Goal: Task Accomplishment & Management: Use online tool/utility

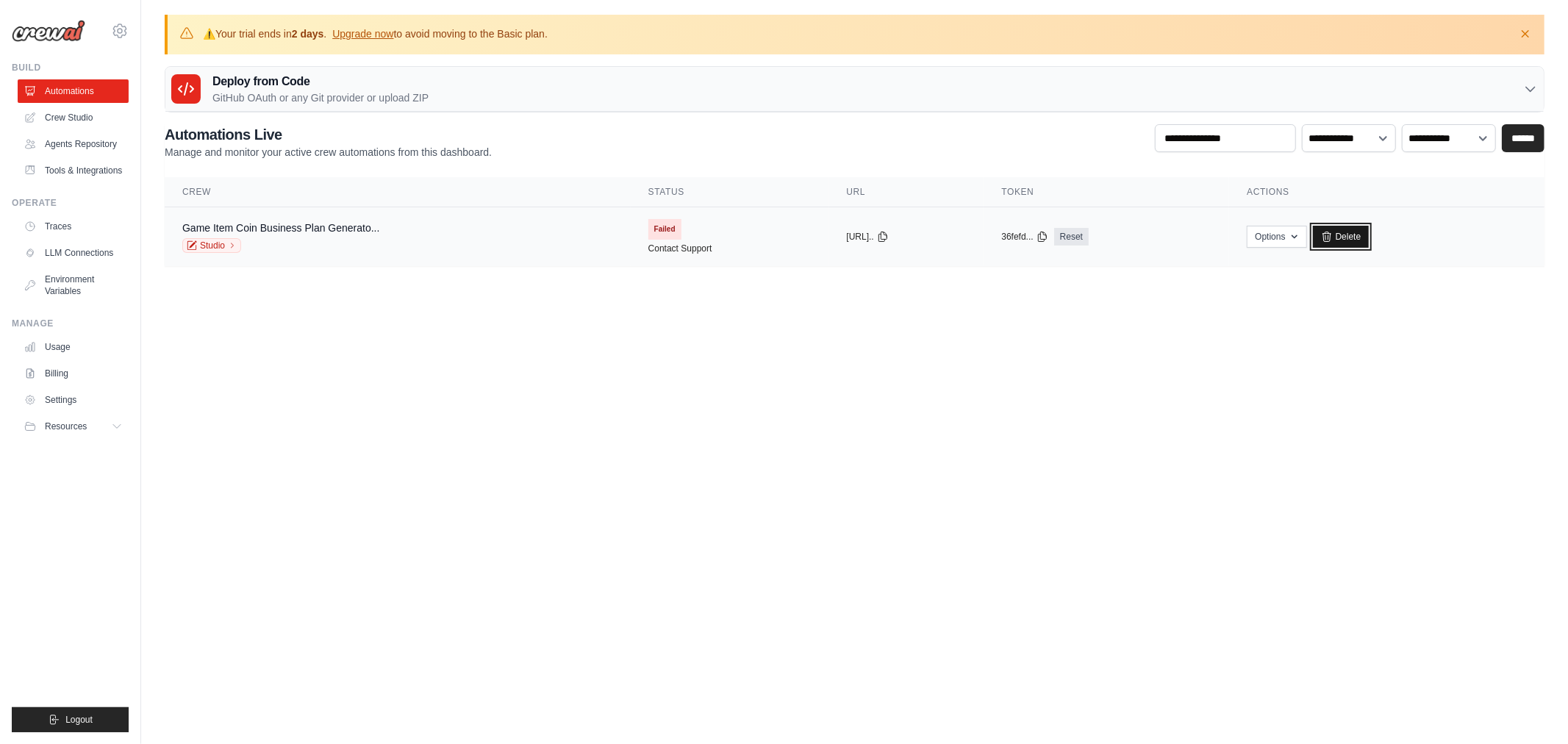
click at [1357, 238] on link "Delete" at bounding box center [1341, 236] width 56 height 22
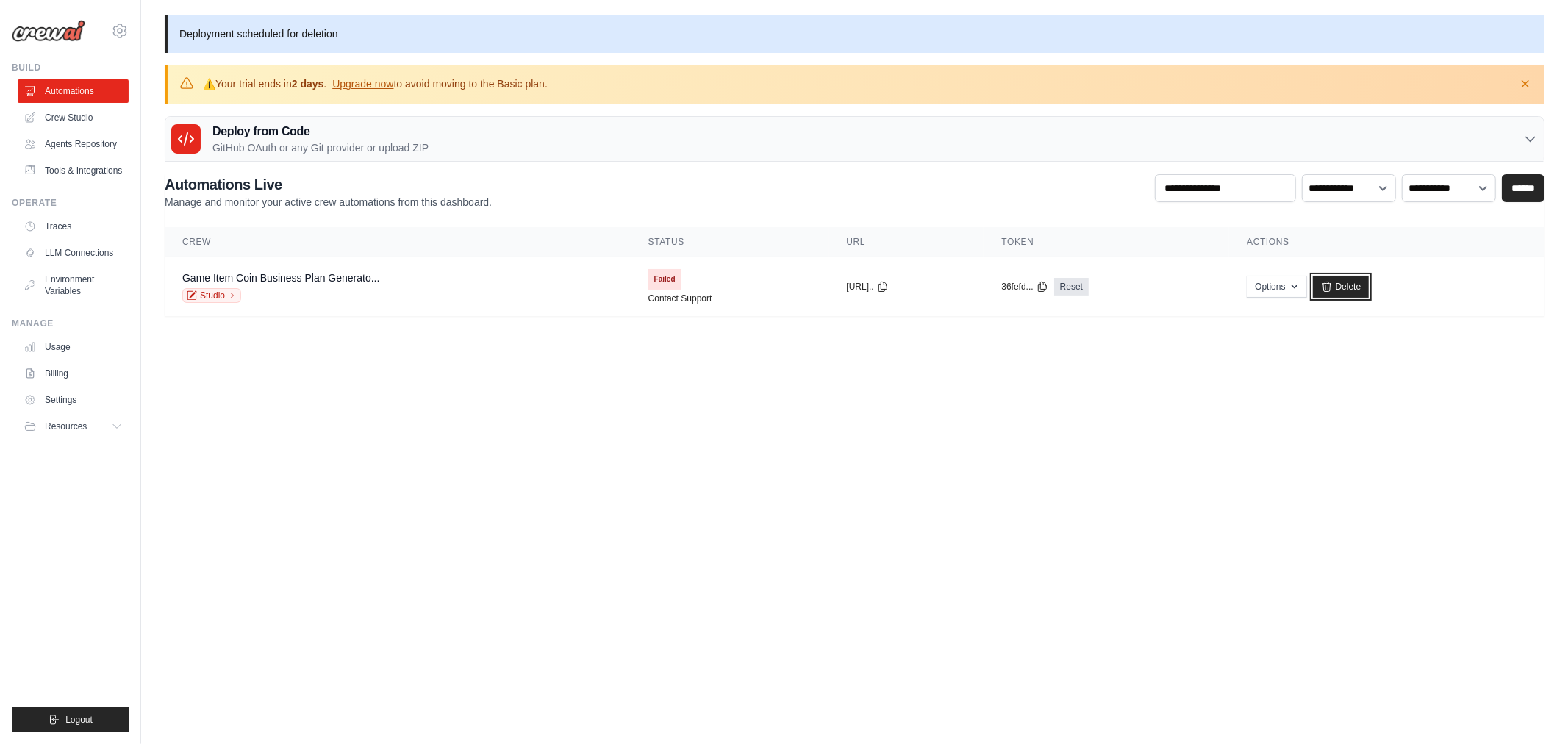
drag, startPoint x: 1384, startPoint y: 278, endPoint x: 857, endPoint y: 72, distance: 565.8
click at [1369, 278] on link "Delete" at bounding box center [1341, 286] width 56 height 22
click at [456, 467] on body "jaeruklee@gmail.com Settings Build Automations" at bounding box center [784, 372] width 1568 height 744
click at [1349, 296] on link "Delete" at bounding box center [1341, 286] width 56 height 22
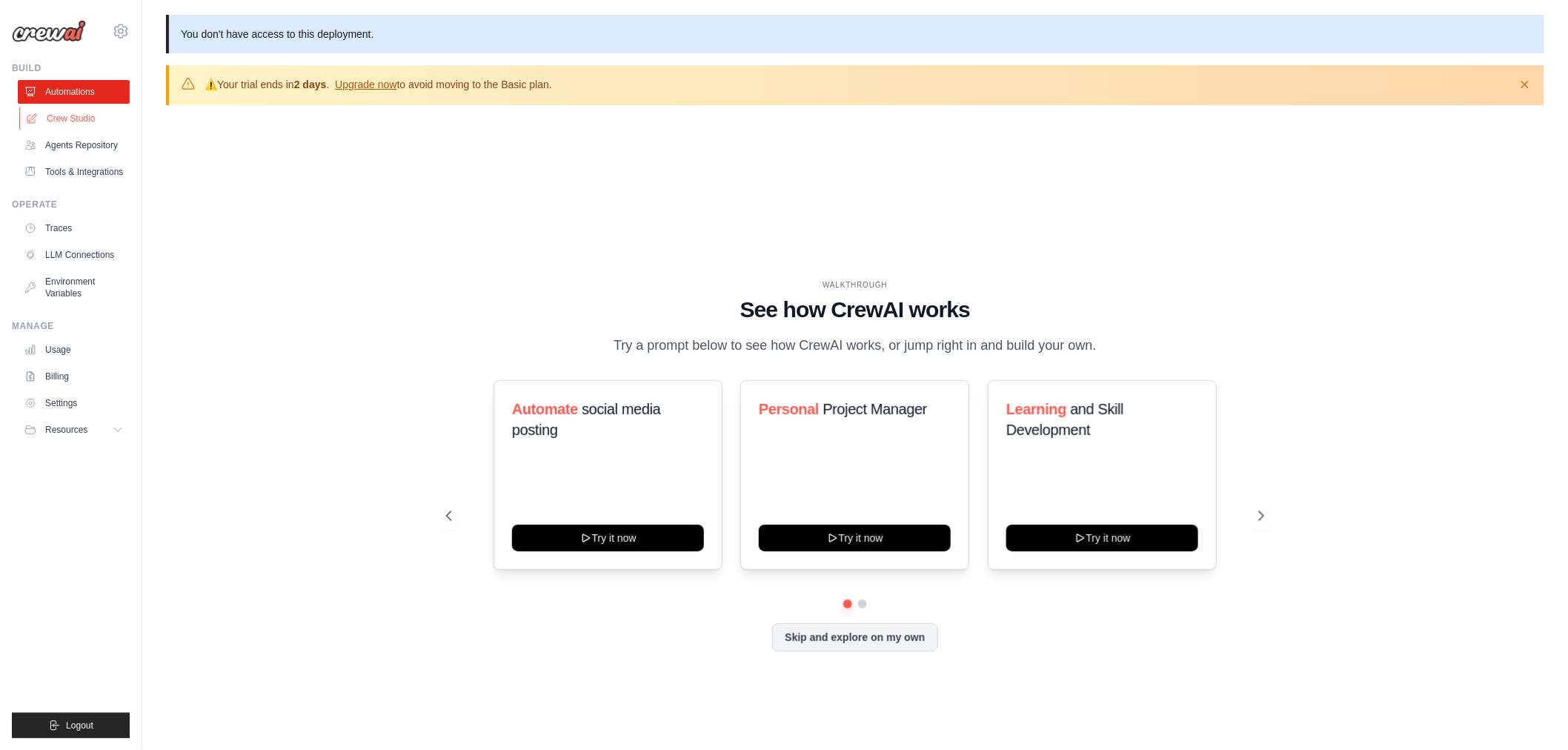
click at [55, 119] on link "Crew Studio" at bounding box center [75, 118] width 112 height 24
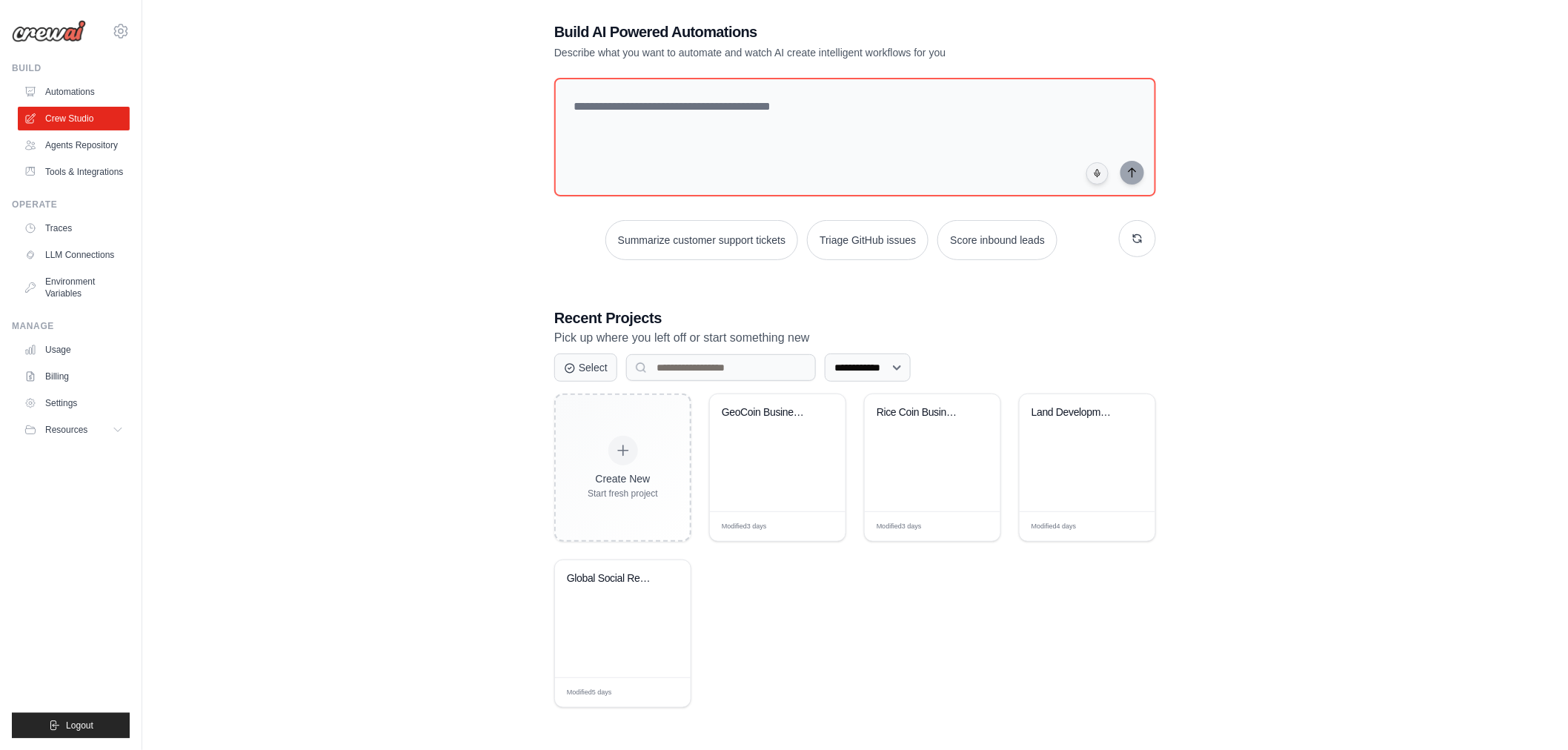
scroll to position [80, 0]
click at [610, 611] on div "Global Social Restaurant Discovery ..." at bounding box center [622, 617] width 135 height 117
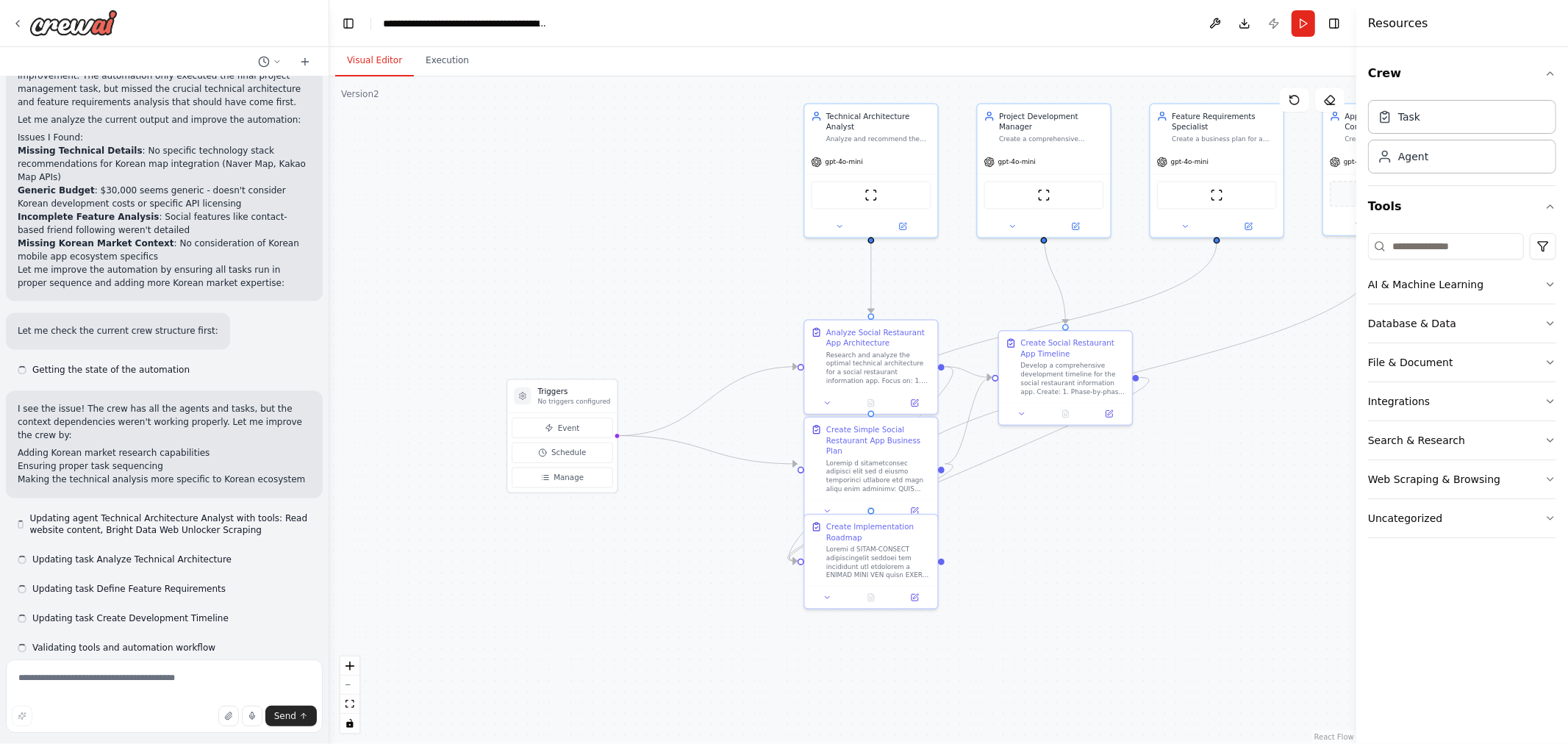
drag, startPoint x: 657, startPoint y: 317, endPoint x: 665, endPoint y: 313, distance: 8.9
click at [678, 306] on div ".deletable-edge-delete-btn { width: 20px; height: 20px; border: 0px solid #ffff…" at bounding box center [842, 409] width 1027 height 667
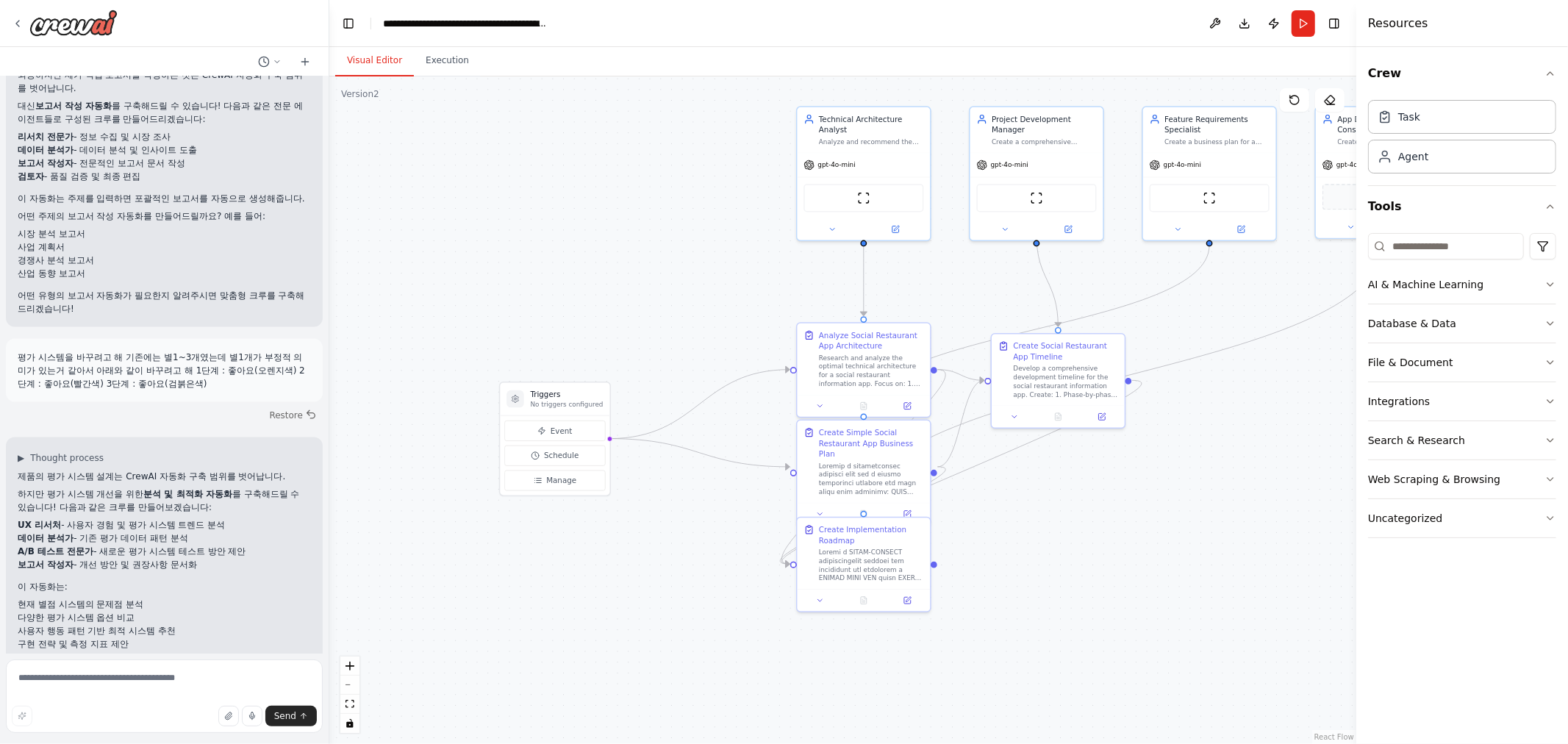
scroll to position [15659, 0]
click at [180, 673] on textarea at bounding box center [164, 695] width 317 height 73
type textarea "*"
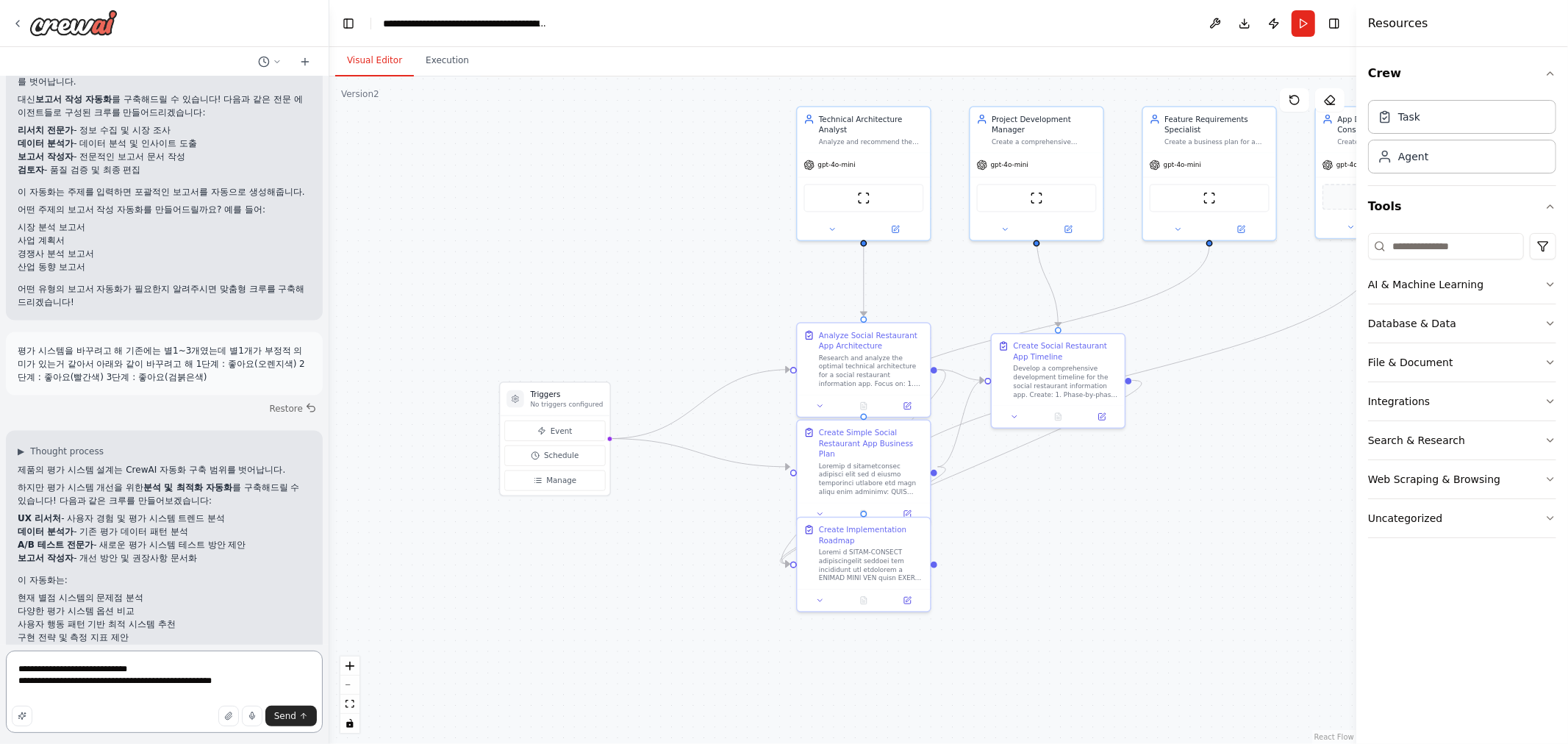
type textarea "**********"
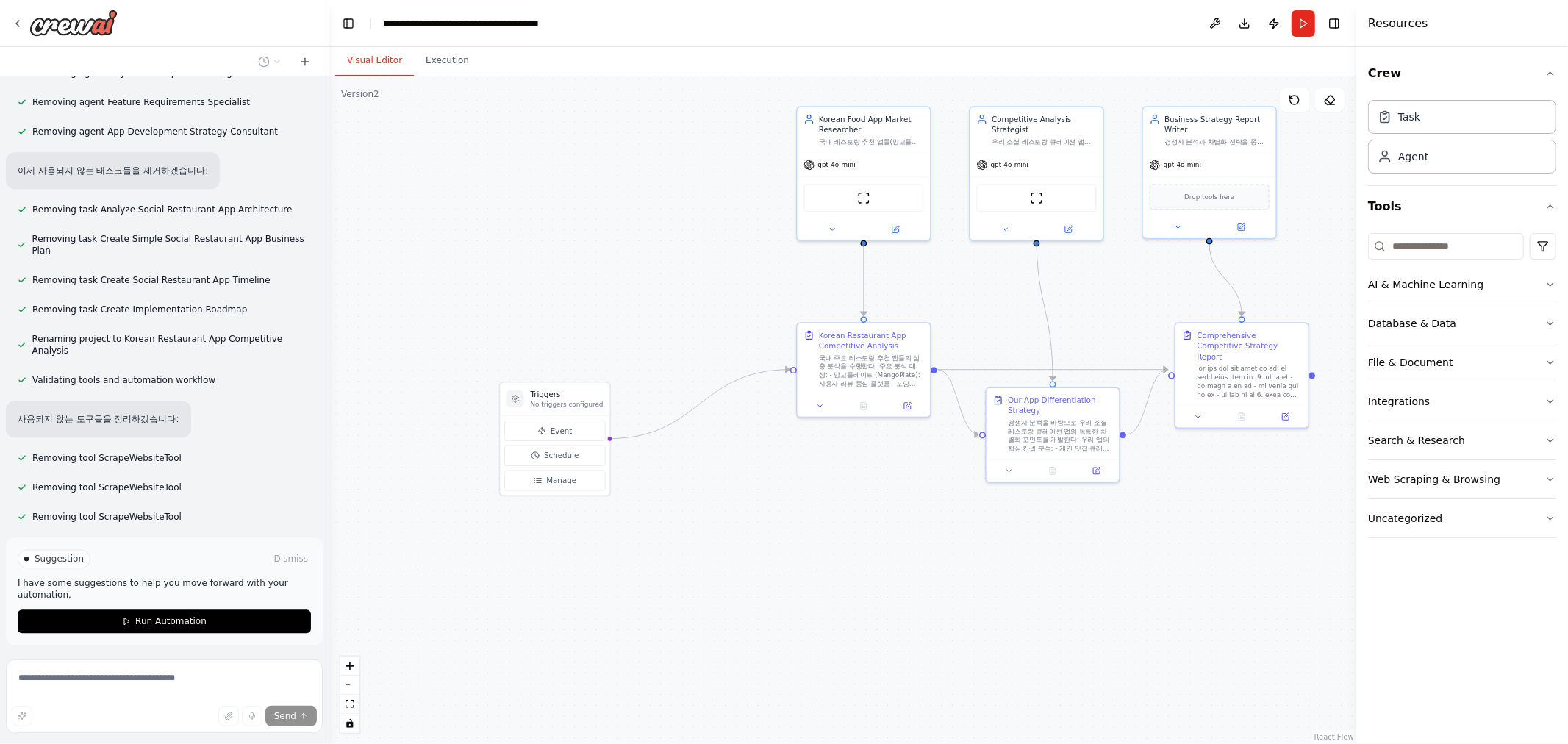
scroll to position [17054, 0]
click at [55, 609] on button "Run Automation" at bounding box center [165, 620] width 293 height 24
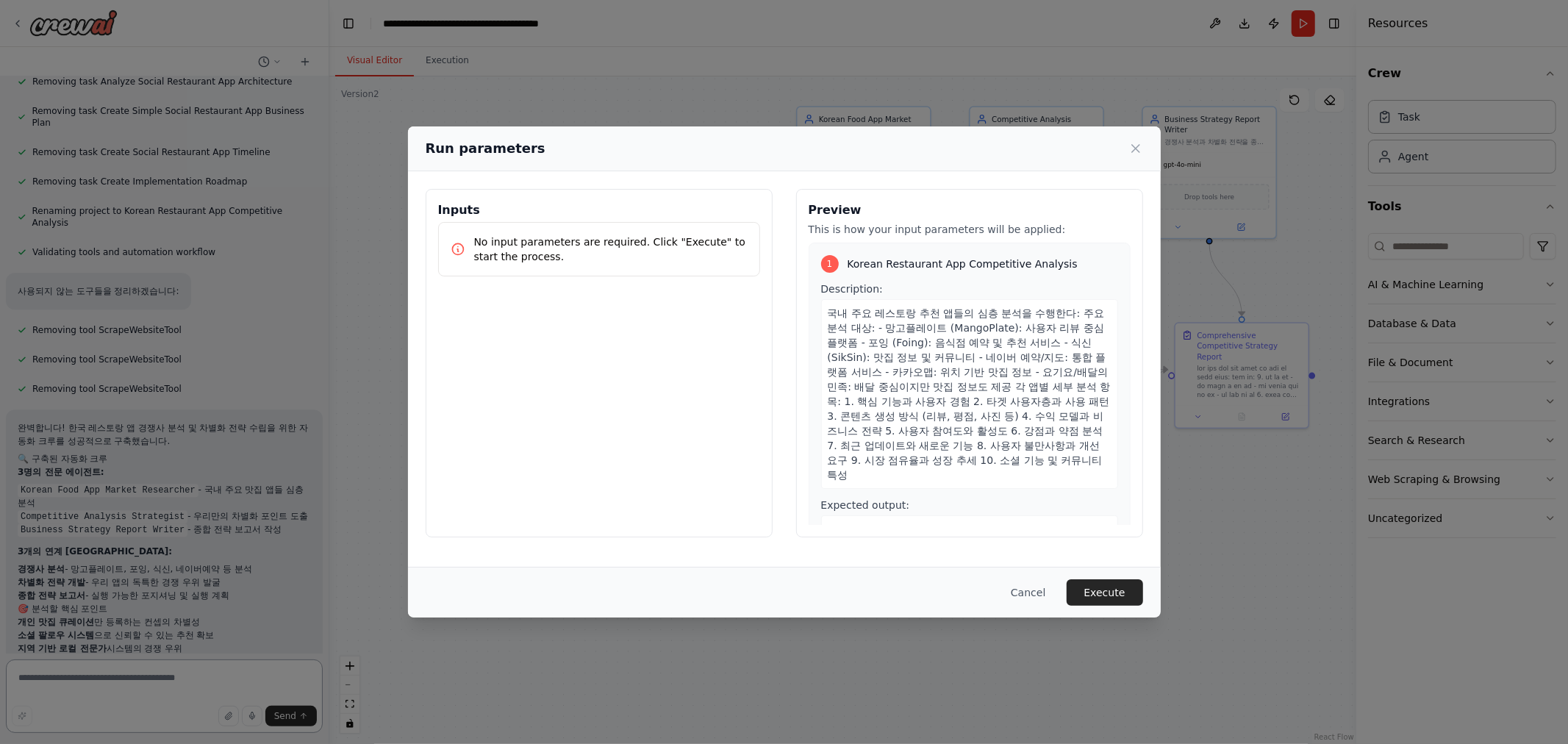
scroll to position [17195, 0]
click at [1088, 594] on button "Execute" at bounding box center [1105, 593] width 76 height 27
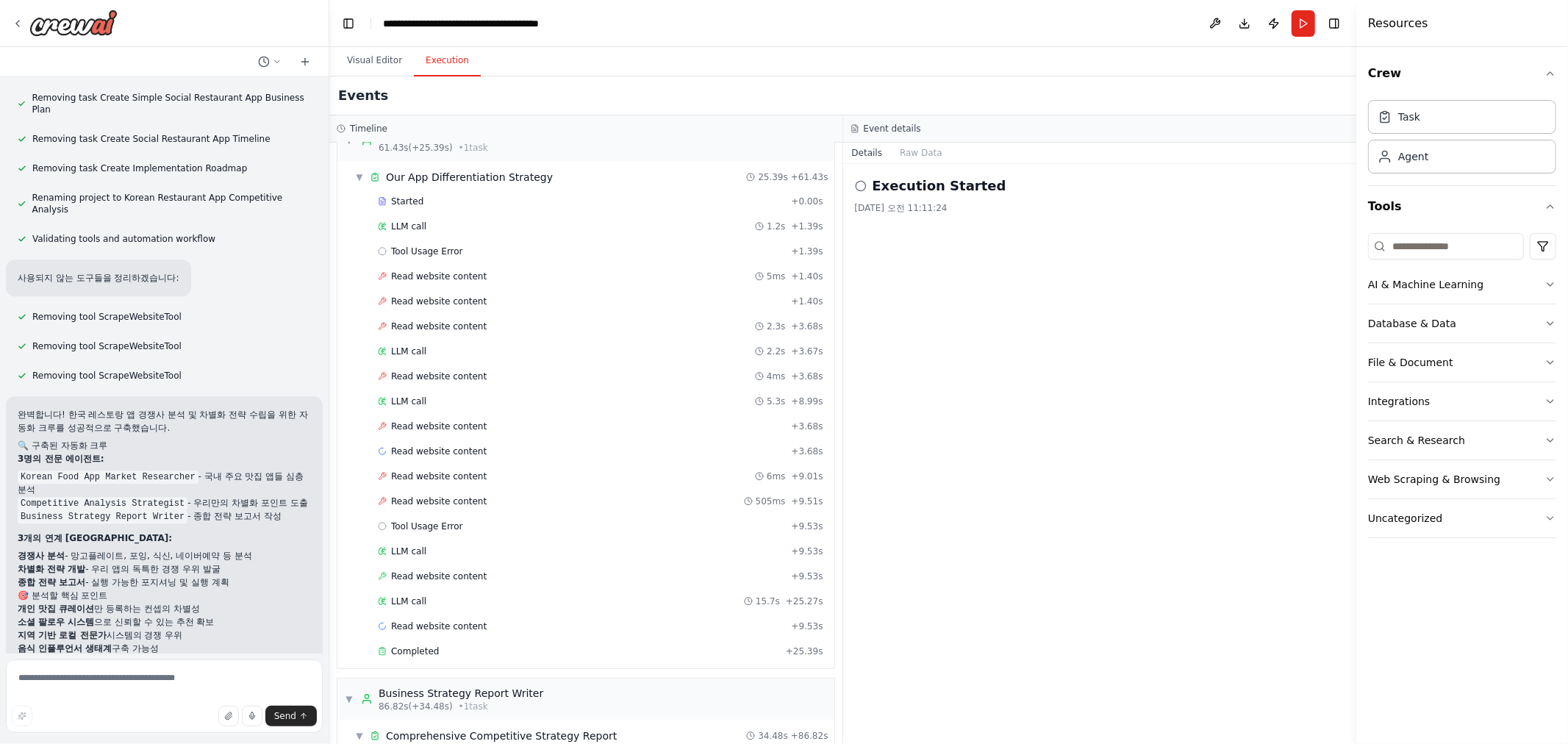
scroll to position [17314, 0]
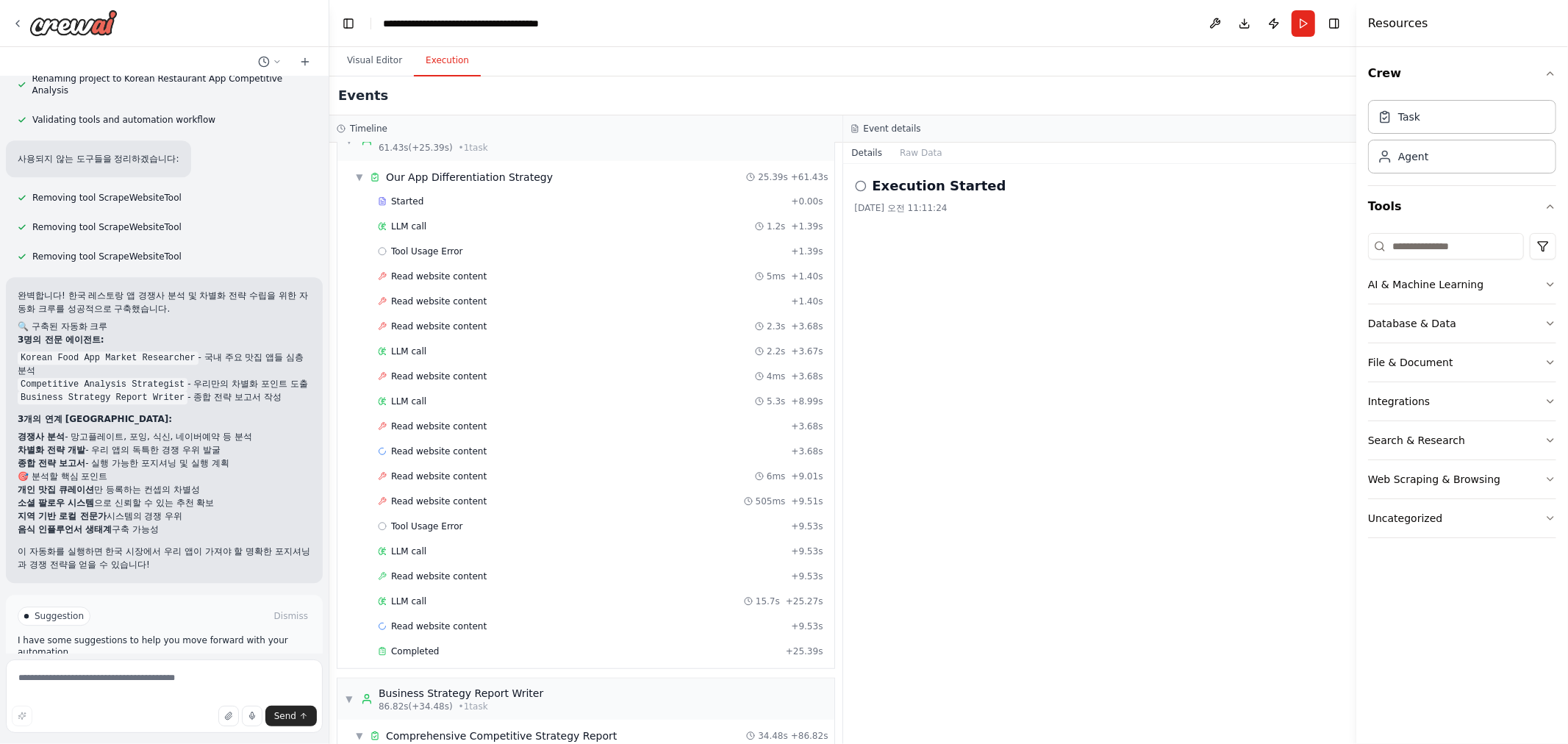
click at [184, 673] on span "Improve automation" at bounding box center [170, 678] width 89 height 11
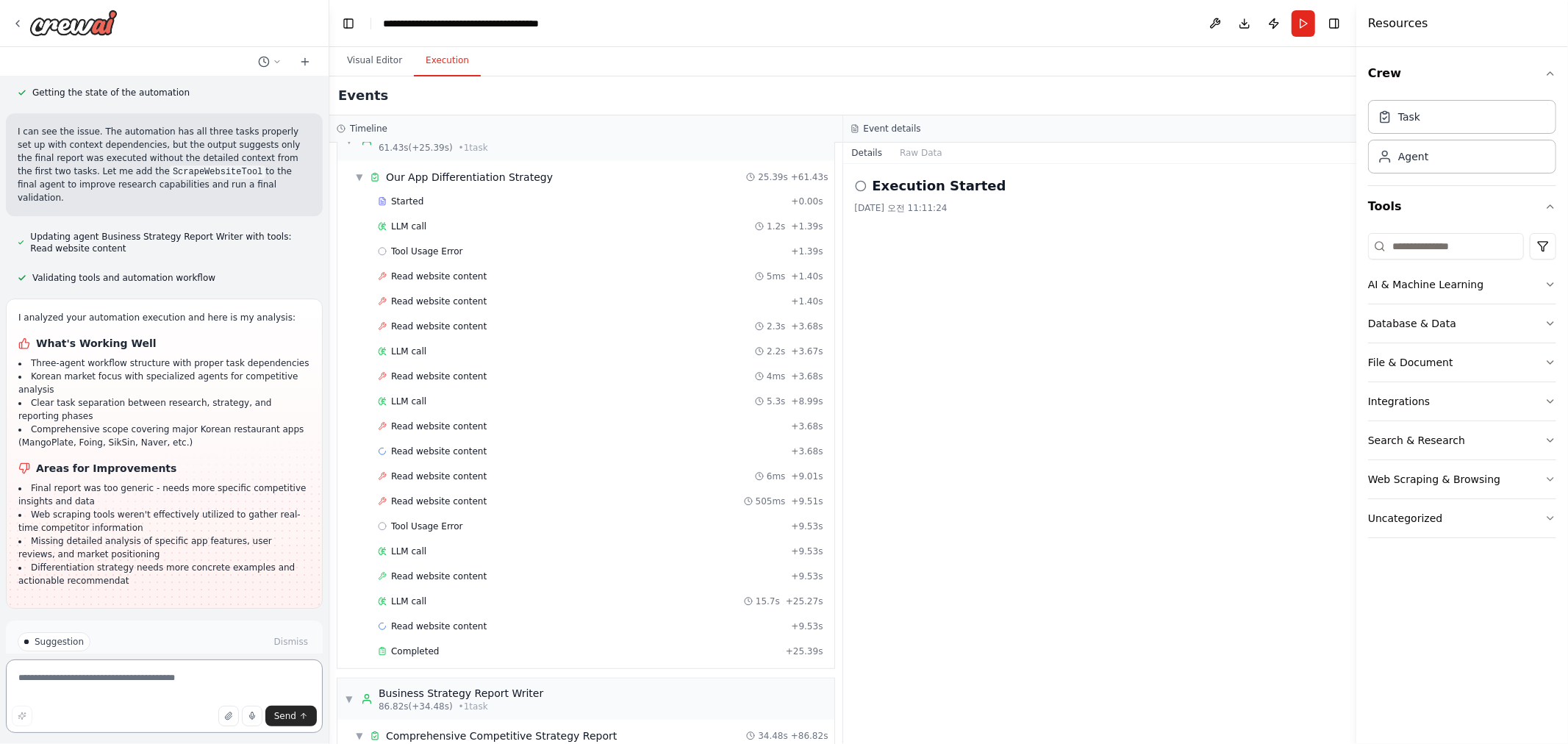
scroll to position [17945, 0]
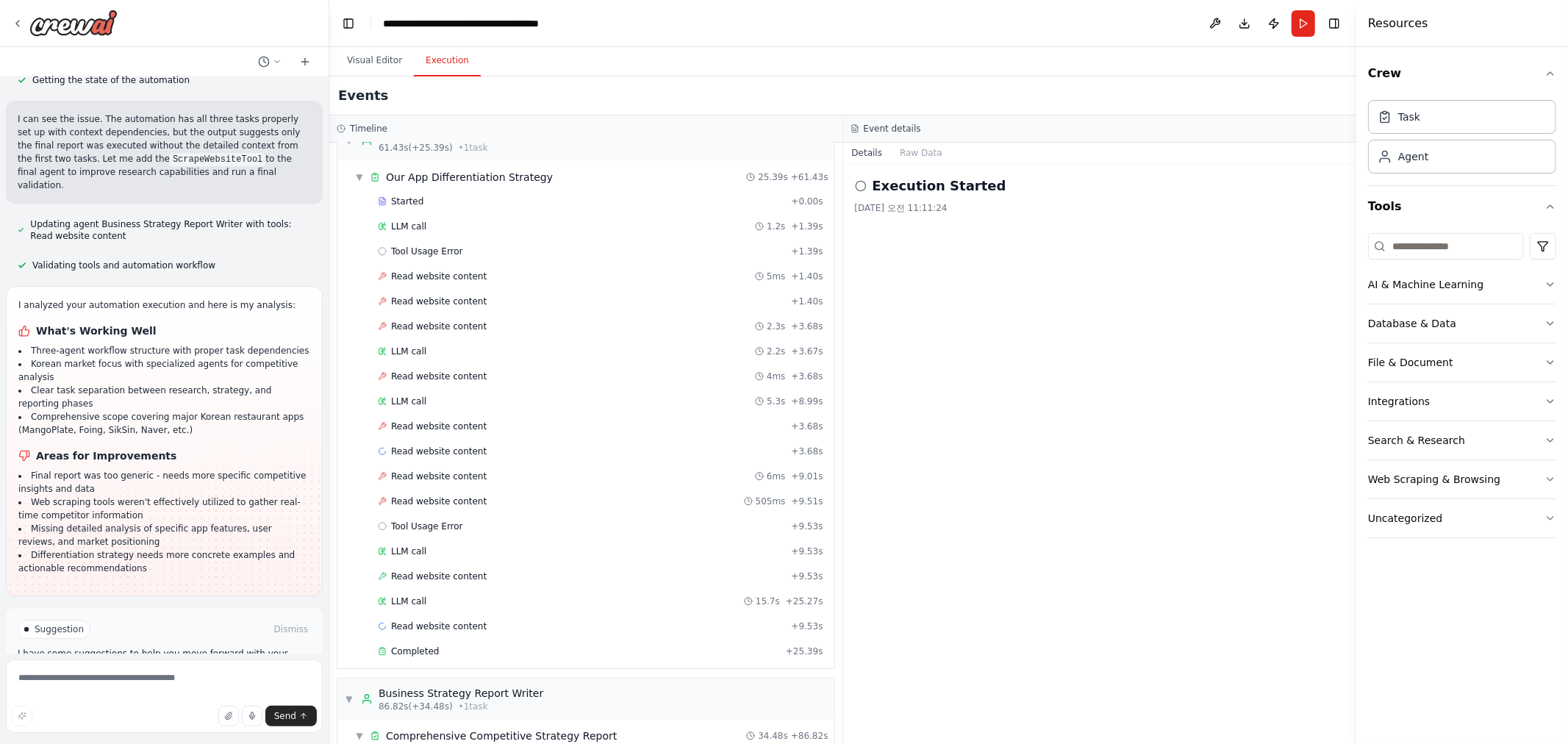
click at [99, 709] on div "Send" at bounding box center [164, 716] width 305 height 21
drag, startPoint x: 121, startPoint y: 693, endPoint x: 138, endPoint y: 687, distance: 18.0
click at [136, 688] on textarea at bounding box center [164, 695] width 317 height 73
type textarea "*******"
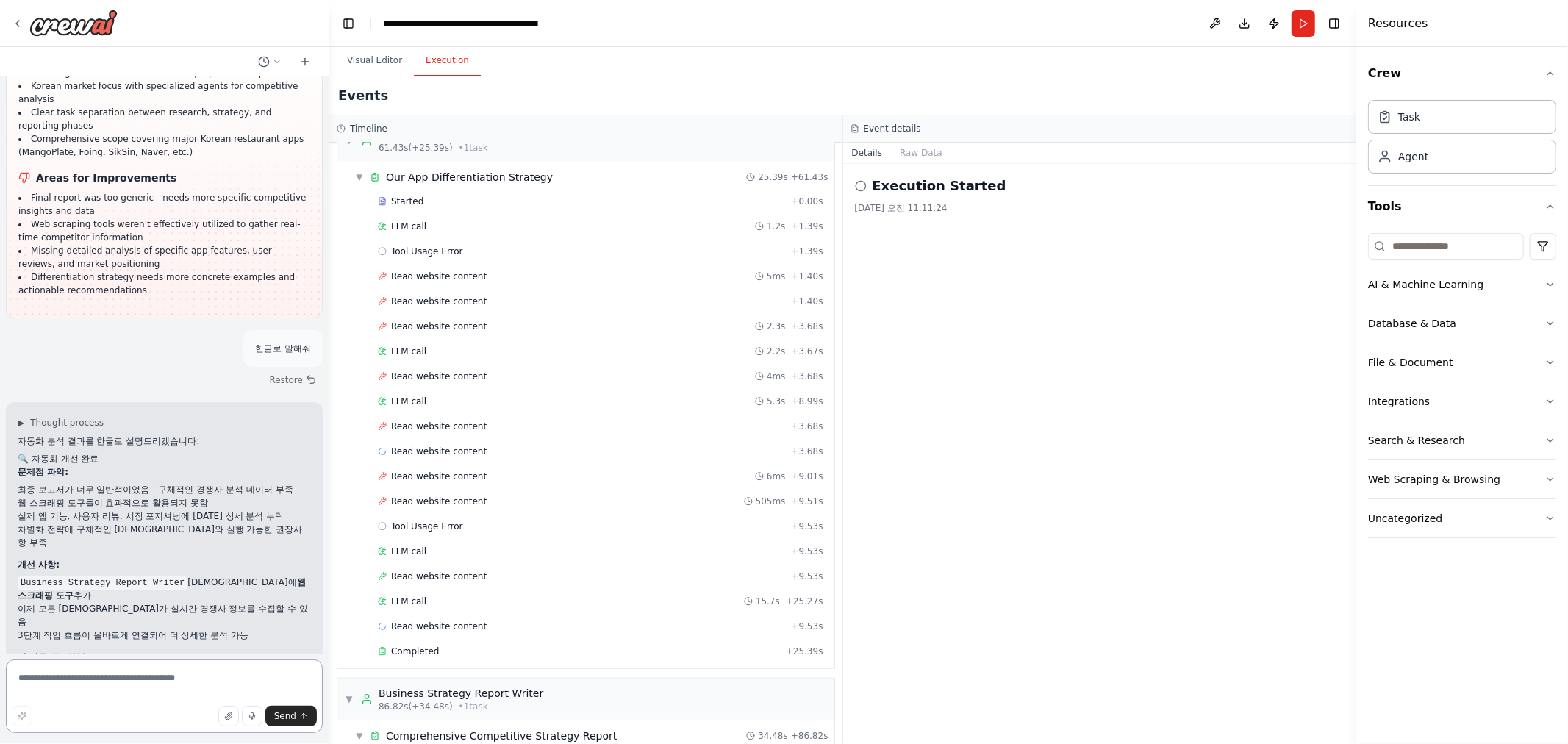
scroll to position [18237, 0]
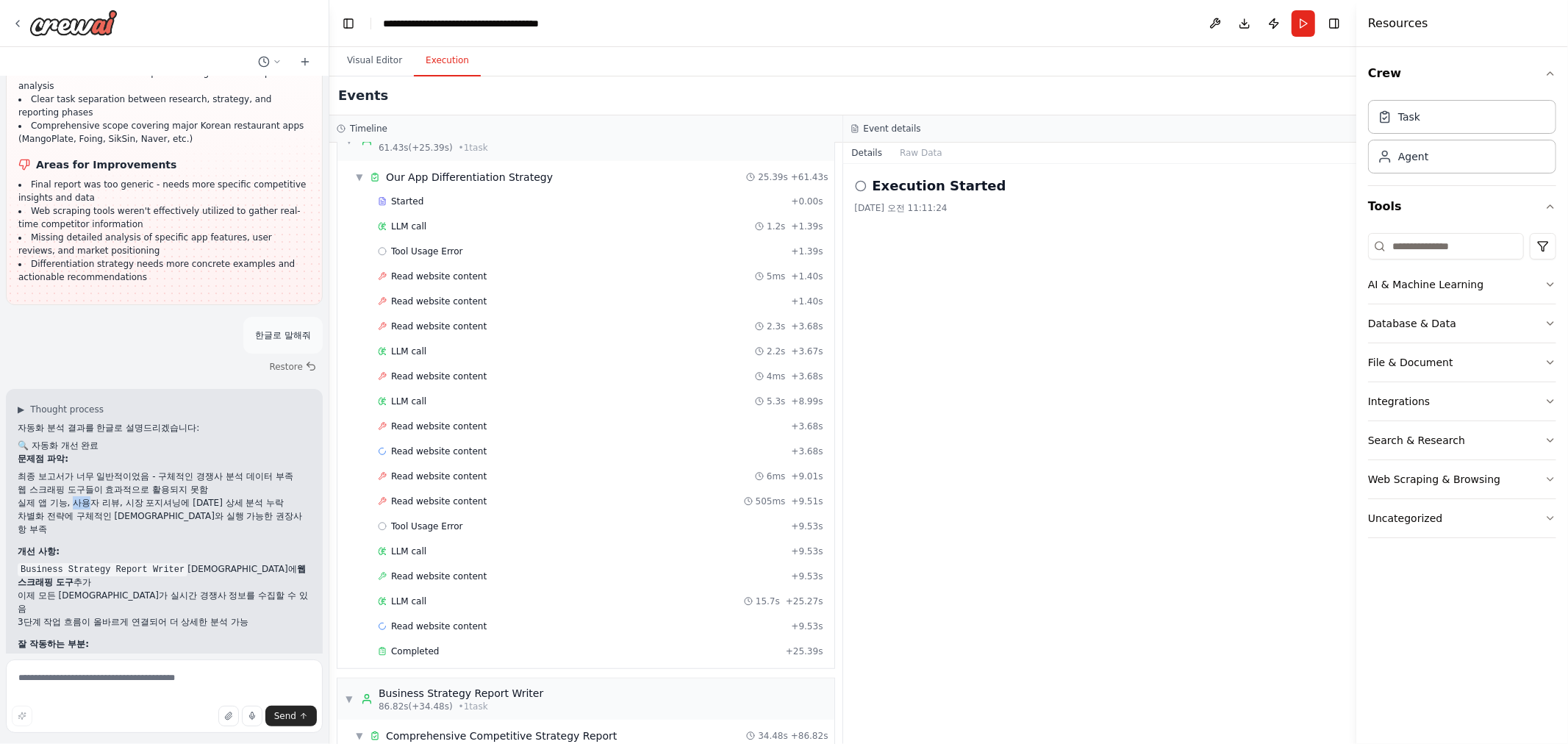
drag, startPoint x: 73, startPoint y: 428, endPoint x: 106, endPoint y: 425, distance: 33.1
click at [99, 496] on li "실제 앱 기능, 사용자 리뷰, 시장 포지셔닝에 [DATE] 상세 분석 누락" at bounding box center [165, 502] width 293 height 13
drag, startPoint x: 134, startPoint y: 430, endPoint x: 173, endPoint y: 432, distance: 39.1
click at [155, 496] on li "실제 앱 기능, 사용자 리뷰, 시장 포지셔닝에 [DATE] 상세 분석 누락" at bounding box center [165, 502] width 293 height 13
drag, startPoint x: 186, startPoint y: 435, endPoint x: 195, endPoint y: 435, distance: 9.0
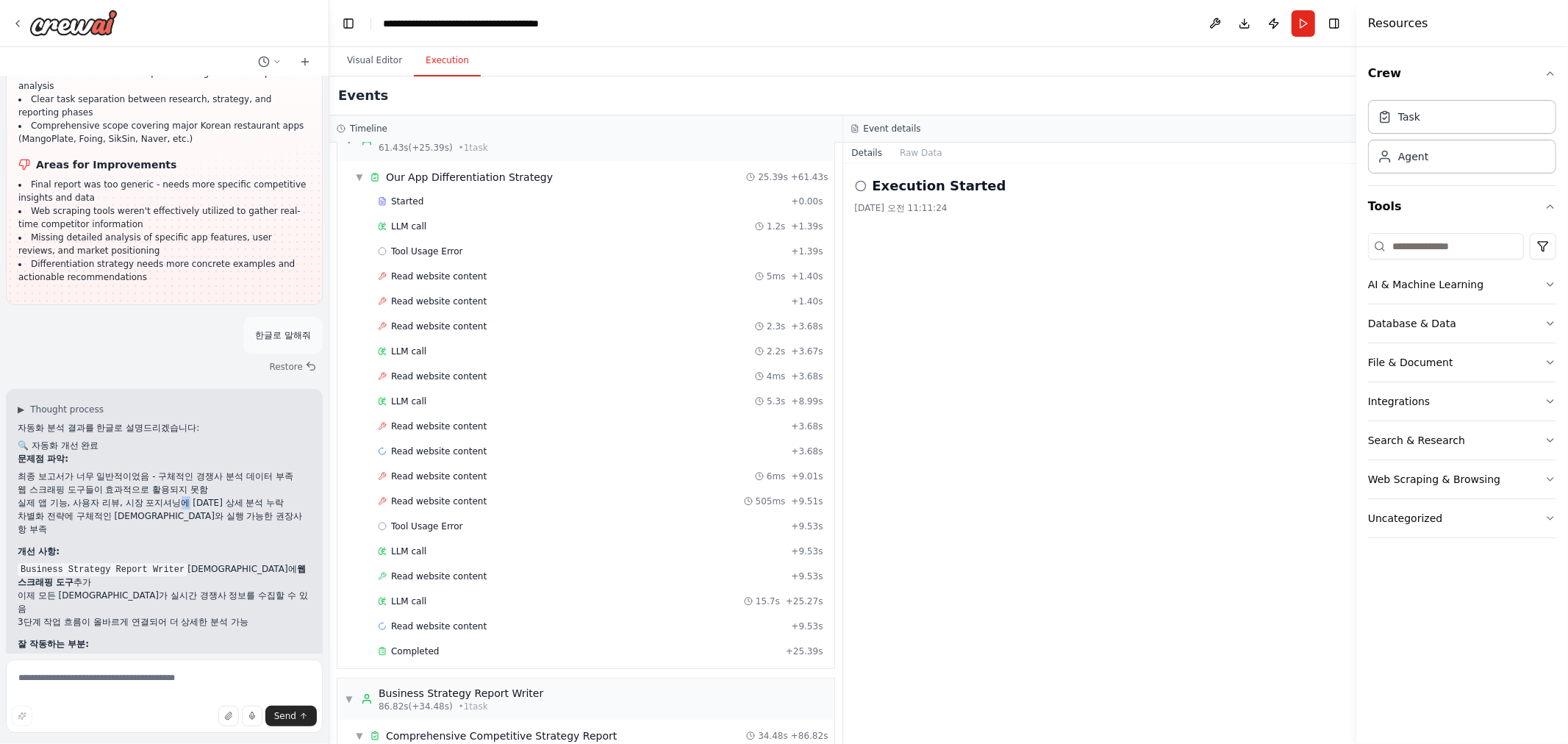
click at [194, 496] on li "실제 앱 기능, 사용자 리뷰, 시장 포지셔닝에 [DATE] 상세 분석 누락" at bounding box center [165, 502] width 293 height 13
click at [195, 496] on li "실제 앱 기능, 사용자 리뷰, 시장 포지셔닝에 [DATE] 상세 분석 누락" at bounding box center [165, 502] width 293 height 13
click at [92, 509] on li "차별화 전략에 구체적인 [DEMOGRAPHIC_DATA]와 실행 가능한 권장사항 부족" at bounding box center [165, 522] width 293 height 27
drag, startPoint x: 52, startPoint y: 445, endPoint x: 79, endPoint y: 441, distance: 27.3
click at [76, 509] on li "차별화 전략에 구체적인 [DEMOGRAPHIC_DATA]와 실행 가능한 권장사항 부족" at bounding box center [165, 522] width 293 height 27
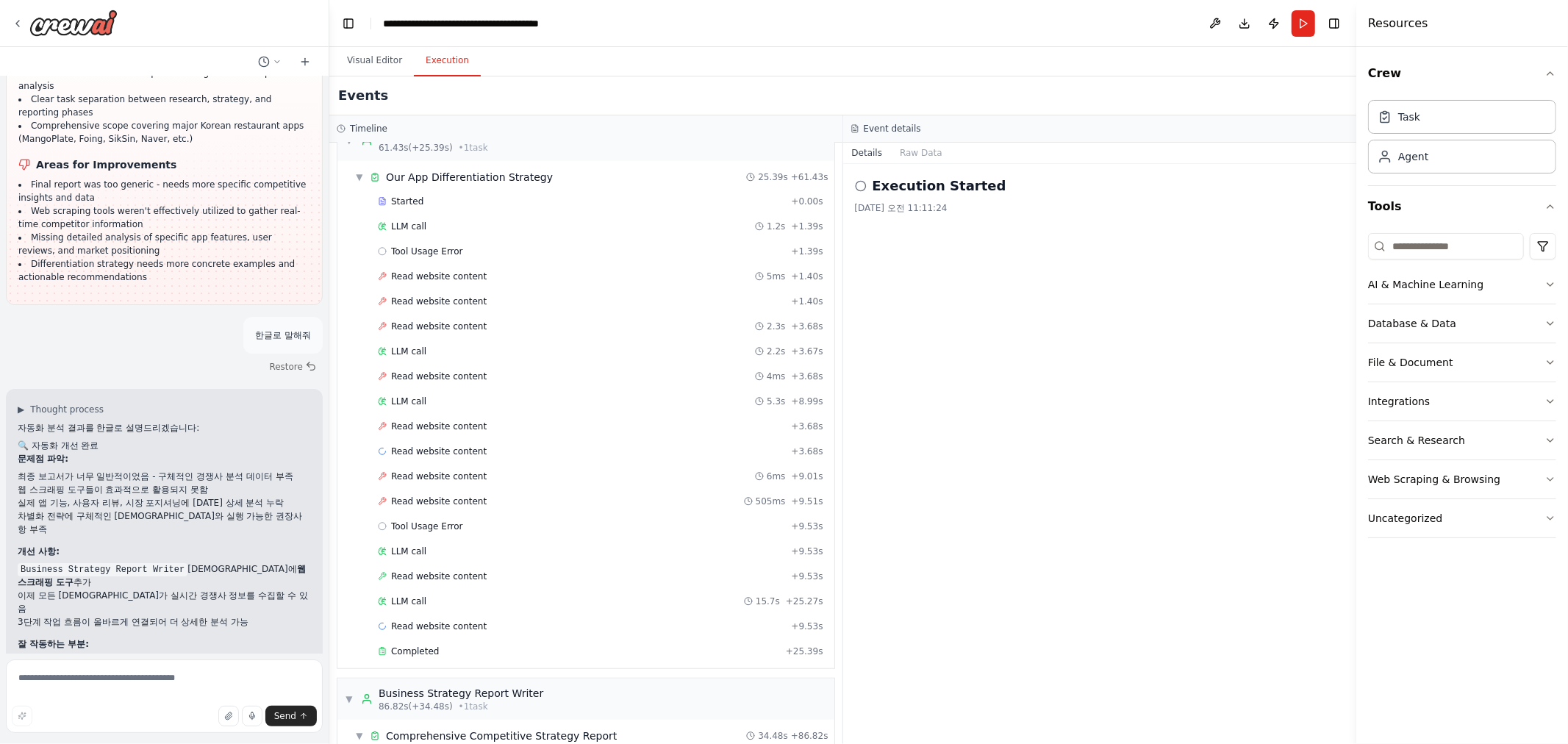
drag, startPoint x: 96, startPoint y: 444, endPoint x: 108, endPoint y: 444, distance: 12.0
click at [102, 509] on li "차별화 전략에 구체적인 [DEMOGRAPHIC_DATA]와 실행 가능한 권장사항 부족" at bounding box center [165, 522] width 293 height 27
drag, startPoint x: 134, startPoint y: 444, endPoint x: 157, endPoint y: 444, distance: 23.0
click at [149, 509] on li "차별화 전략에 구체적인 [DEMOGRAPHIC_DATA]와 실행 가능한 권장사항 부족" at bounding box center [165, 522] width 293 height 27
click at [163, 509] on li "차별화 전략에 구체적인 [DEMOGRAPHIC_DATA]와 실행 가능한 권장사항 부족" at bounding box center [165, 522] width 293 height 27
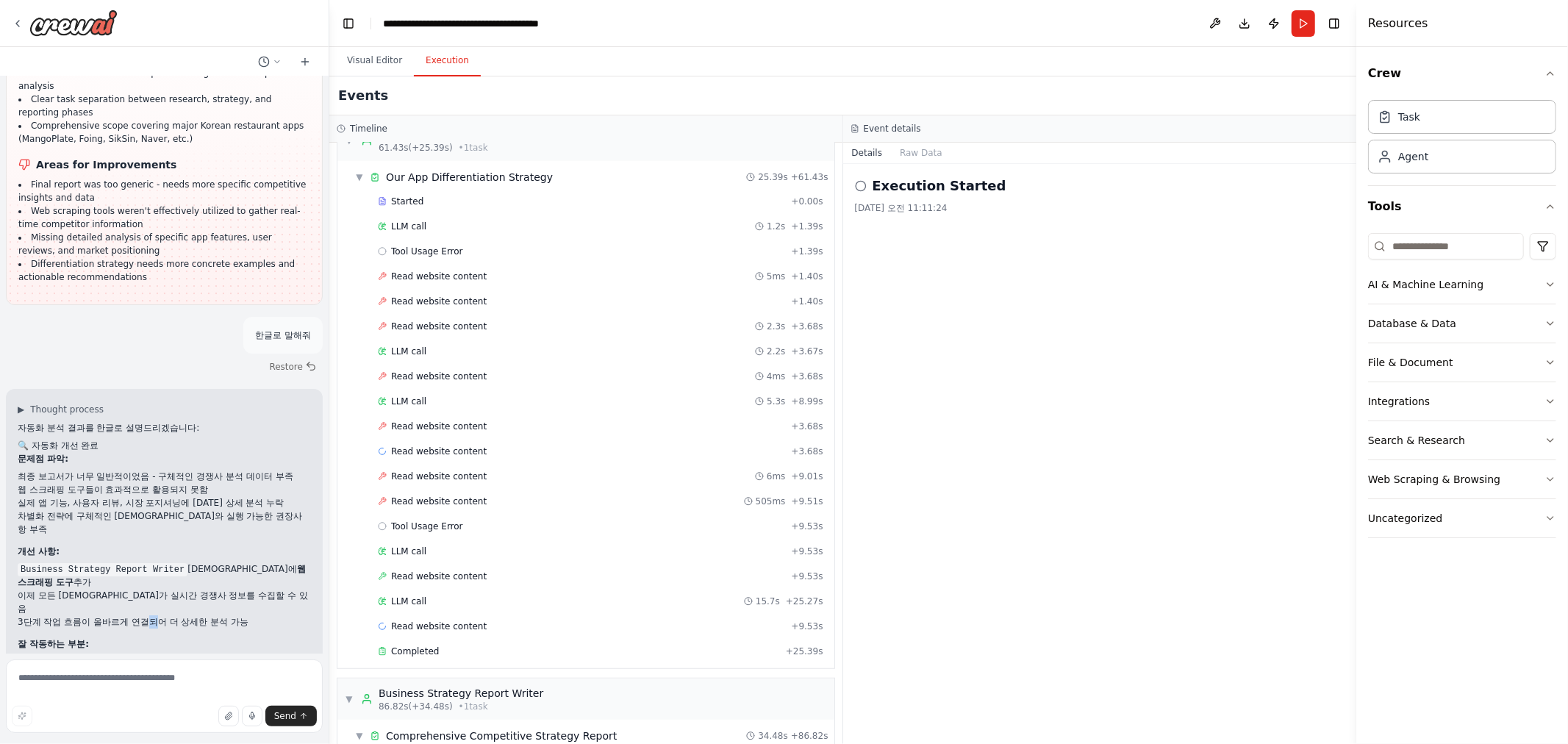
drag, startPoint x: 146, startPoint y: 524, endPoint x: 158, endPoint y: 524, distance: 12.0
click at [157, 616] on li "3단계 작업 흐름이 올바르게 연결되어 더 상세한 분석 가능" at bounding box center [165, 622] width 293 height 13
click at [166, 637] on p "잘 작동하는 부분:" at bounding box center [165, 644] width 293 height 13
click at [189, 703] on p "이제 자동화를 다시 실행하시면 훨씬 더 구체적이고 실행 가능한 경쟁 전략 보고서를 받을 수 있습니다!" at bounding box center [165, 716] width 293 height 27
click at [142, 707] on div "Send" at bounding box center [164, 716] width 305 height 21
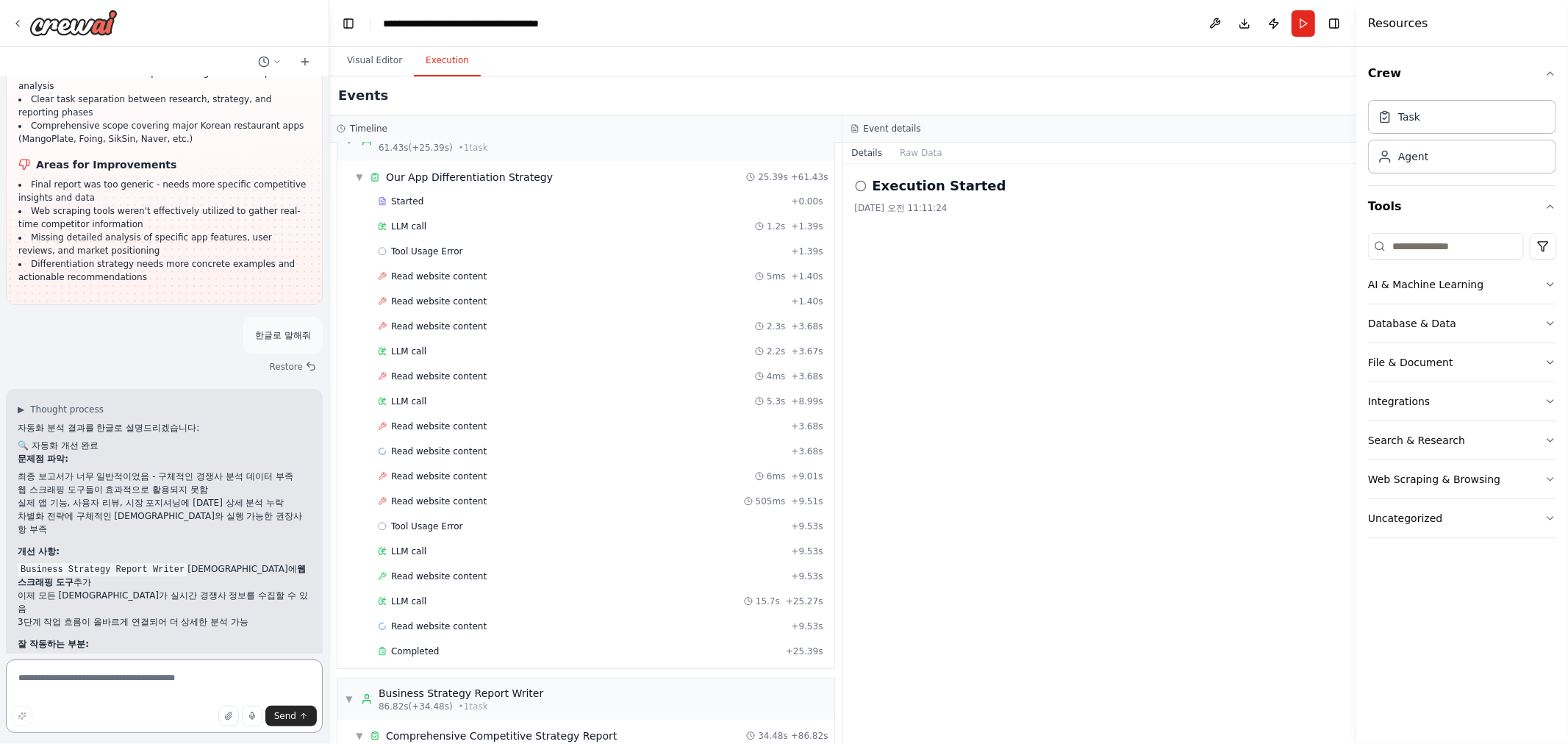
click at [134, 686] on textarea at bounding box center [164, 695] width 317 height 73
type textarea "*"
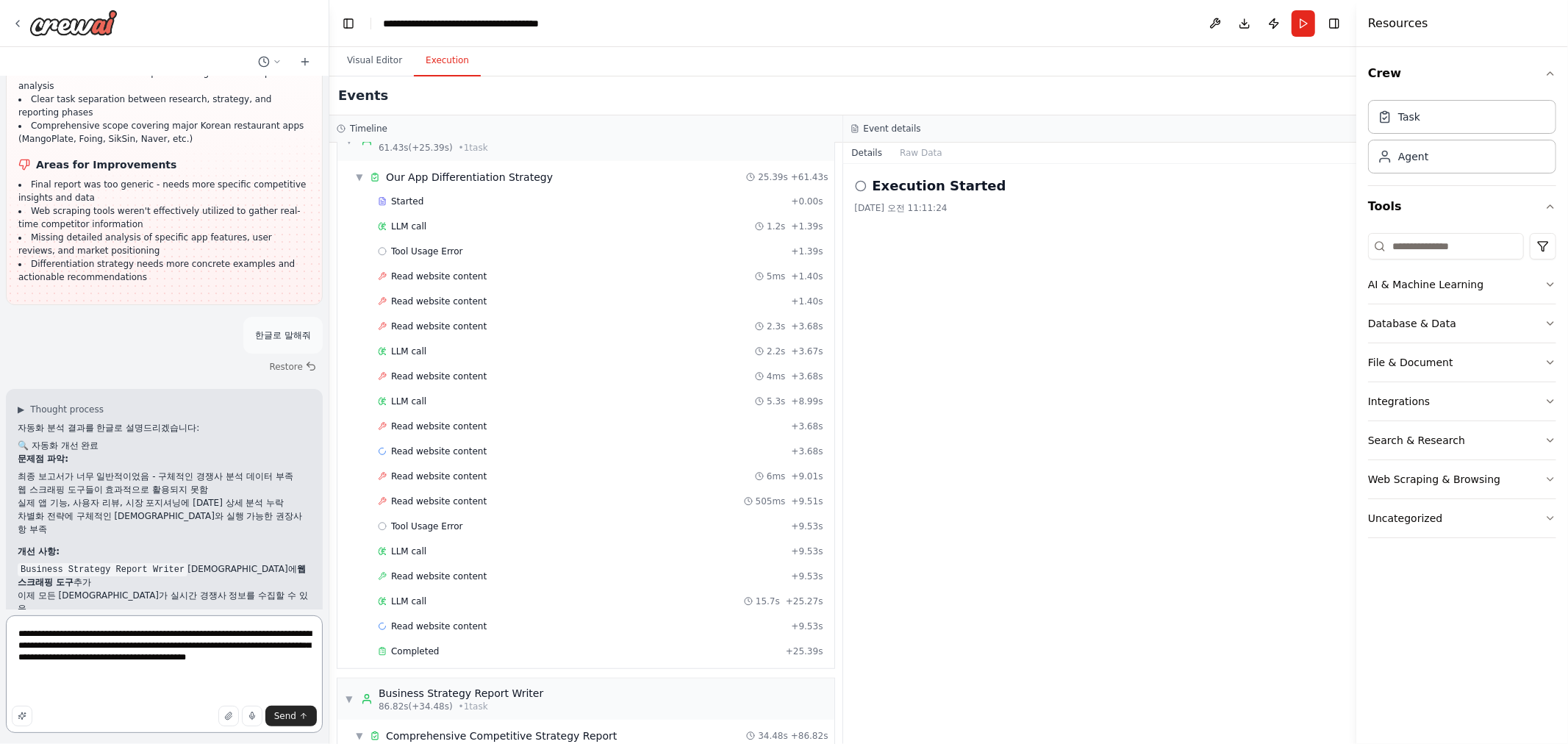
type textarea "**********"
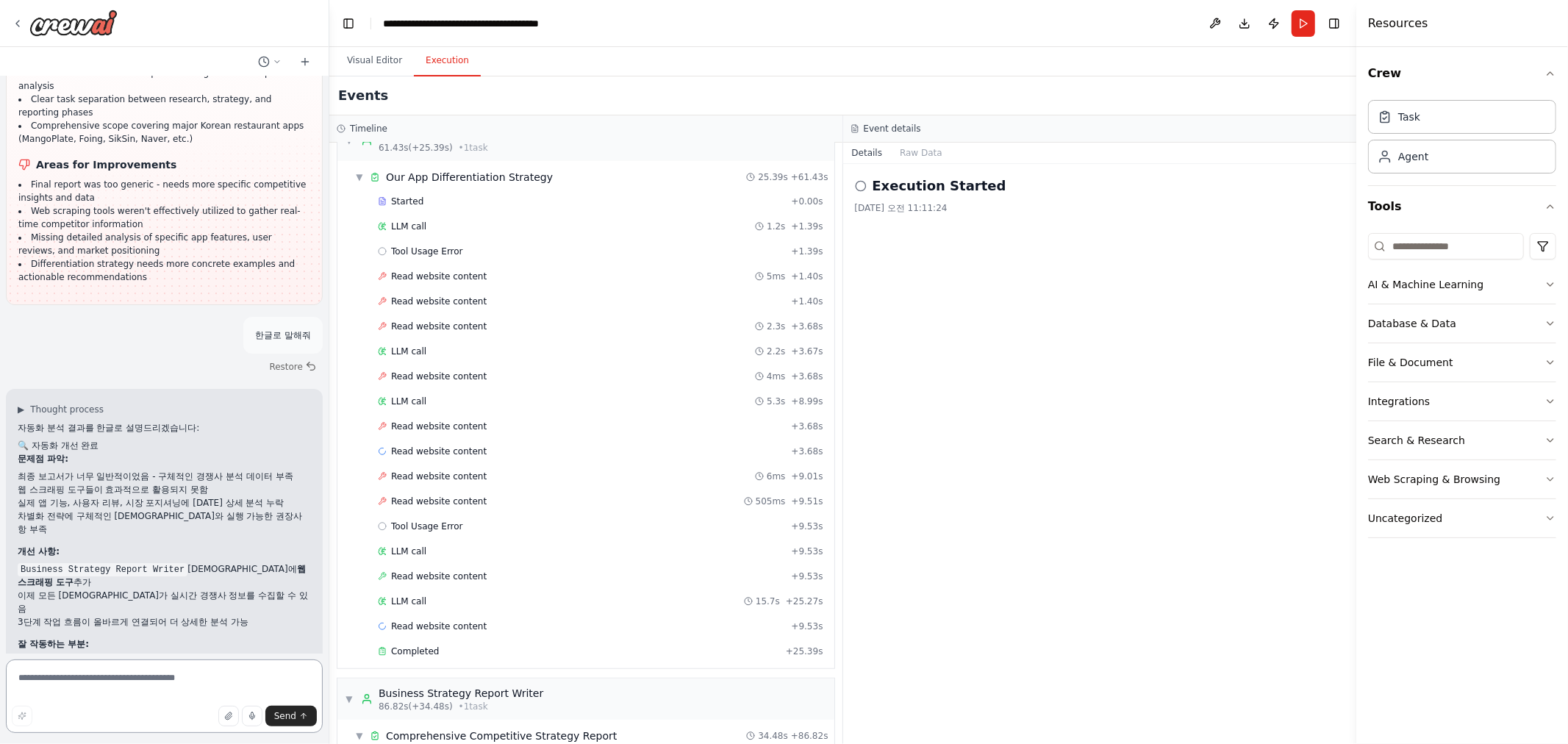
click at [137, 687] on textarea at bounding box center [164, 695] width 317 height 73
click at [150, 684] on textarea at bounding box center [164, 695] width 317 height 73
type textarea "**********"
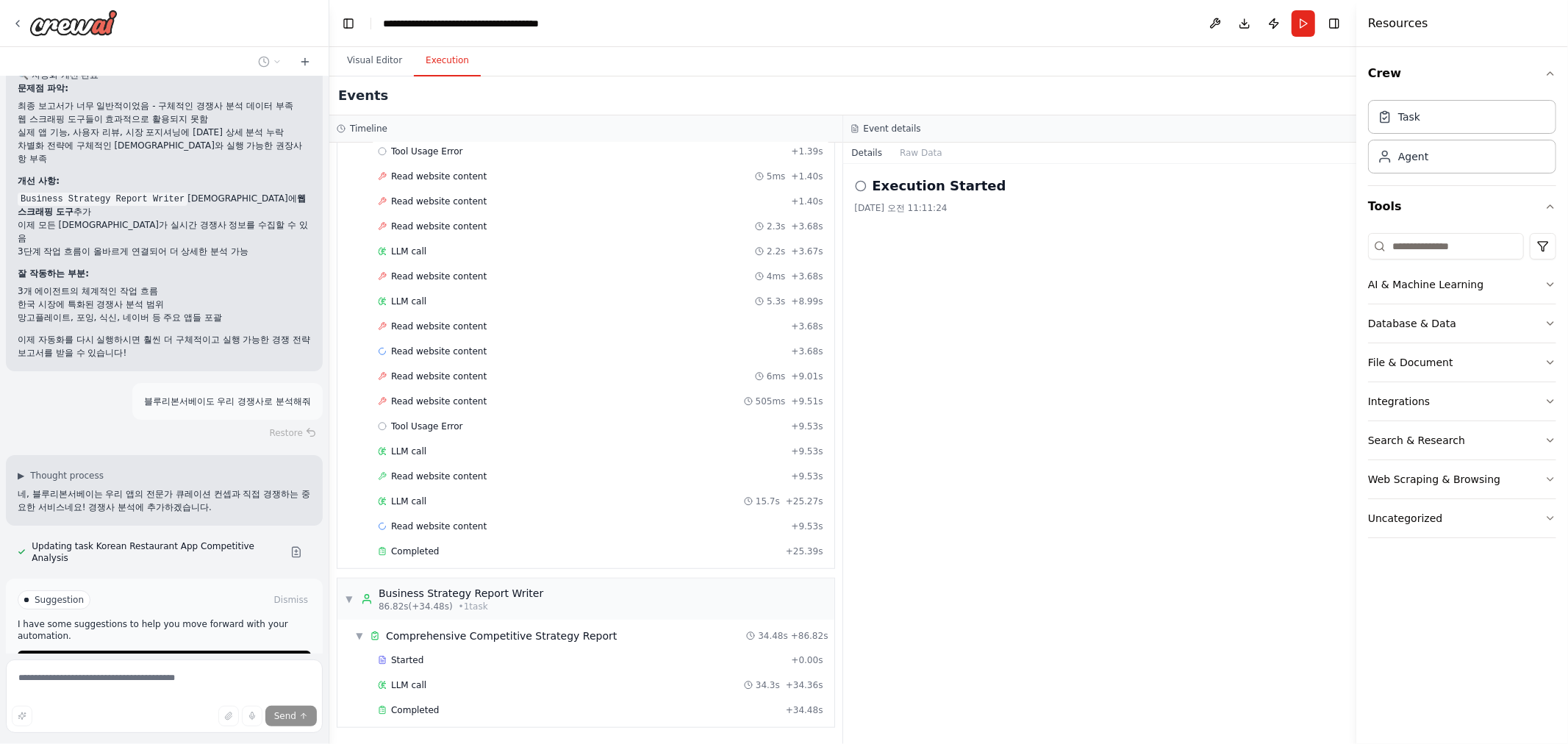
scroll to position [18610, 0]
click at [197, 648] on button "Run Automation" at bounding box center [165, 659] width 293 height 24
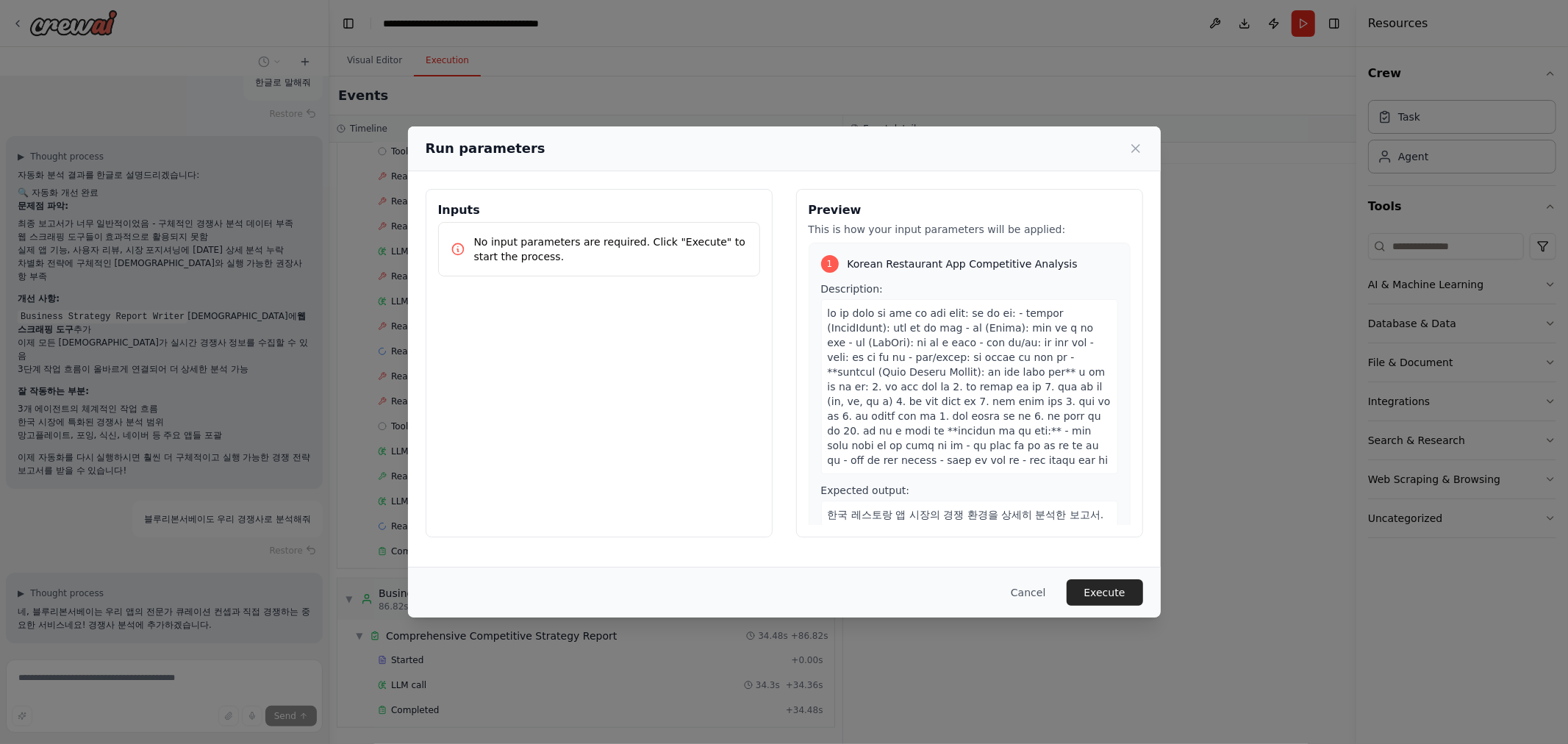
click at [1126, 591] on button "Execute" at bounding box center [1105, 593] width 76 height 27
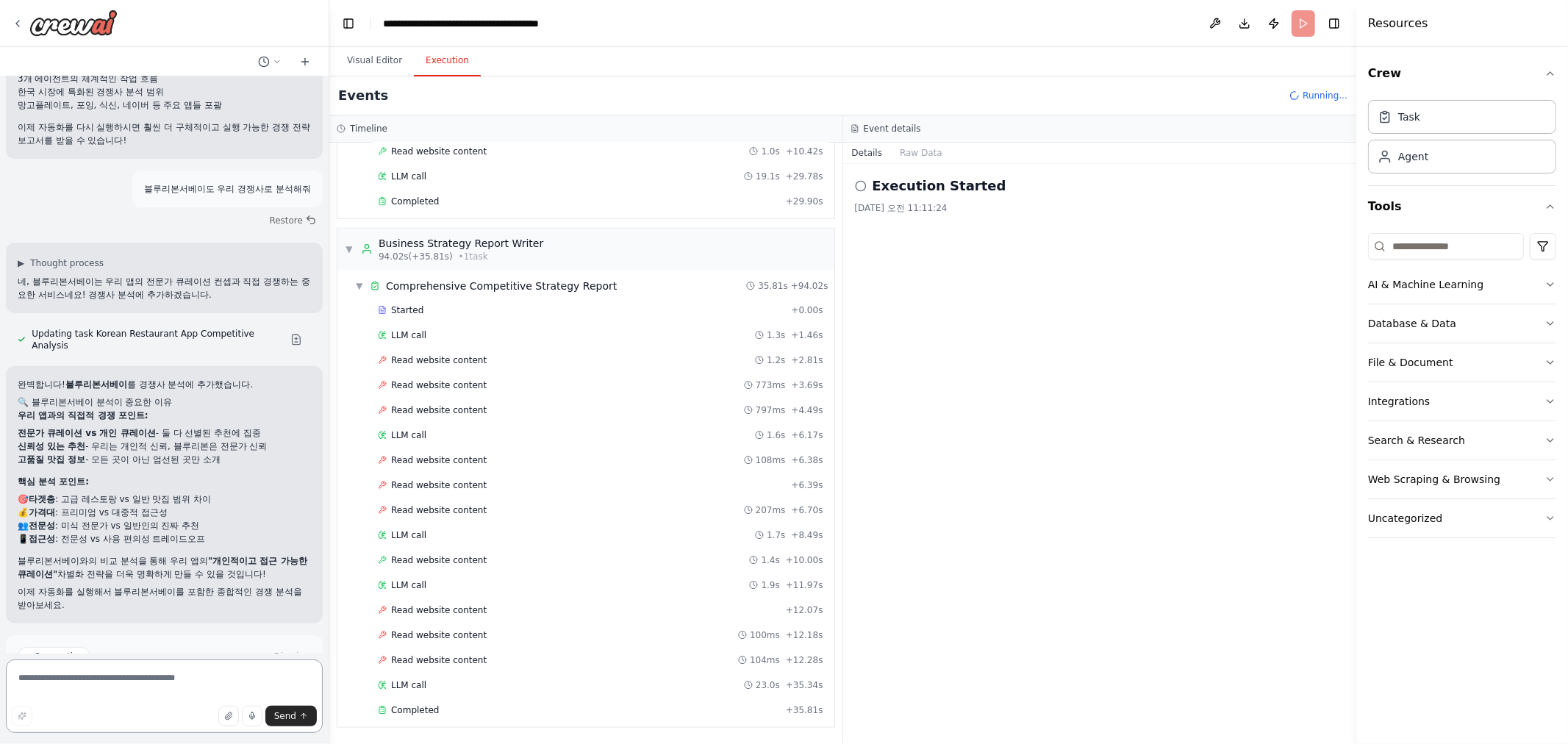
scroll to position [18821, 0]
click at [173, 713] on span "Improve automation" at bounding box center [170, 718] width 89 height 11
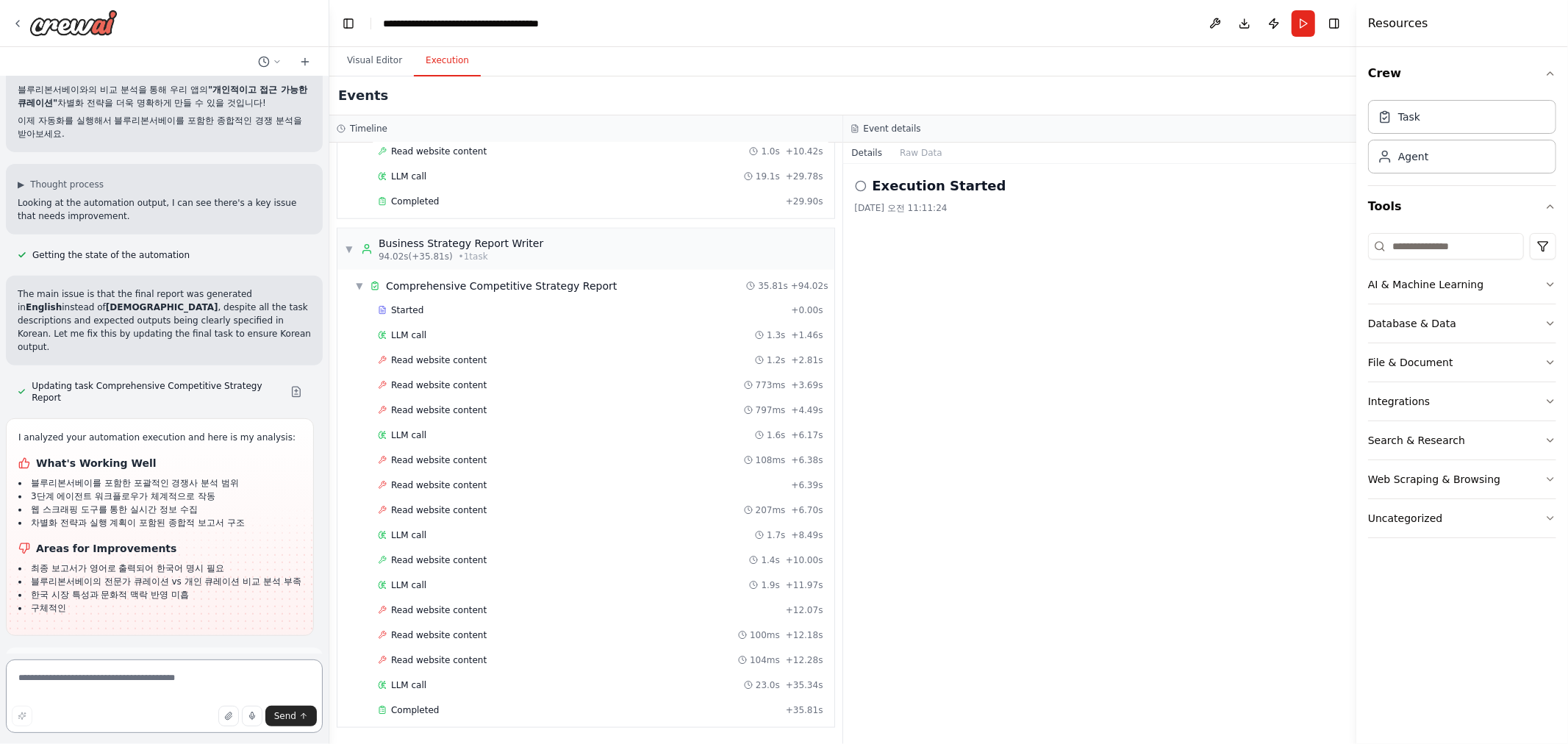
scroll to position [19304, 0]
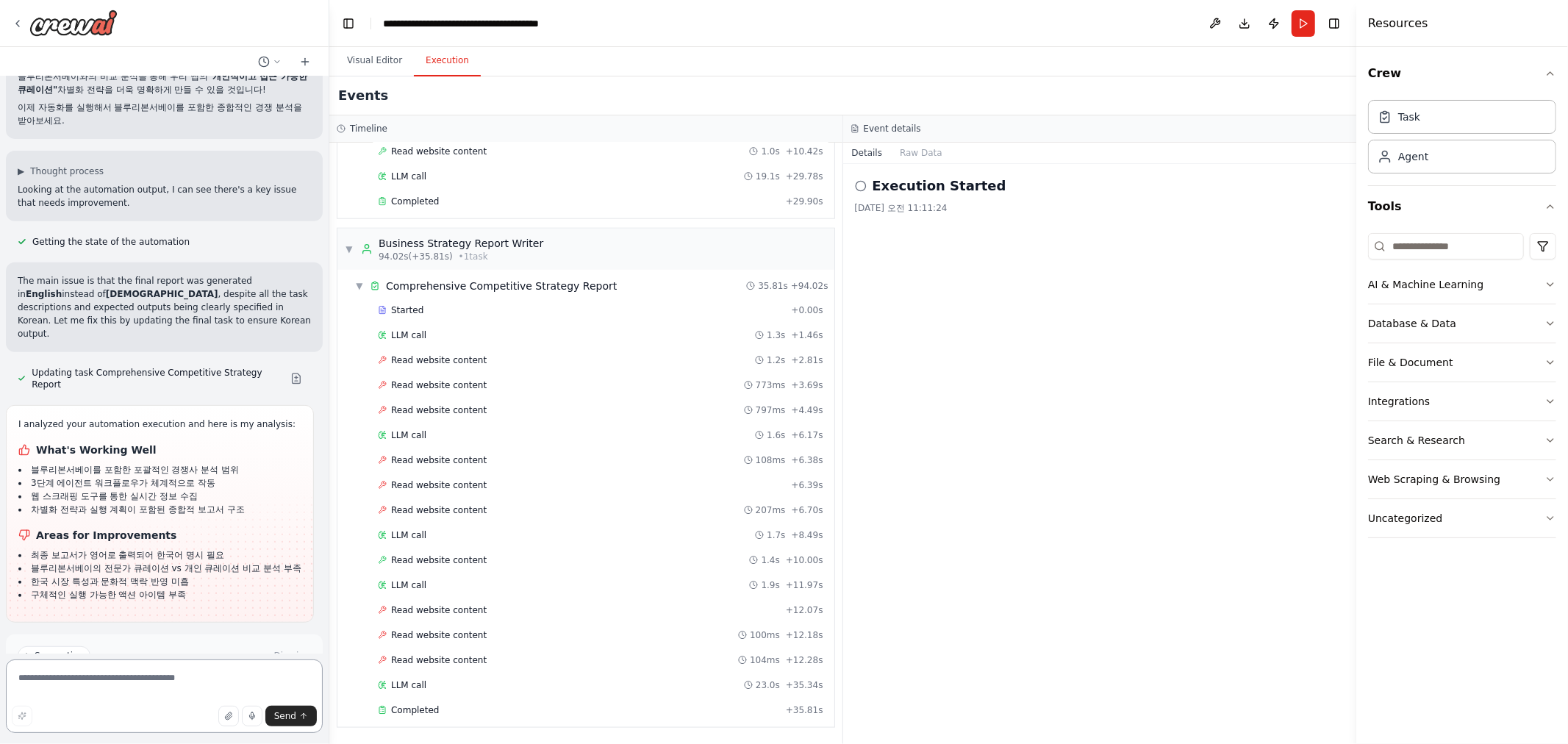
click at [116, 691] on textarea at bounding box center [164, 695] width 317 height 73
type textarea "**********"
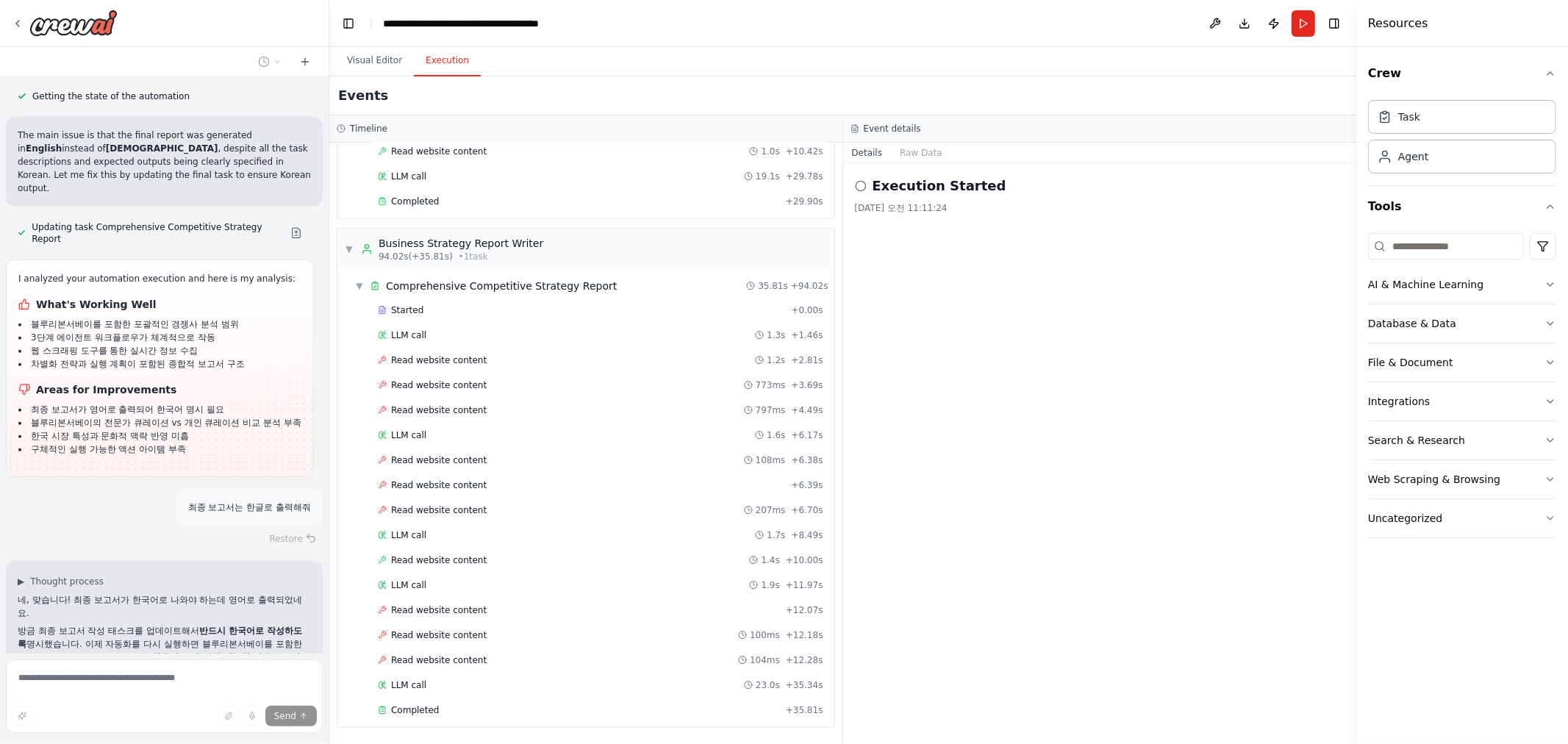
scroll to position [19452, 0]
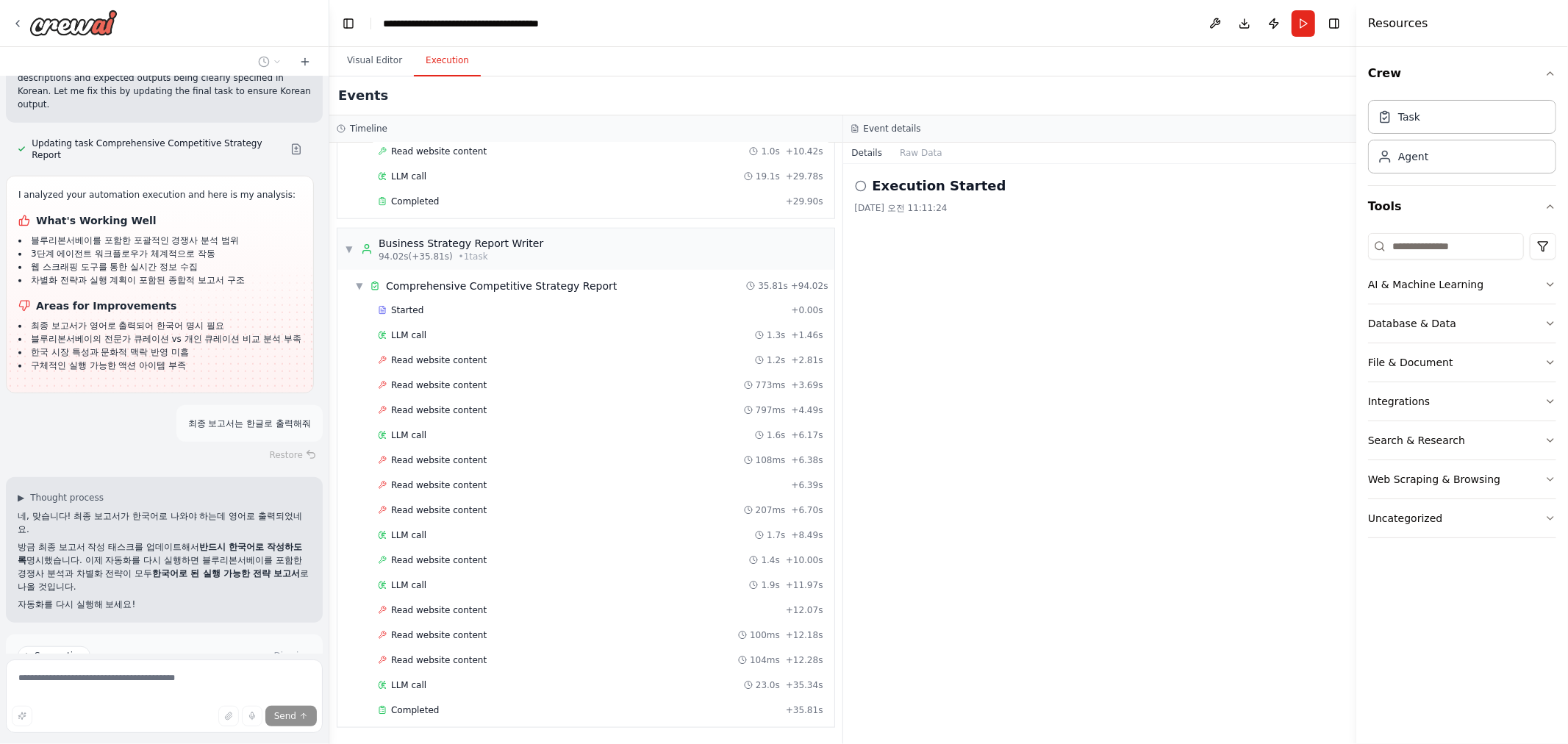
click at [145, 713] on span "Run Automation" at bounding box center [170, 718] width 71 height 11
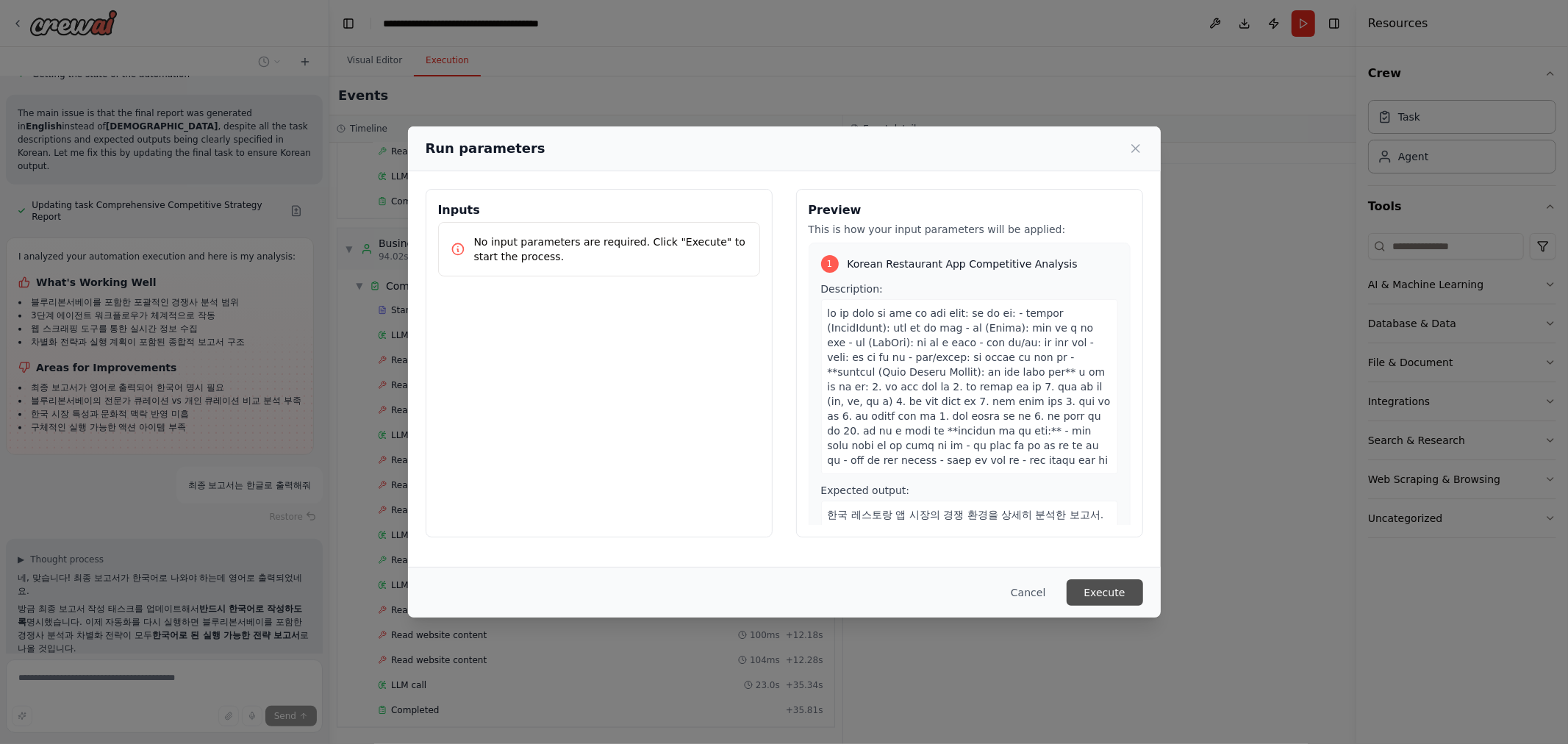
click at [1113, 599] on button "Execute" at bounding box center [1105, 593] width 76 height 27
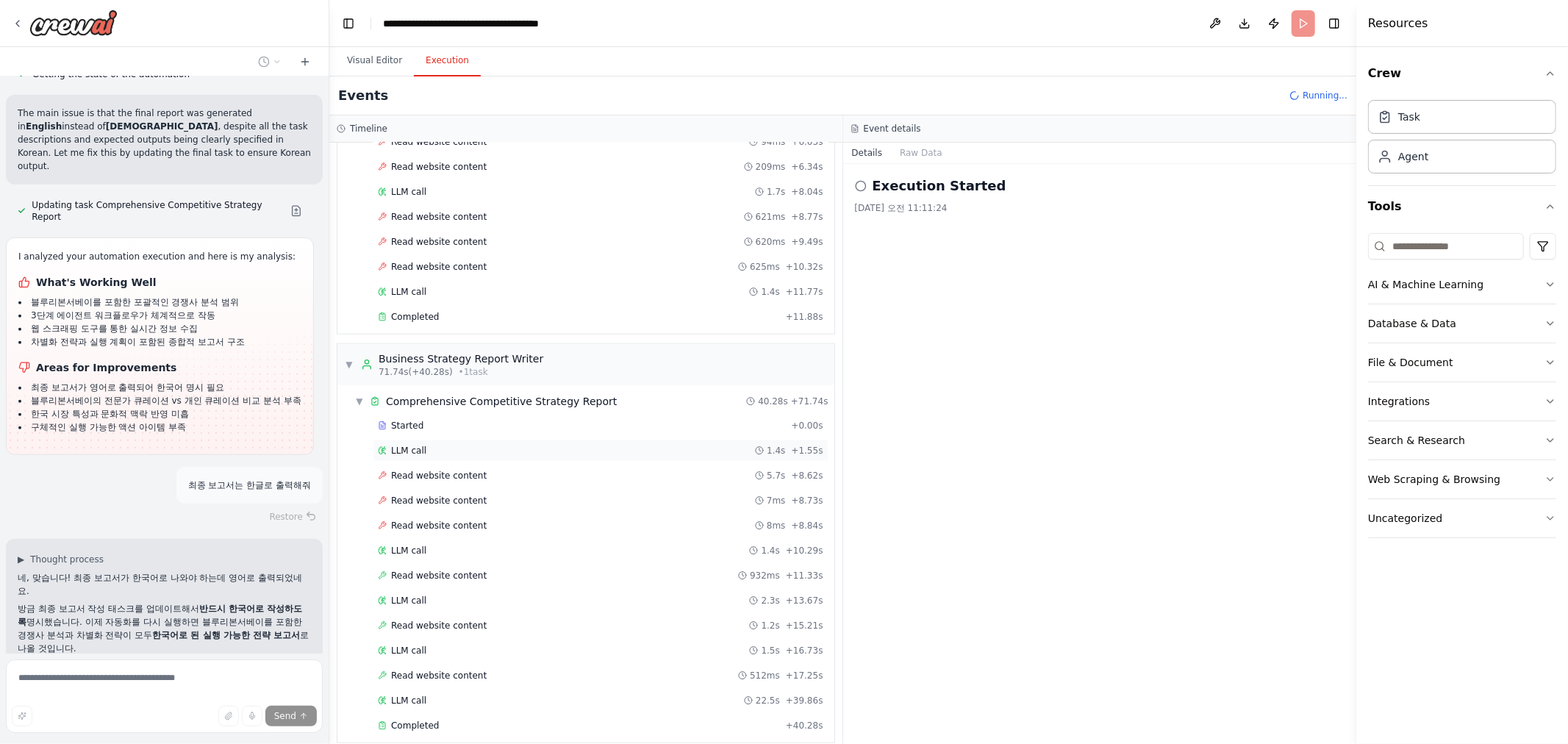
scroll to position [1224, 0]
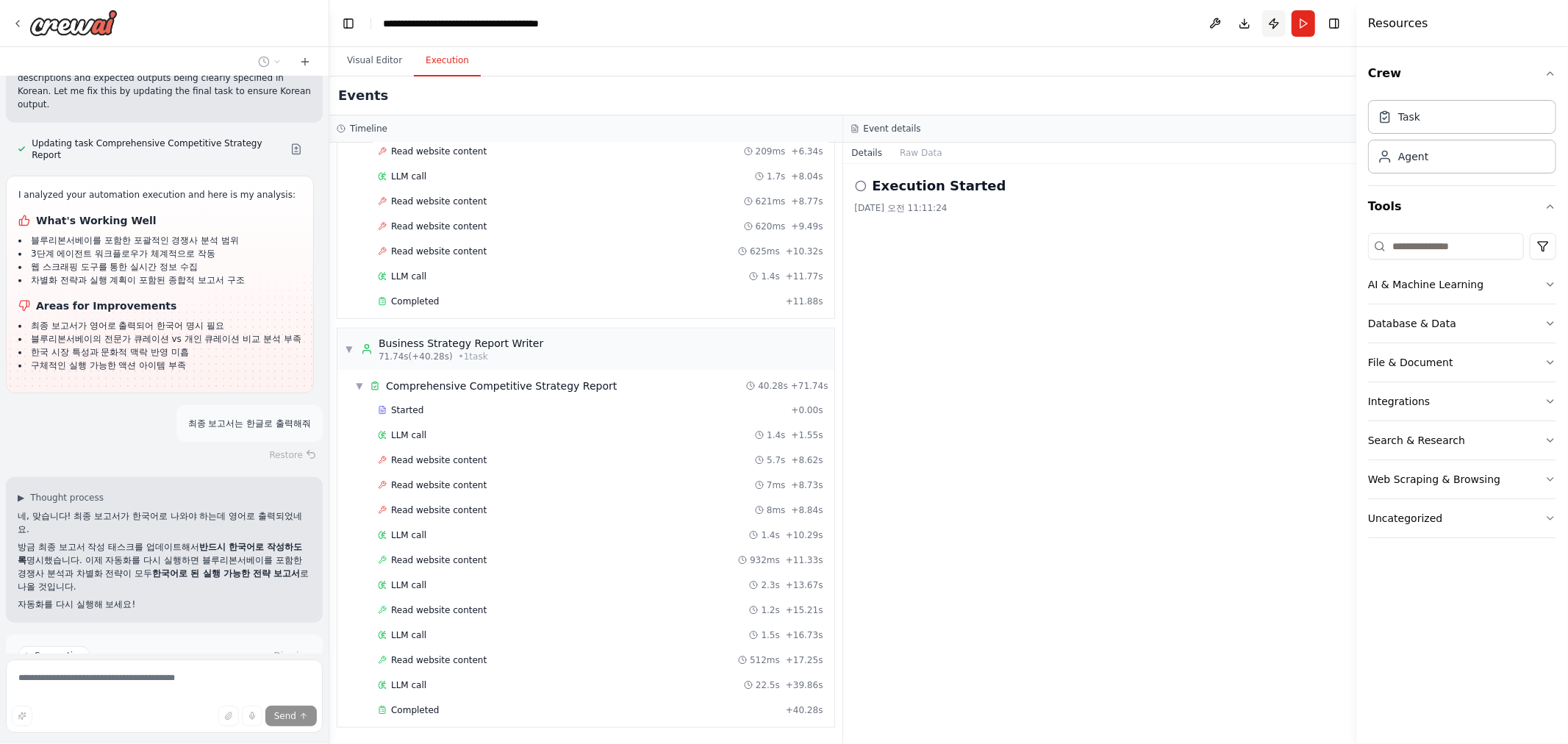
click at [1277, 19] on button "Publish" at bounding box center [1273, 24] width 24 height 27
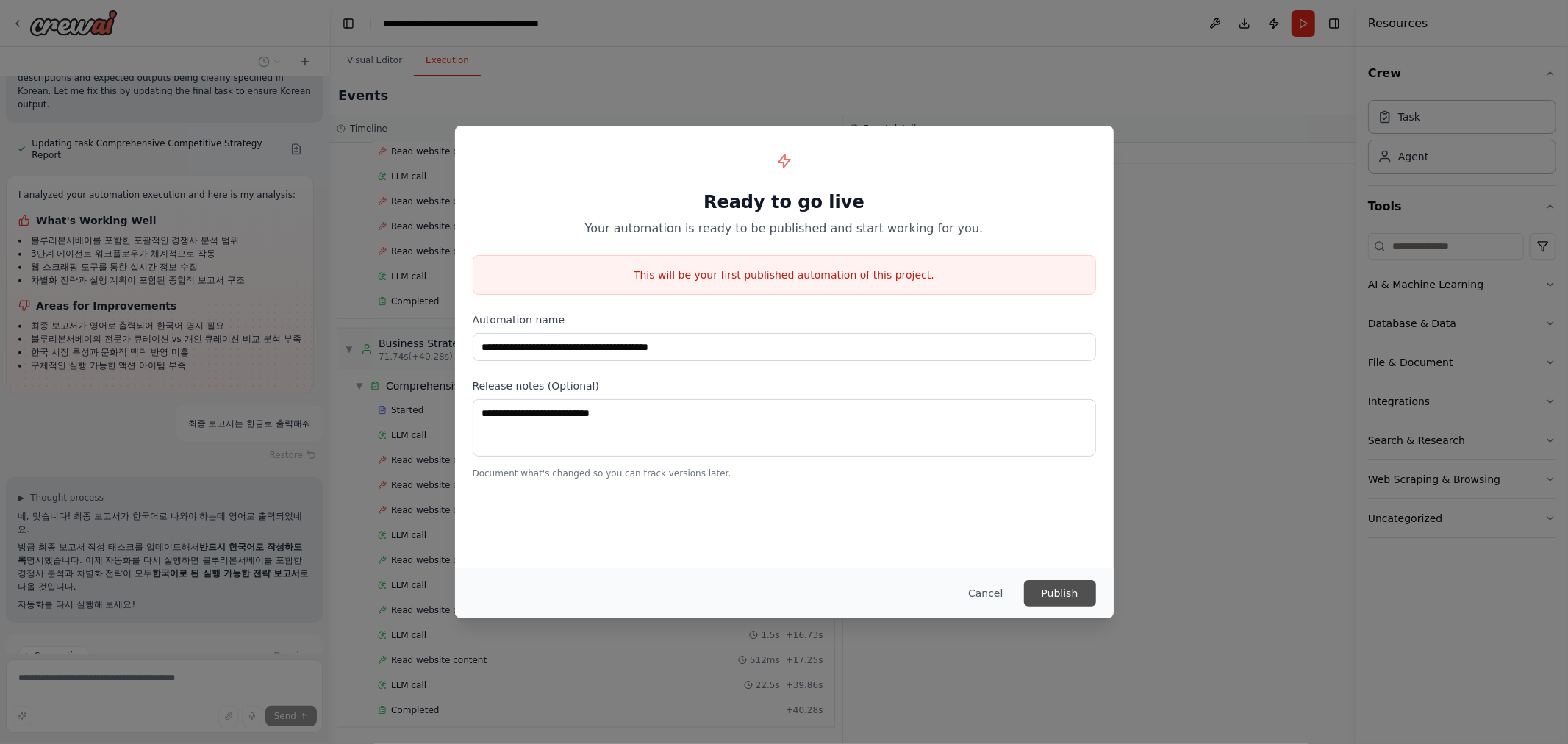
click at [1066, 586] on button "Publish" at bounding box center [1060, 594] width 72 height 27
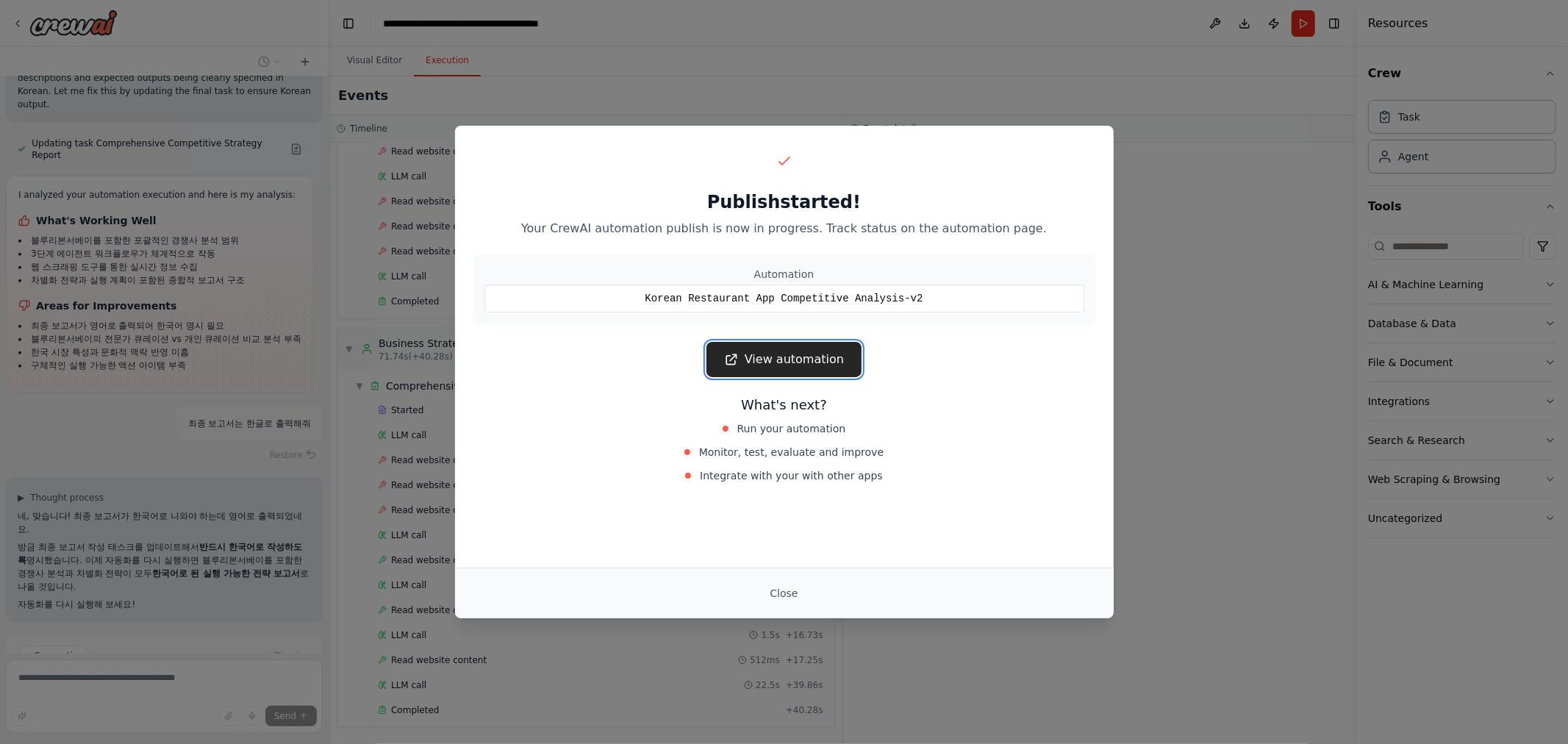
click at [797, 355] on link "View automation" at bounding box center [783, 359] width 155 height 35
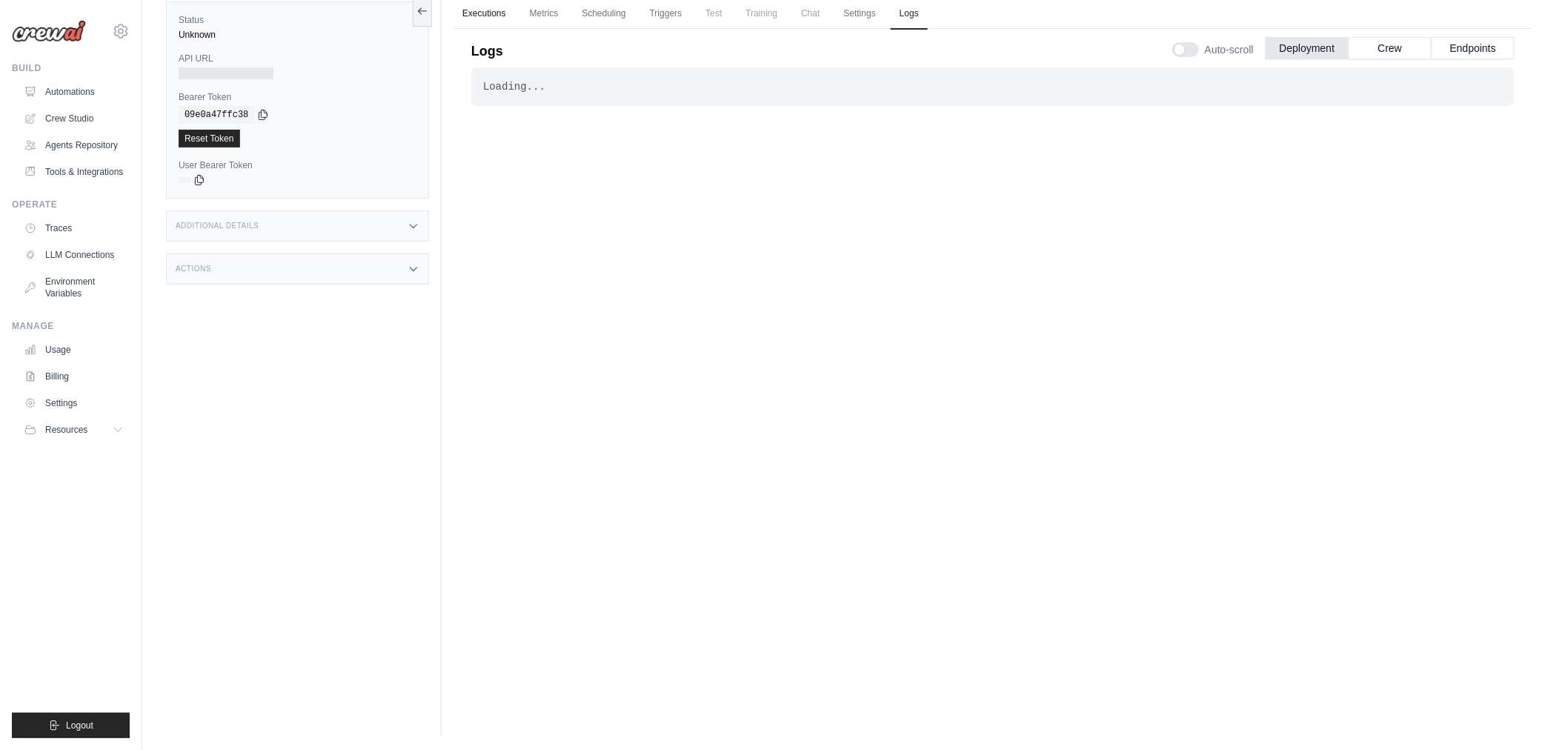
click at [467, 18] on link "Executions" at bounding box center [484, 13] width 61 height 31
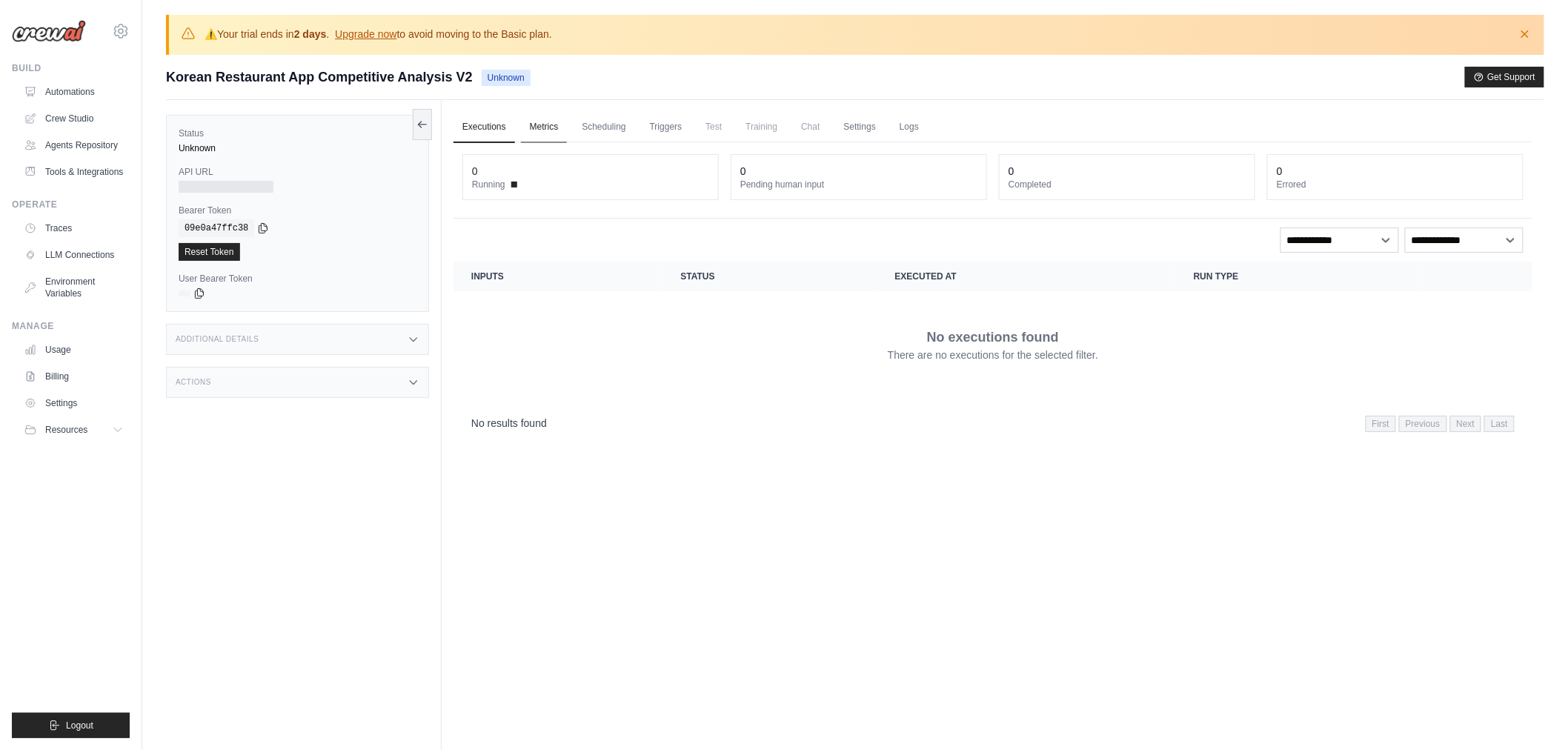
click at [537, 122] on link "Metrics" at bounding box center [544, 128] width 47 height 31
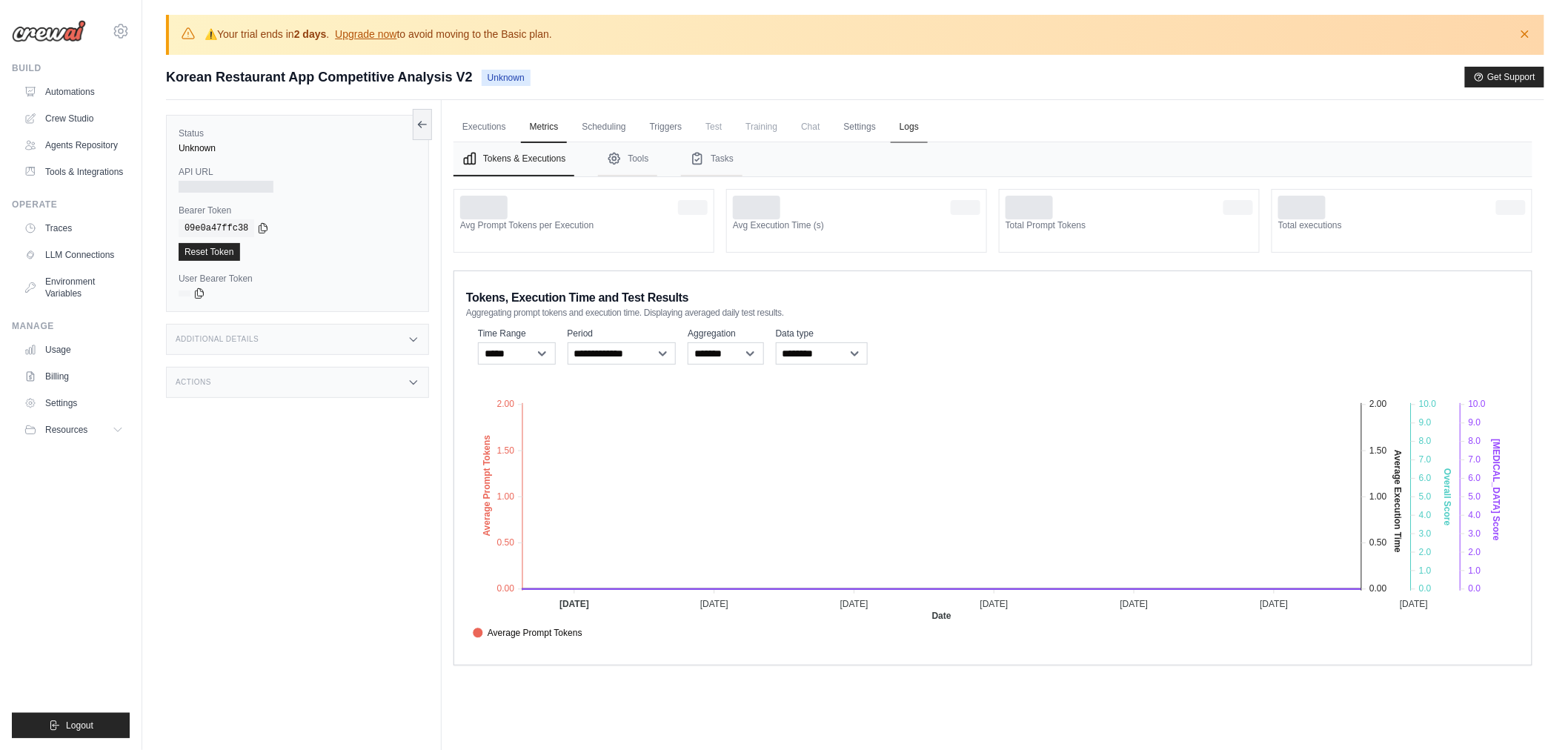
click at [920, 127] on link "Logs" at bounding box center [909, 128] width 37 height 31
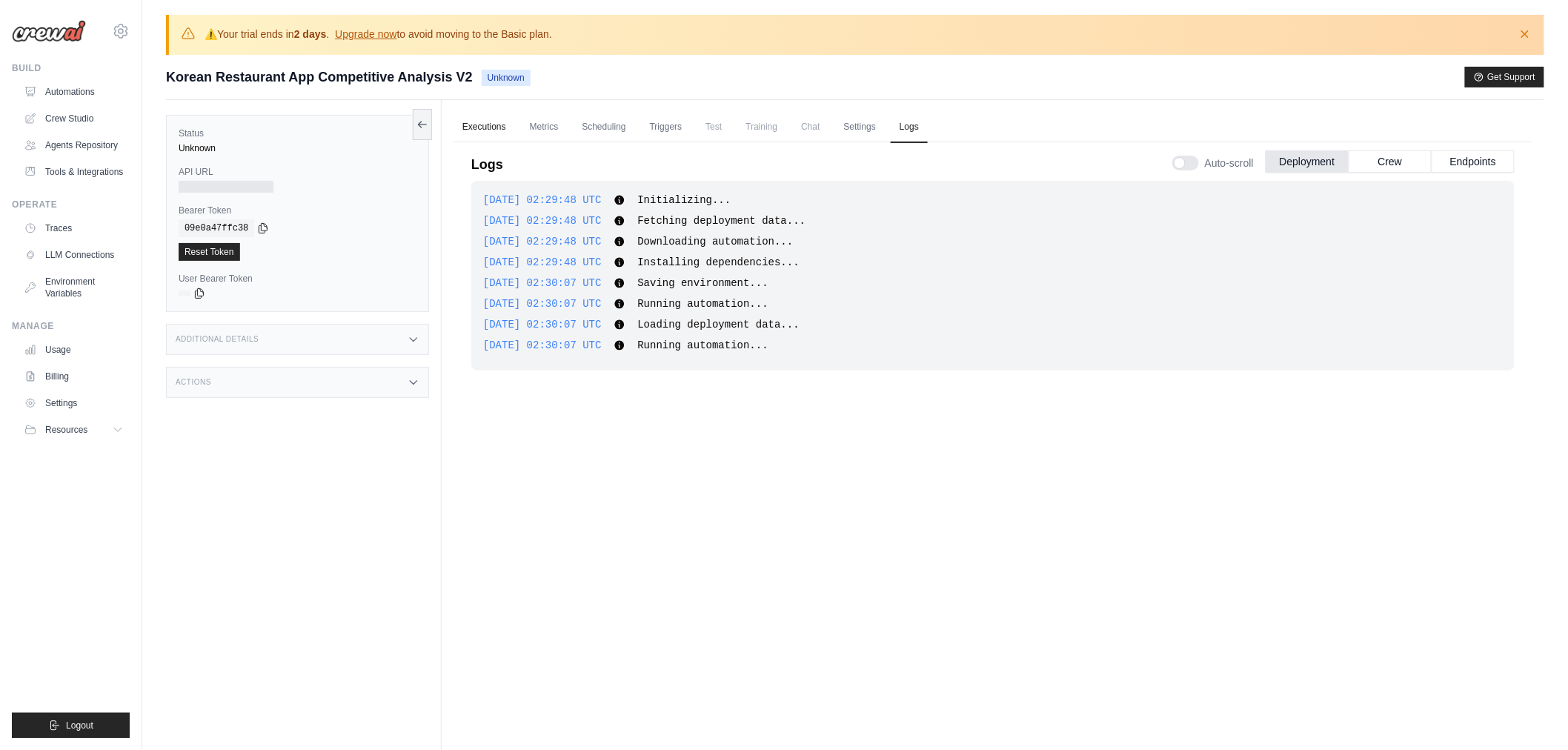
click at [483, 129] on link "Executions" at bounding box center [484, 128] width 61 height 31
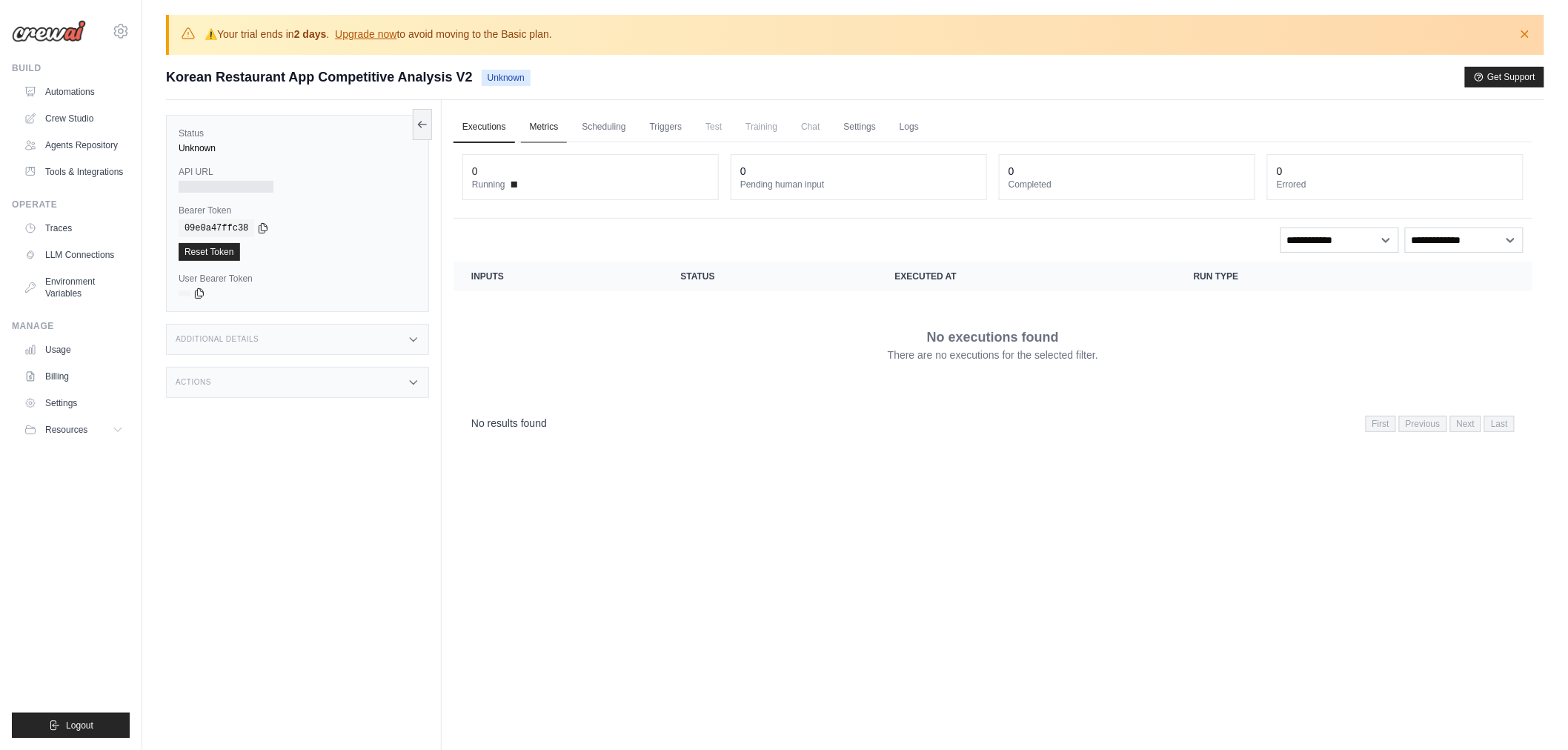
click at [536, 127] on link "Metrics" at bounding box center [544, 128] width 47 height 31
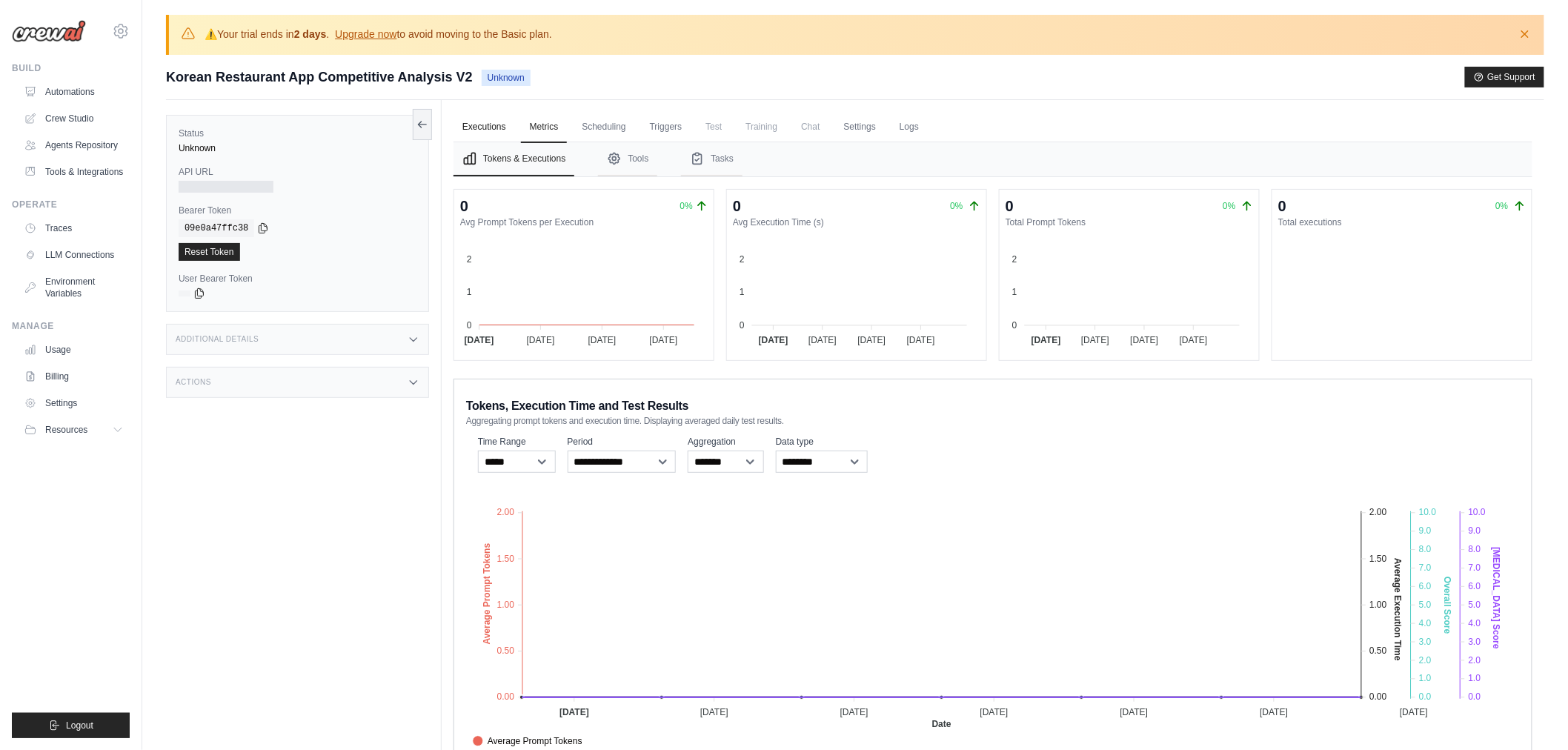
click at [500, 123] on link "Executions" at bounding box center [484, 128] width 61 height 31
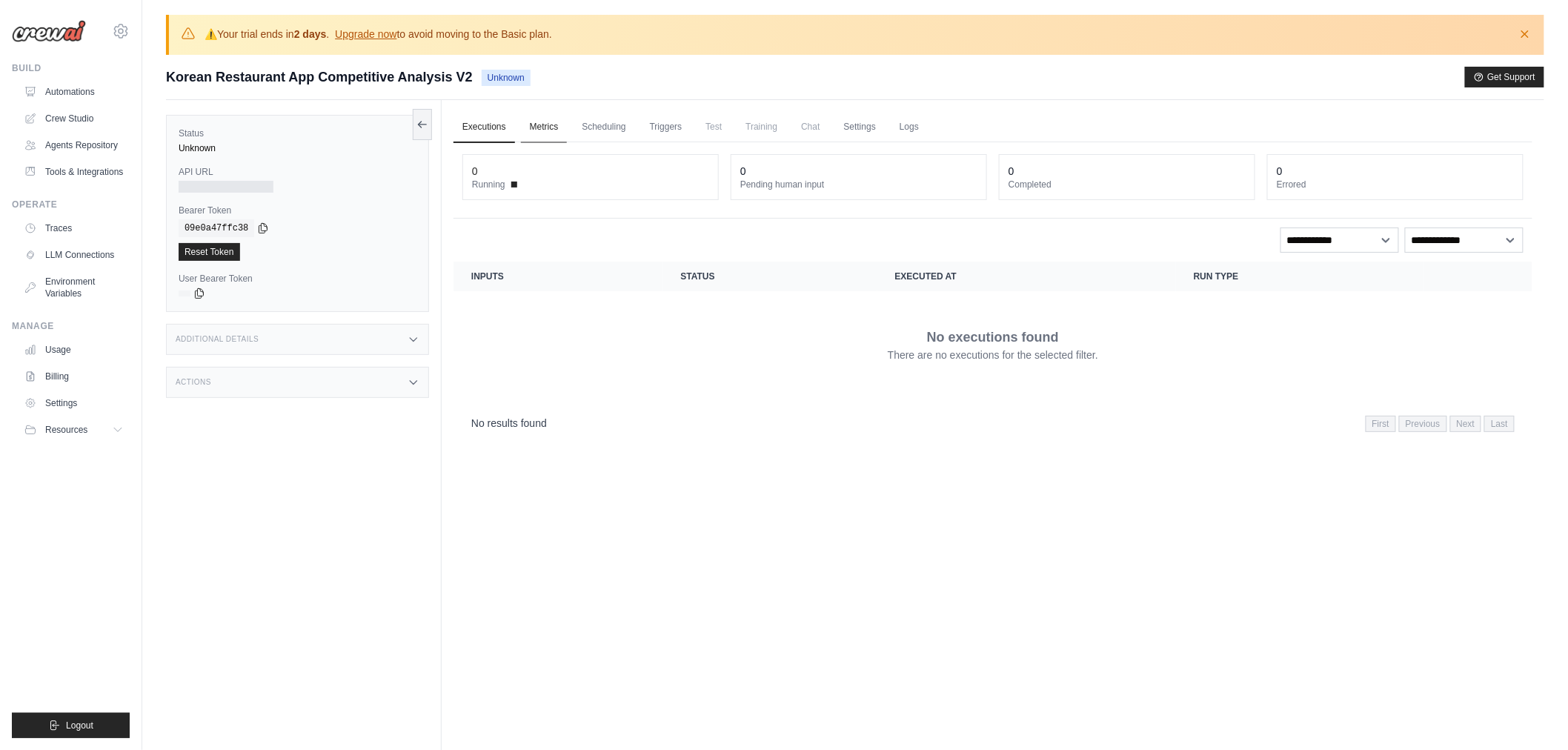
click at [537, 130] on link "Metrics" at bounding box center [544, 128] width 47 height 31
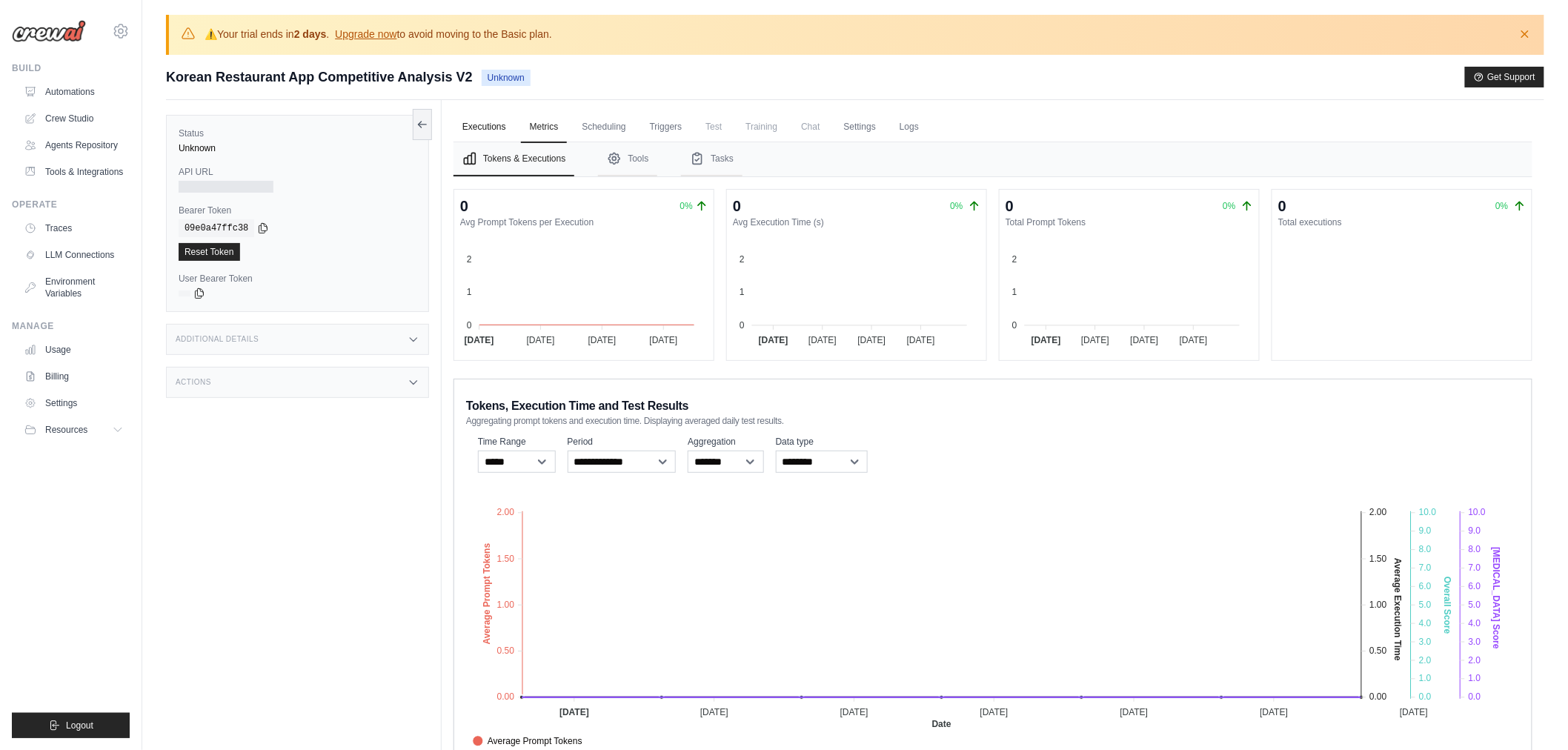
click at [500, 123] on link "Executions" at bounding box center [484, 128] width 61 height 31
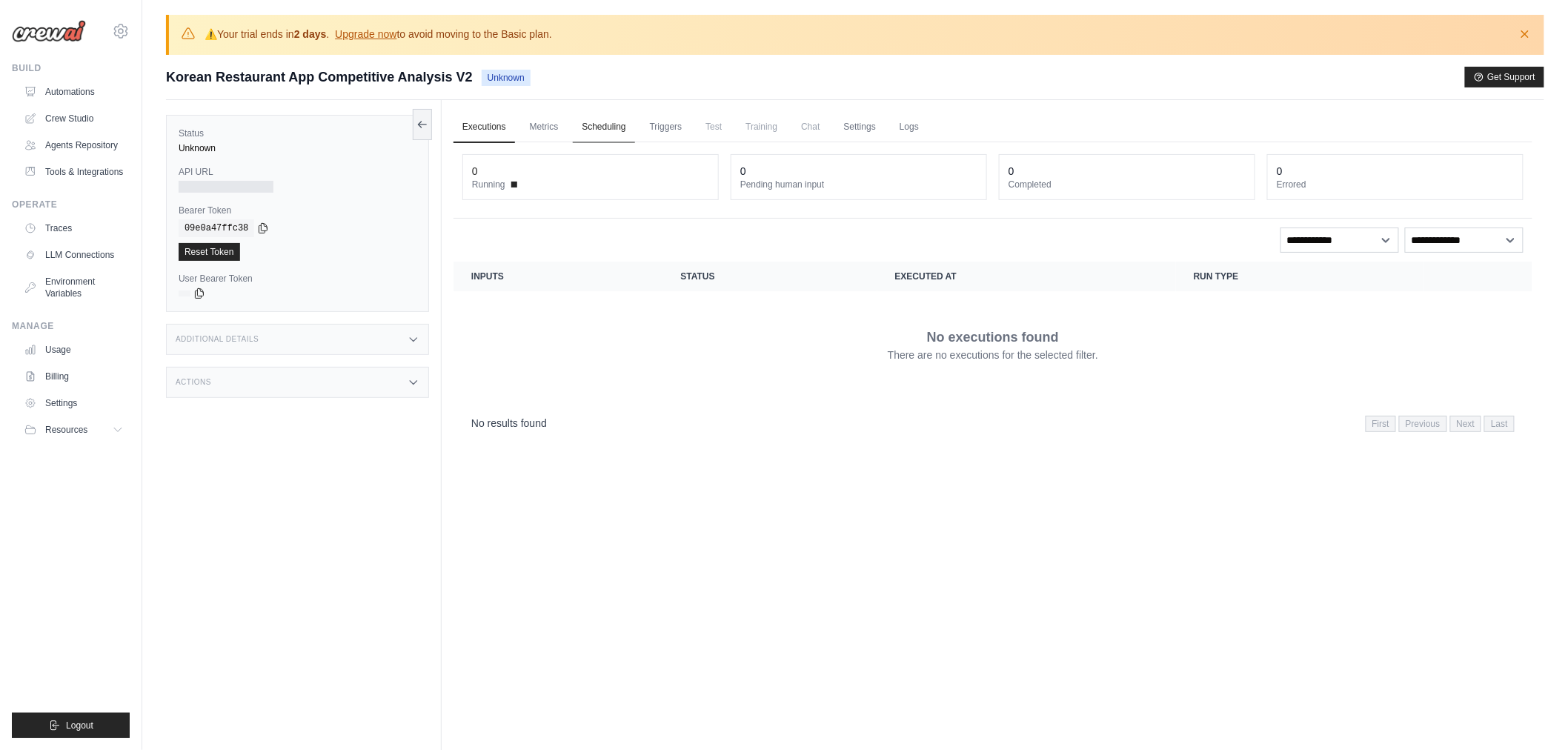
click at [630, 129] on link "Scheduling" at bounding box center [603, 128] width 61 height 31
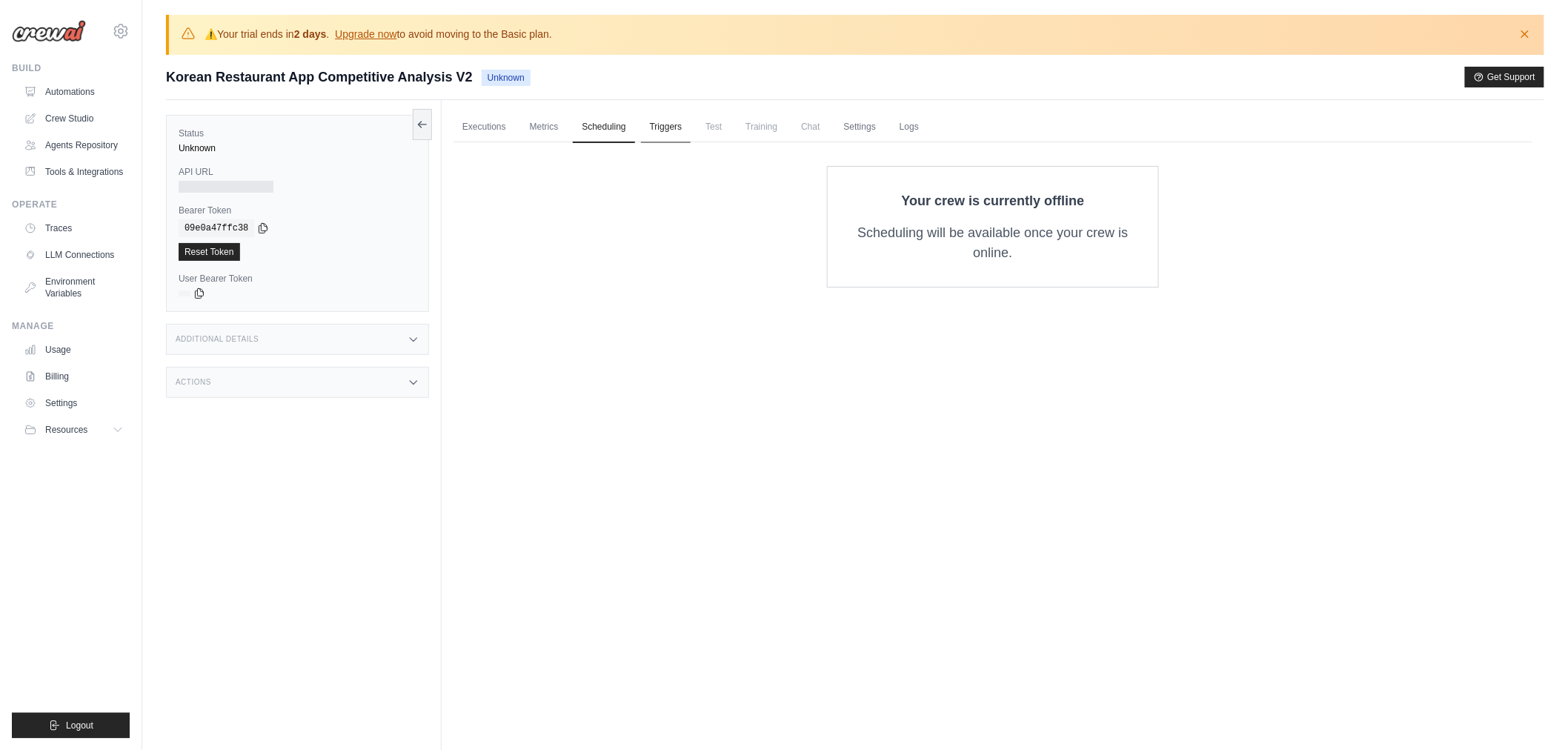
click at [677, 127] on link "Triggers" at bounding box center [666, 128] width 51 height 31
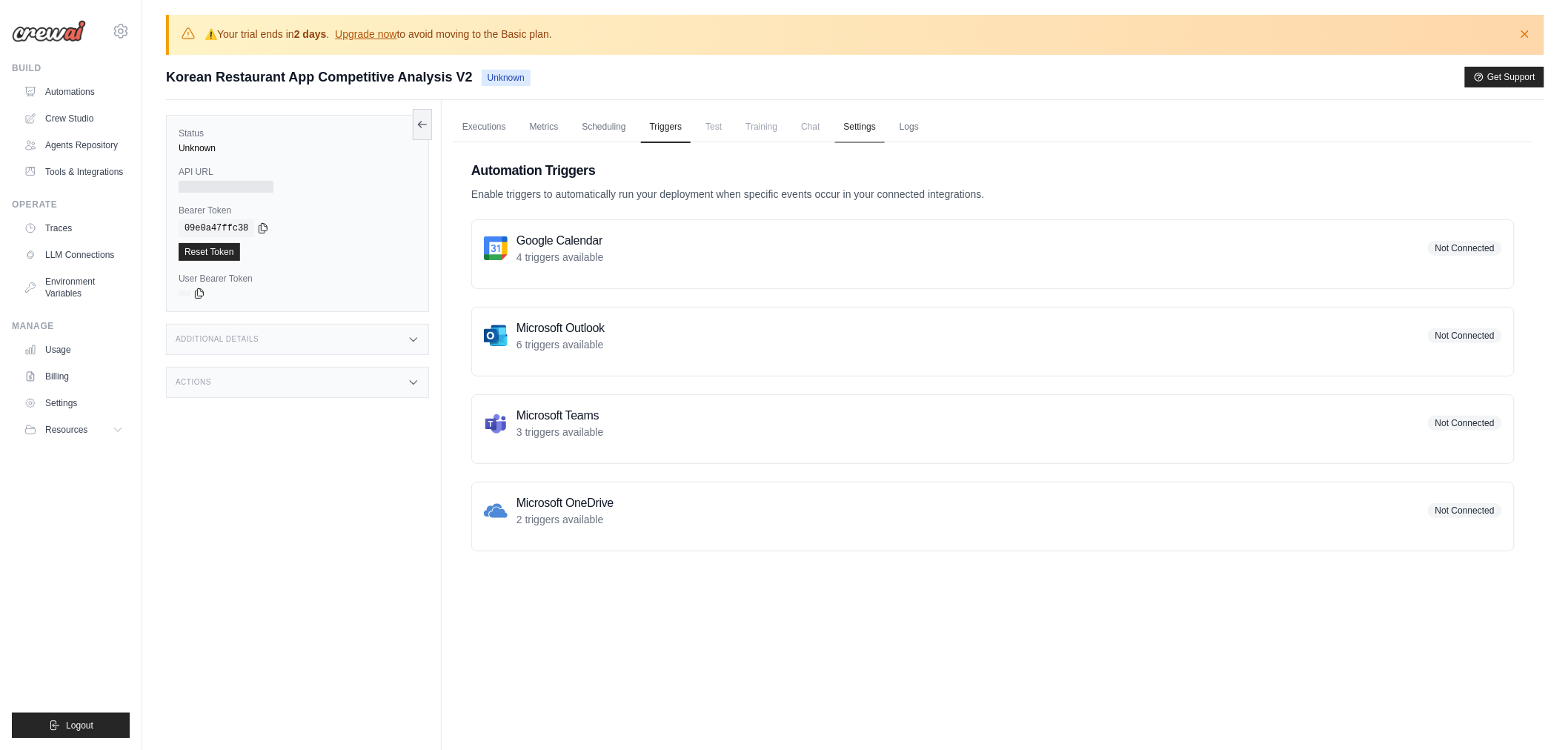
click at [865, 129] on link "Settings" at bounding box center [860, 128] width 50 height 31
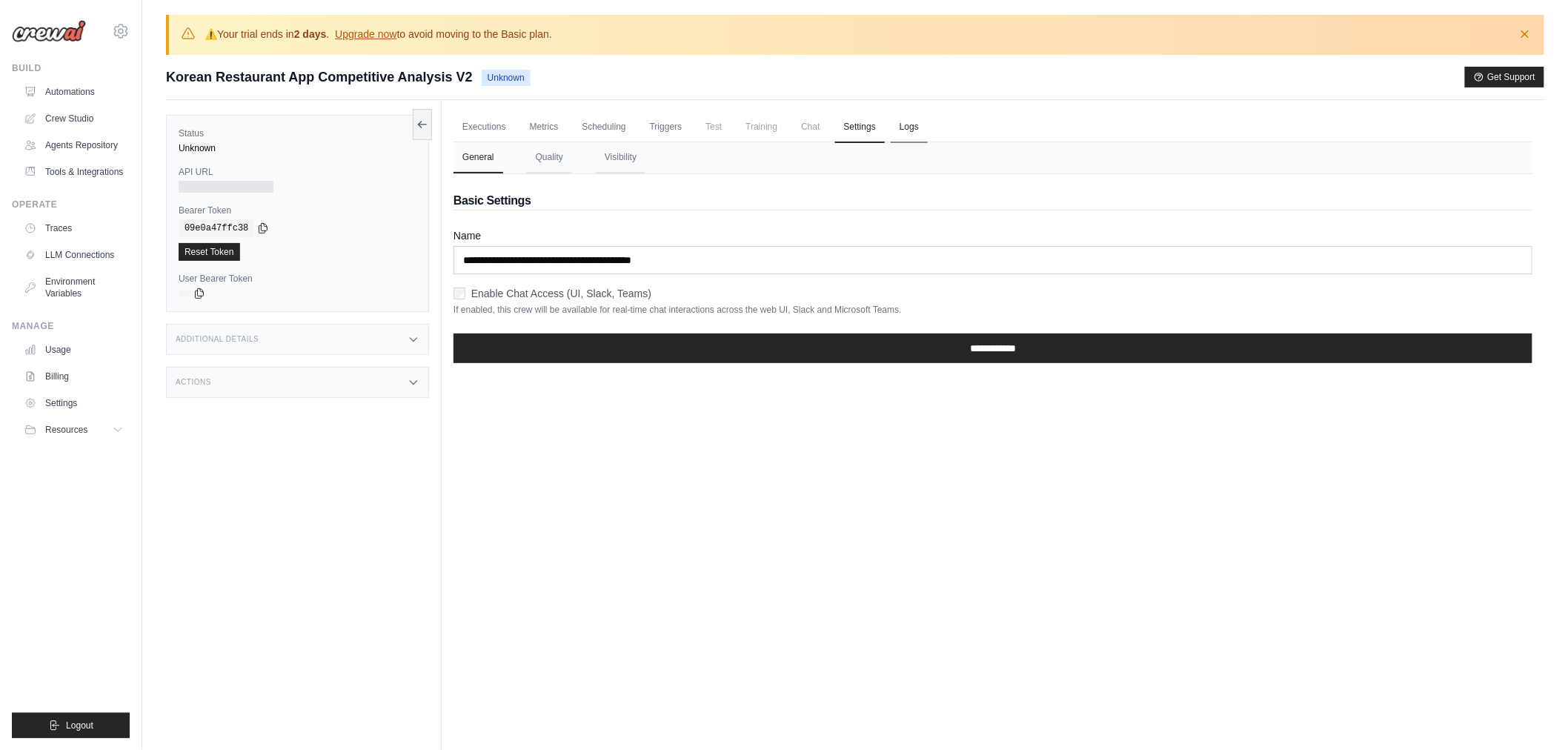
click at [922, 124] on link "Logs" at bounding box center [909, 128] width 37 height 31
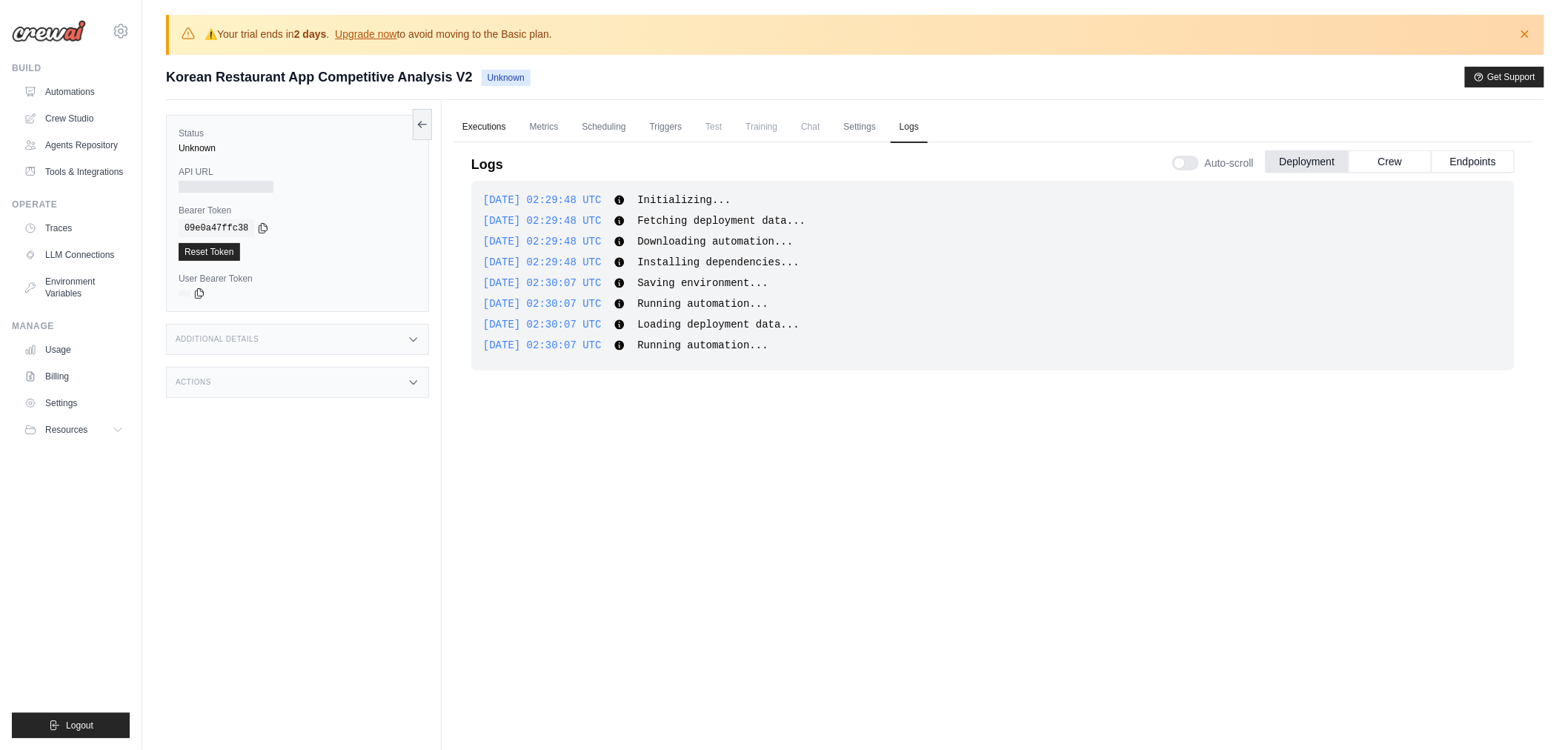
click at [490, 127] on link "Executions" at bounding box center [484, 128] width 61 height 31
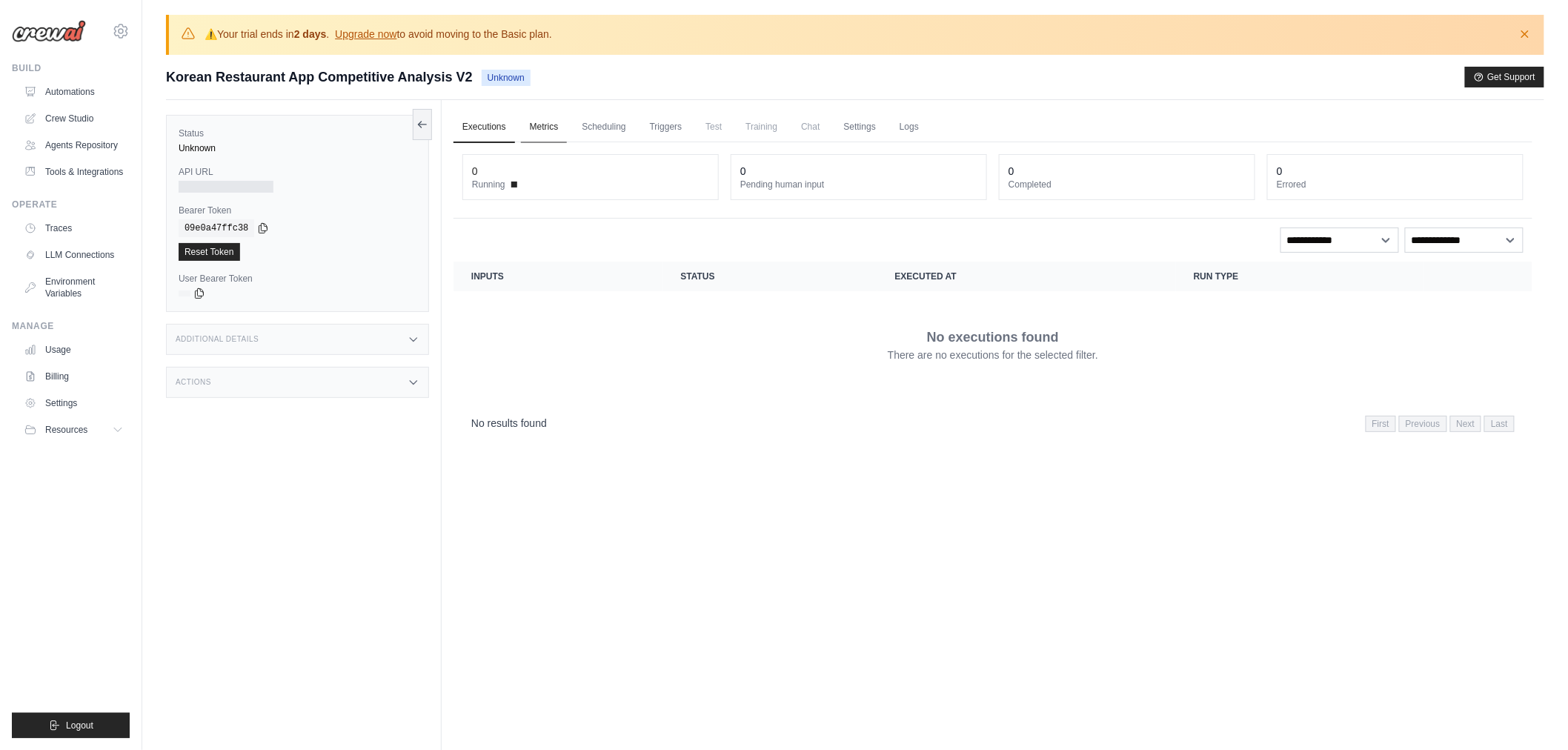
click at [545, 127] on link "Metrics" at bounding box center [544, 128] width 47 height 31
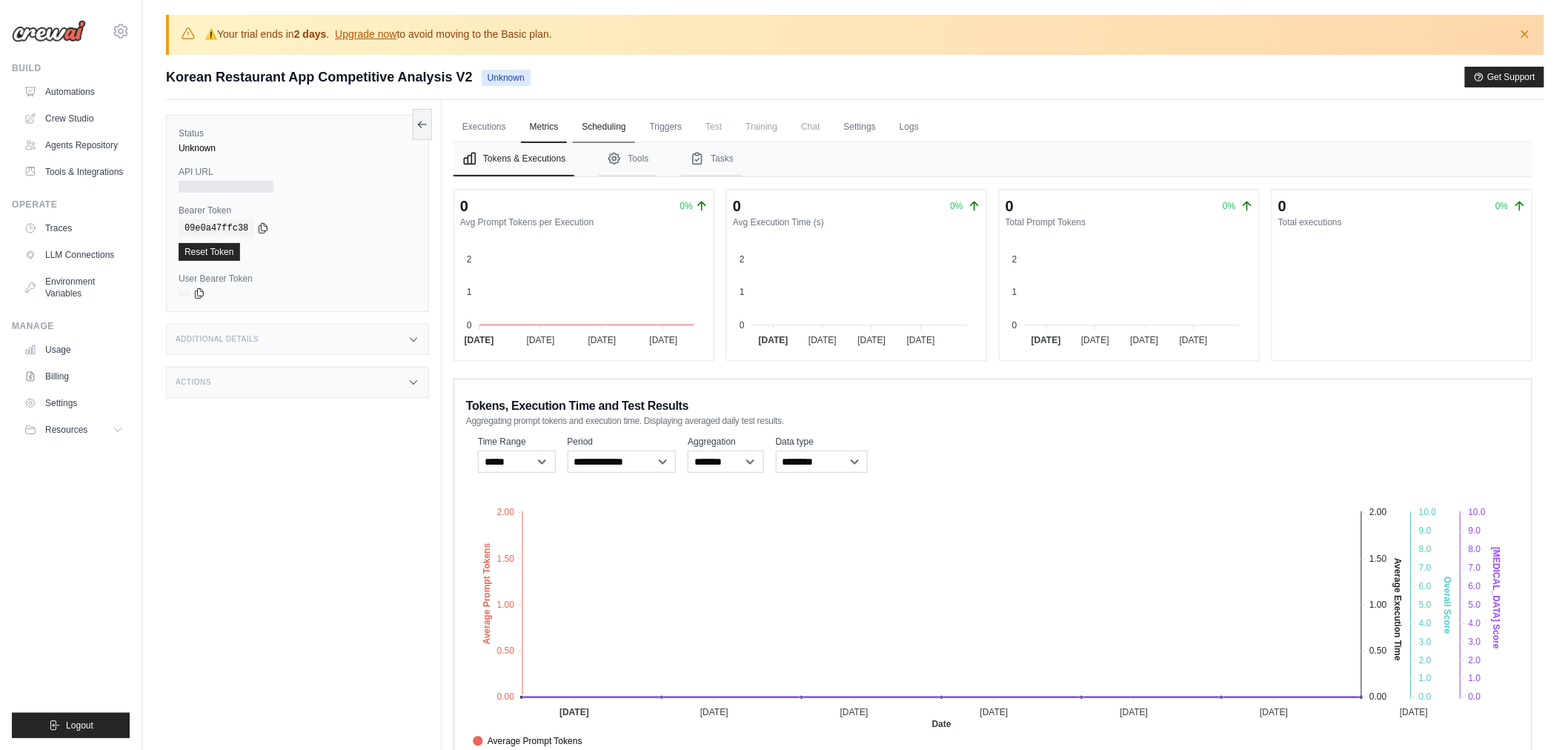
click at [597, 125] on link "Scheduling" at bounding box center [603, 128] width 61 height 31
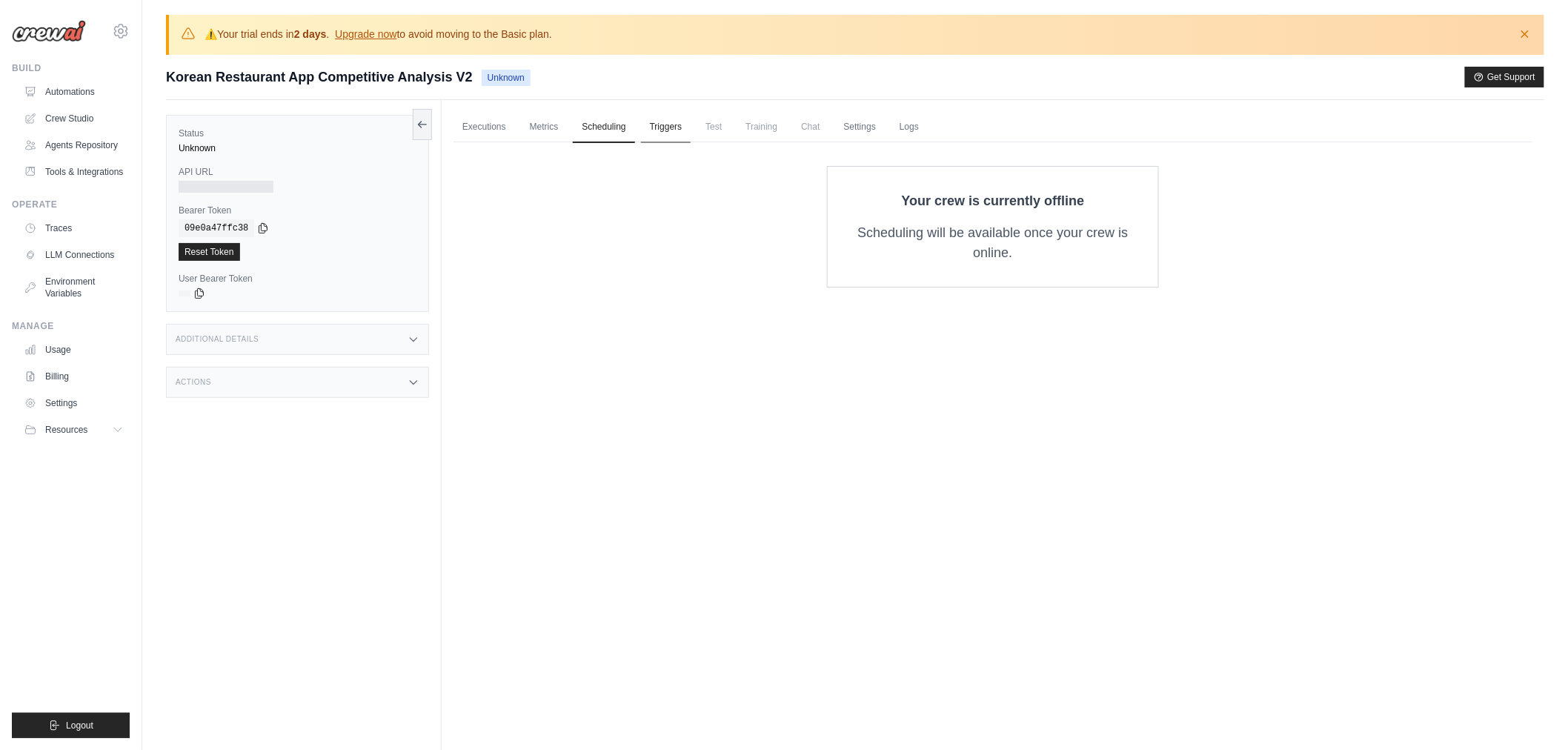
click at [672, 120] on link "Triggers" at bounding box center [666, 128] width 51 height 31
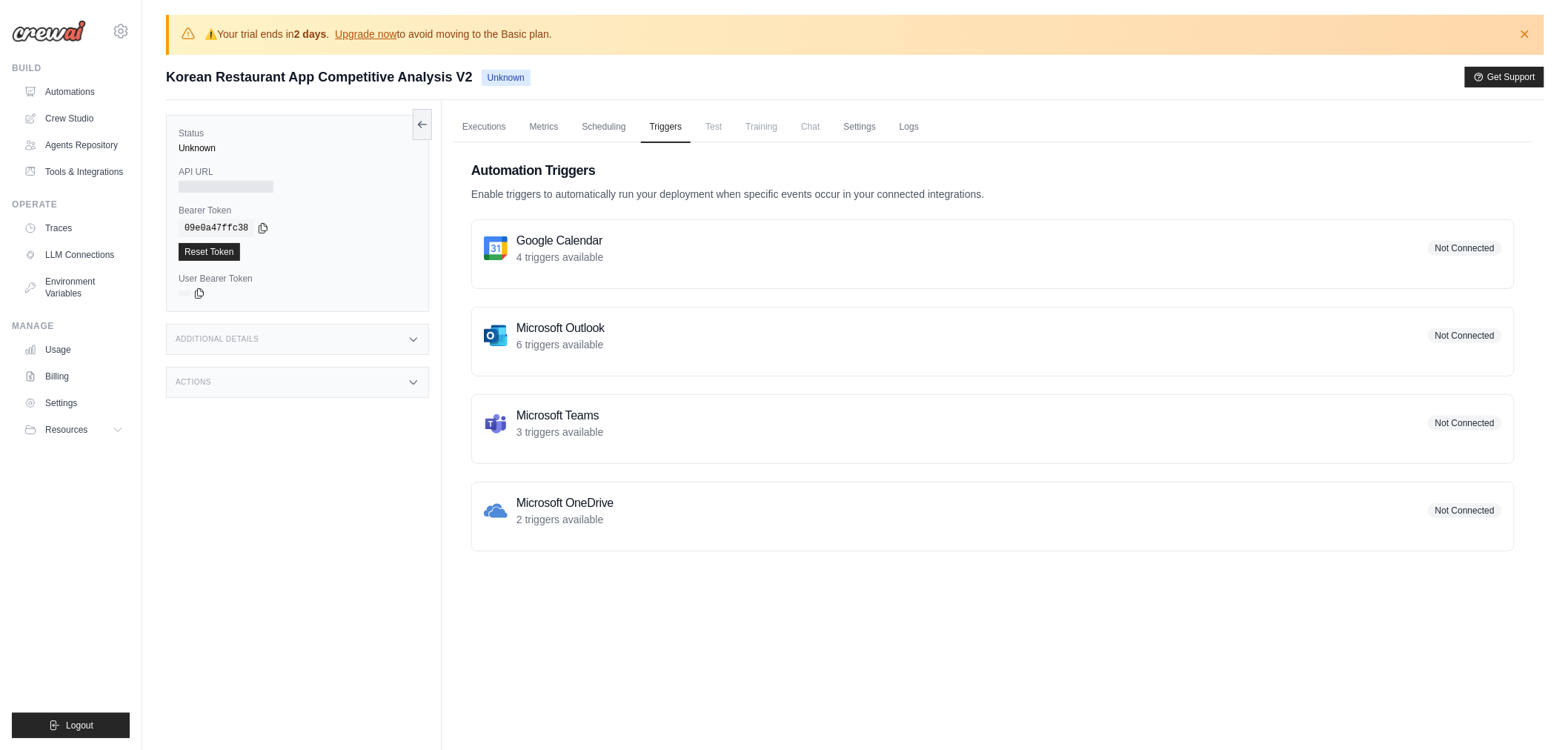
drag, startPoint x: 744, startPoint y: 122, endPoint x: 728, endPoint y: 129, distance: 17.5
click at [744, 124] on ul "Executions Metrics Scheduling Triggers Test Training Chat Settings Logs" at bounding box center [993, 128] width 1079 height 31
click at [728, 129] on span "Test" at bounding box center [714, 127] width 35 height 30
click at [917, 121] on link "Logs" at bounding box center [909, 128] width 37 height 31
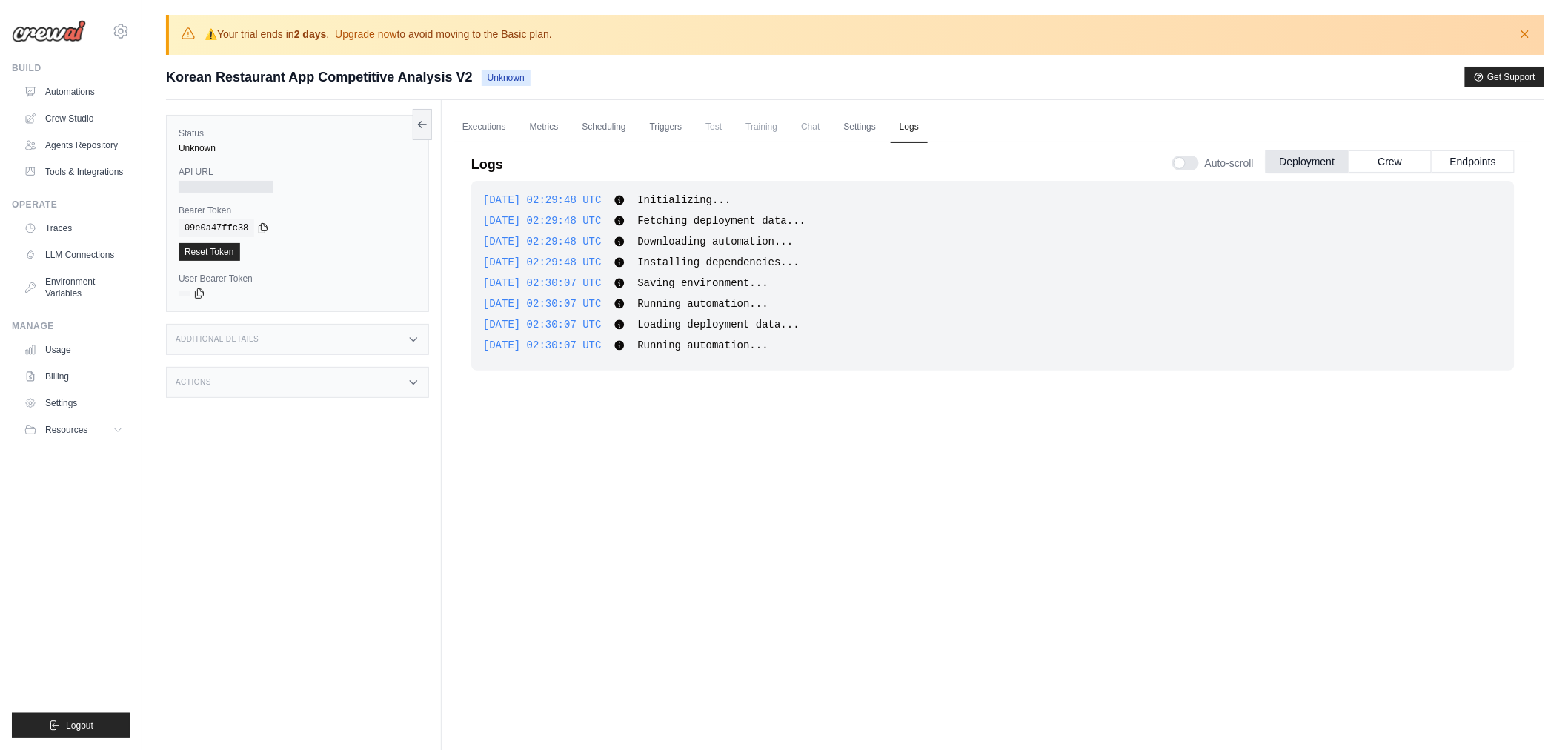
drag, startPoint x: 624, startPoint y: 490, endPoint x: 363, endPoint y: 360, distance: 291.6
click at [615, 473] on div "2025-10-07 02:29:48 UTC Initializing... Show more Show less 2025-10-07 02:29:48…" at bounding box center [993, 472] width 1043 height 584
click at [44, 94] on link "Automations" at bounding box center [75, 91] width 112 height 24
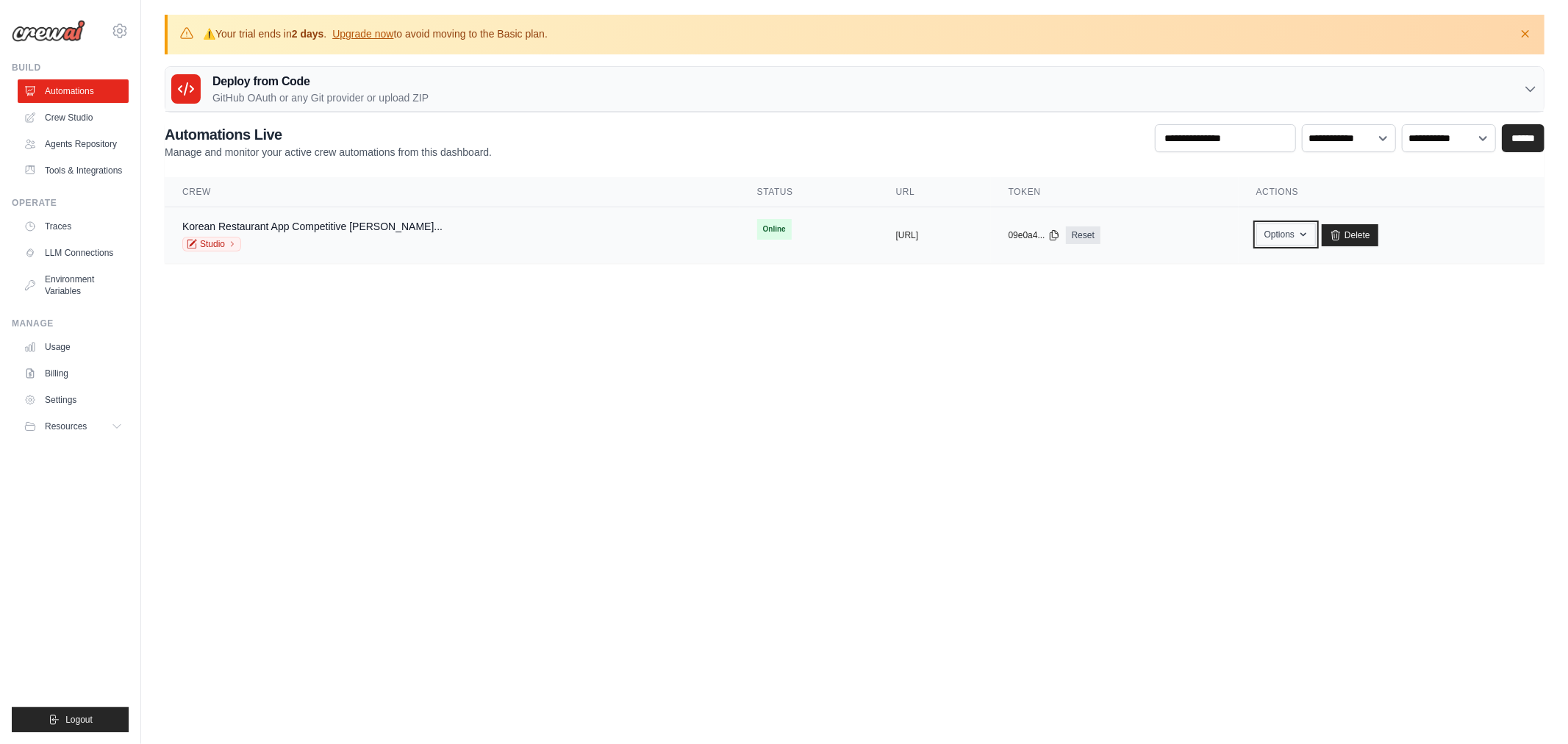
click at [1309, 229] on icon "button" at bounding box center [1303, 234] width 11 height 11
click at [1394, 316] on body "jaeruklee@gmail.com Settings Build Automations" at bounding box center [784, 372] width 1568 height 744
click at [225, 238] on link "Studio" at bounding box center [212, 244] width 59 height 14
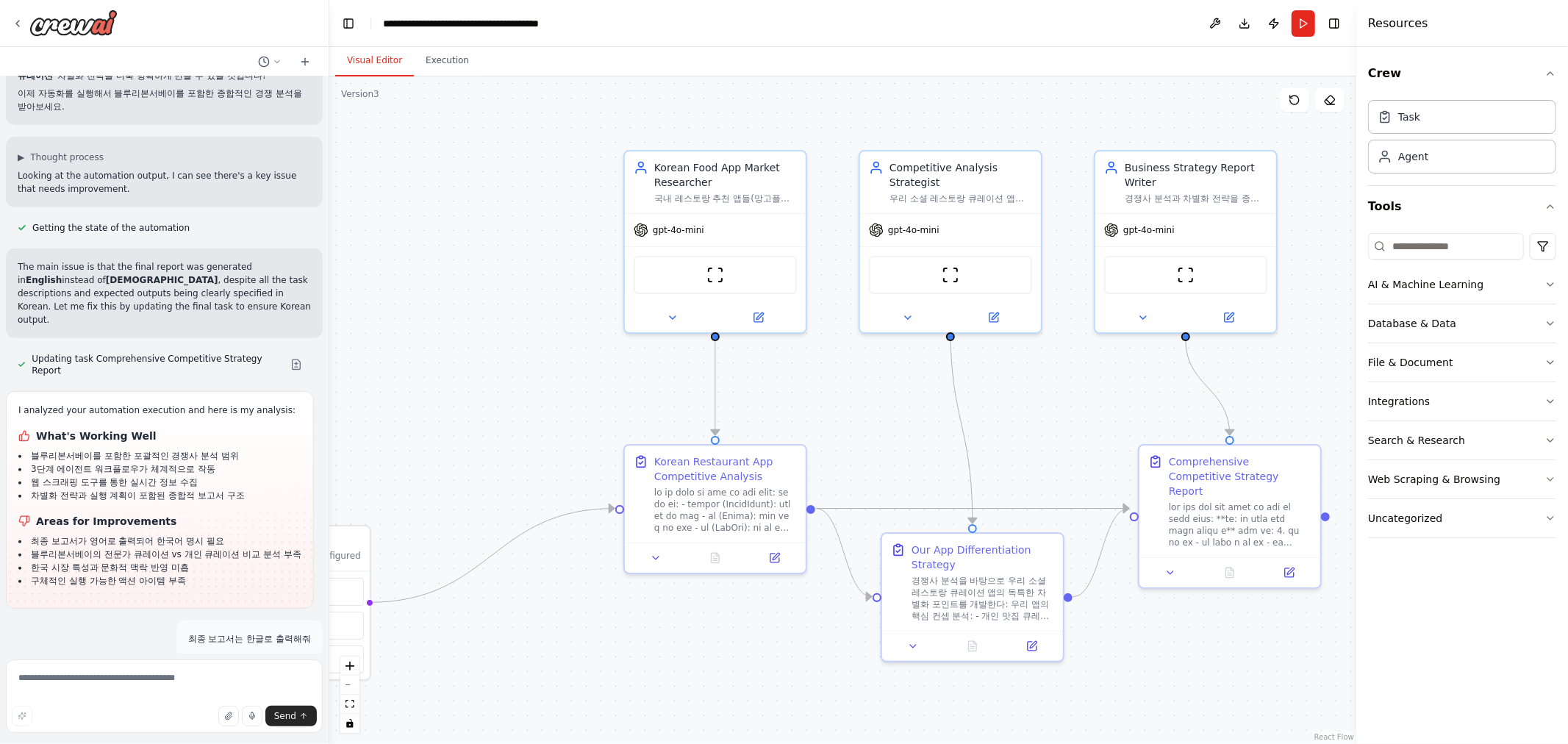
scroll to position [19332, 0]
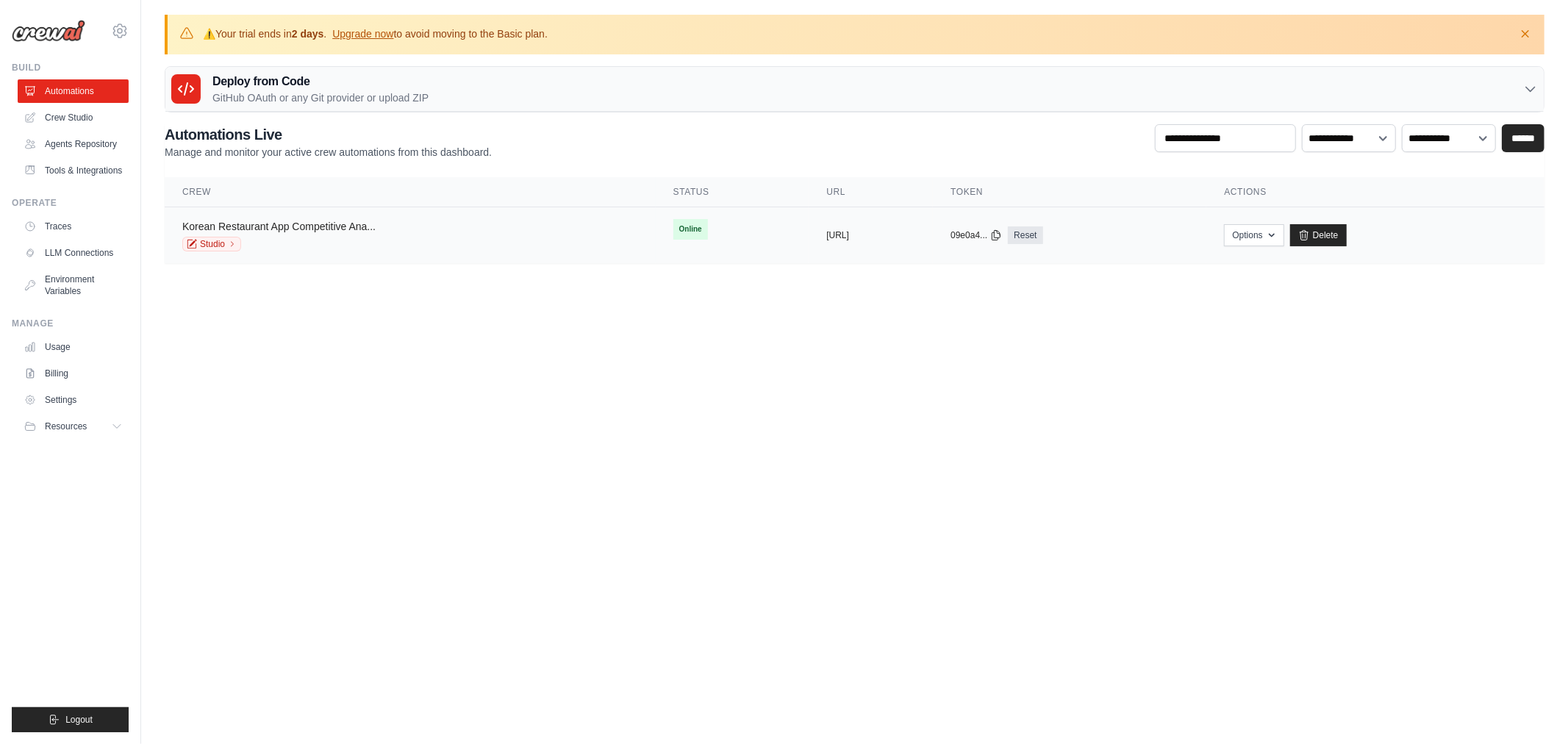
click at [376, 225] on link "Korean Restaurant App Competitive Ana..." at bounding box center [279, 226] width 193 height 11
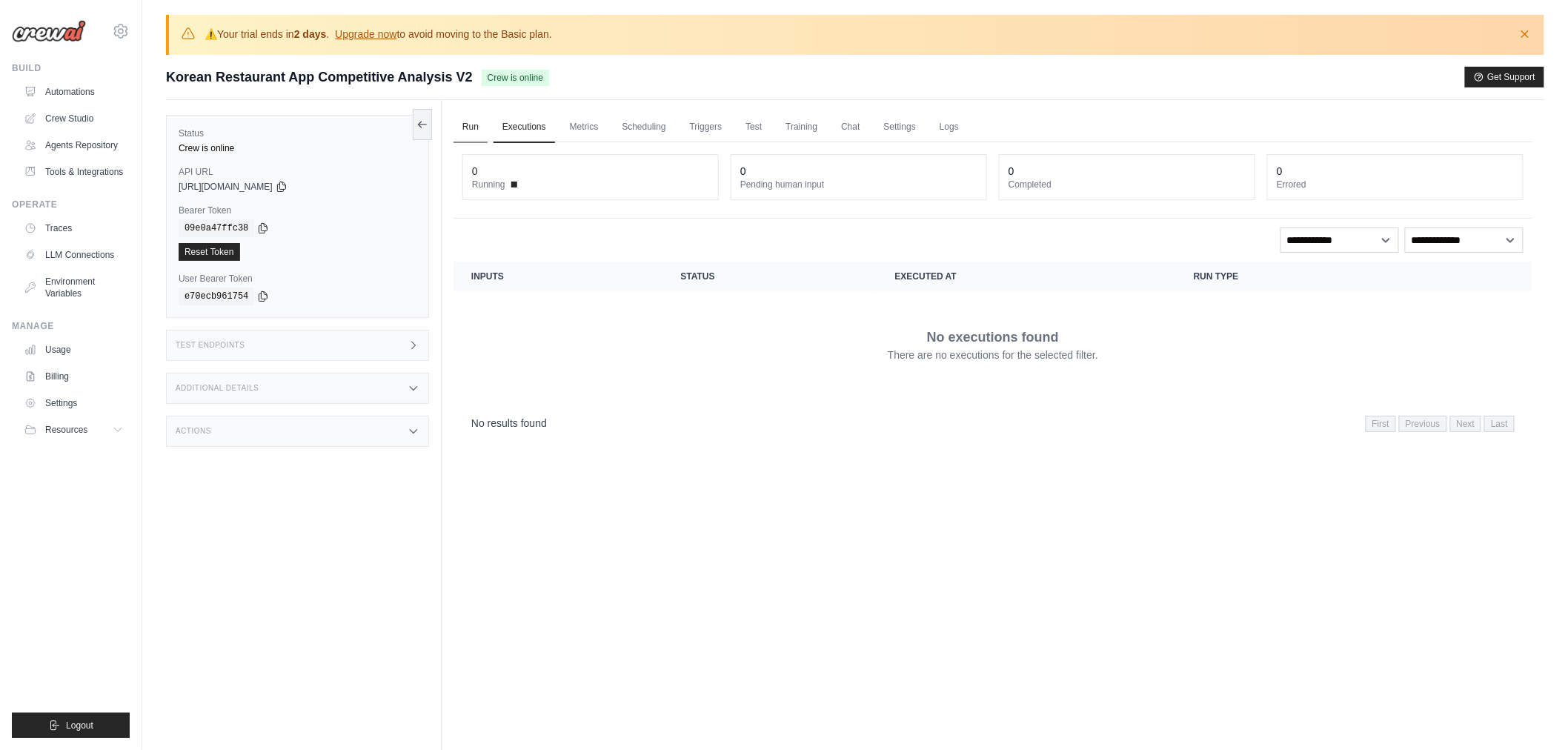
click at [481, 126] on link "Run" at bounding box center [471, 128] width 35 height 31
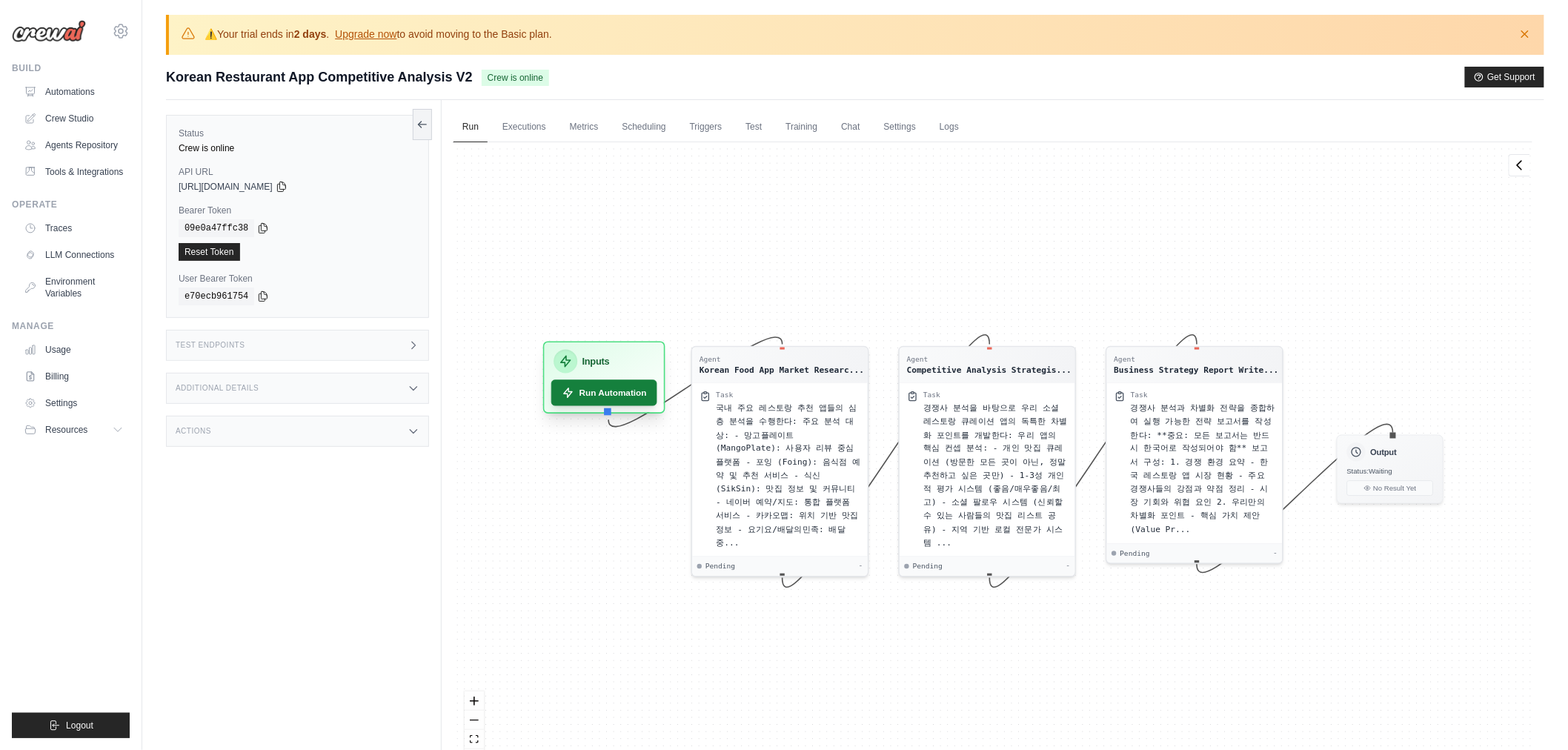
click at [623, 381] on button "Run Automation" at bounding box center [604, 392] width 105 height 26
click at [624, 389] on button "Run Automation" at bounding box center [604, 392] width 105 height 26
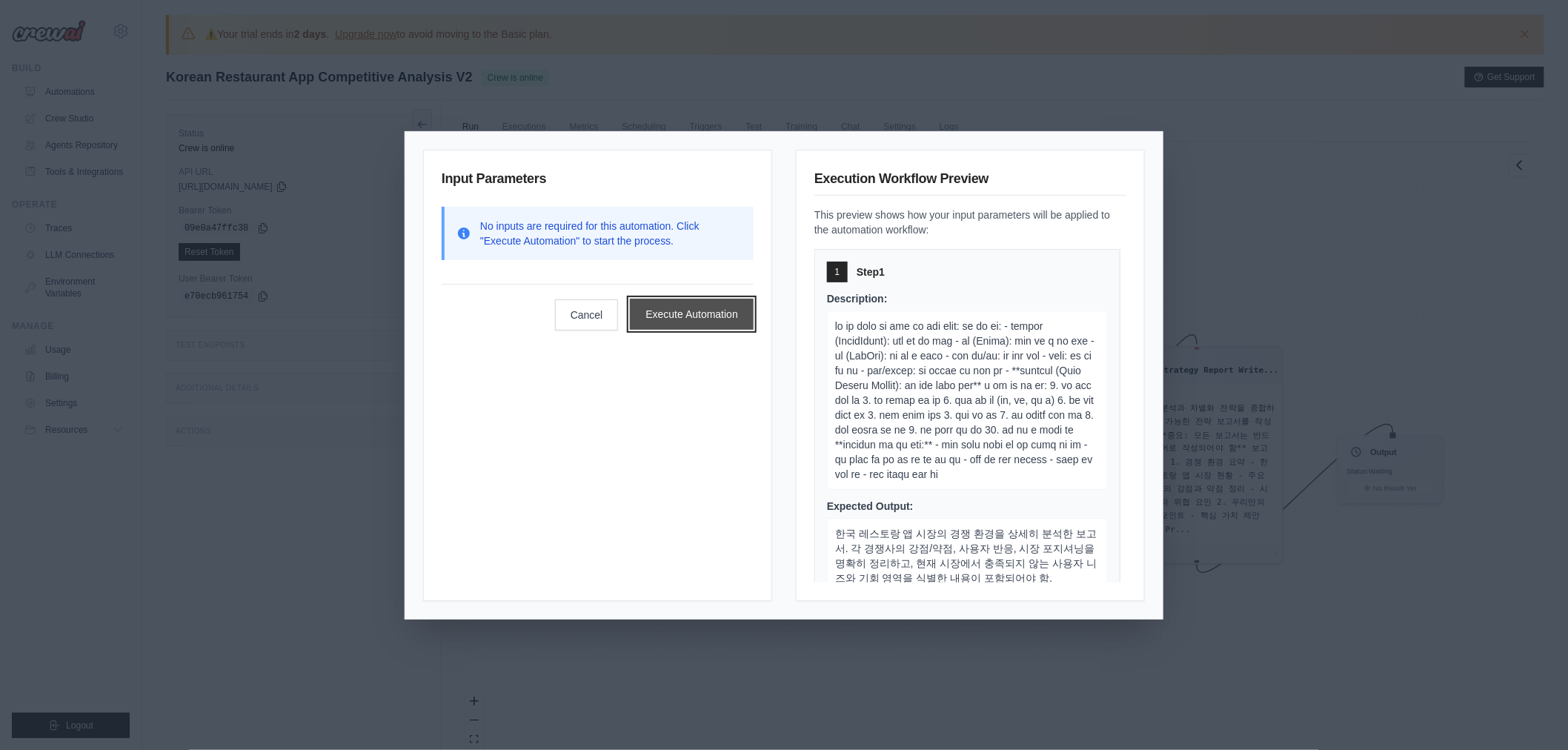
click at [671, 322] on button "Execute Automation" at bounding box center [691, 314] width 124 height 31
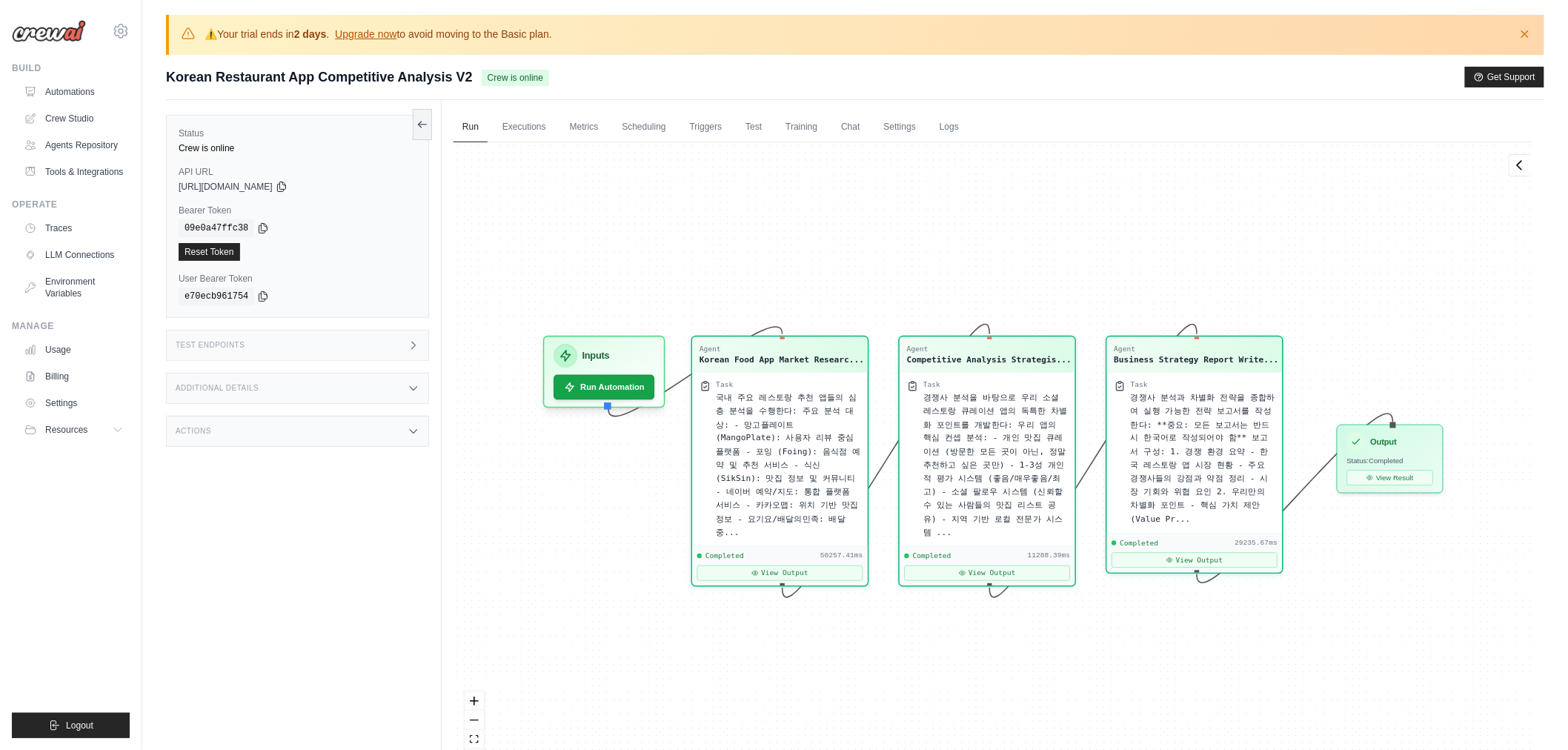
scroll to position [19311, 0]
click at [1403, 478] on button "View Result" at bounding box center [1390, 475] width 86 height 15
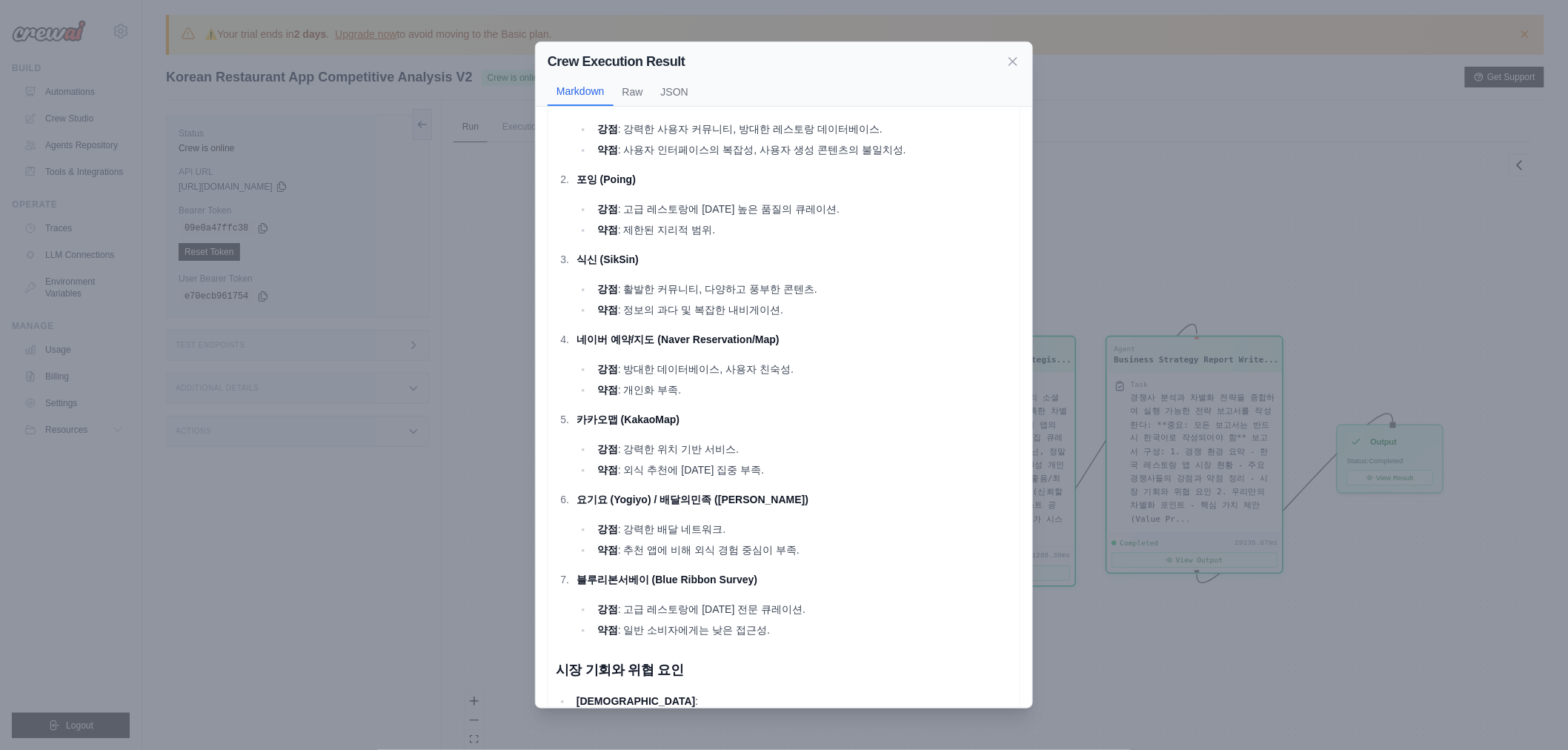
scroll to position [246, 0]
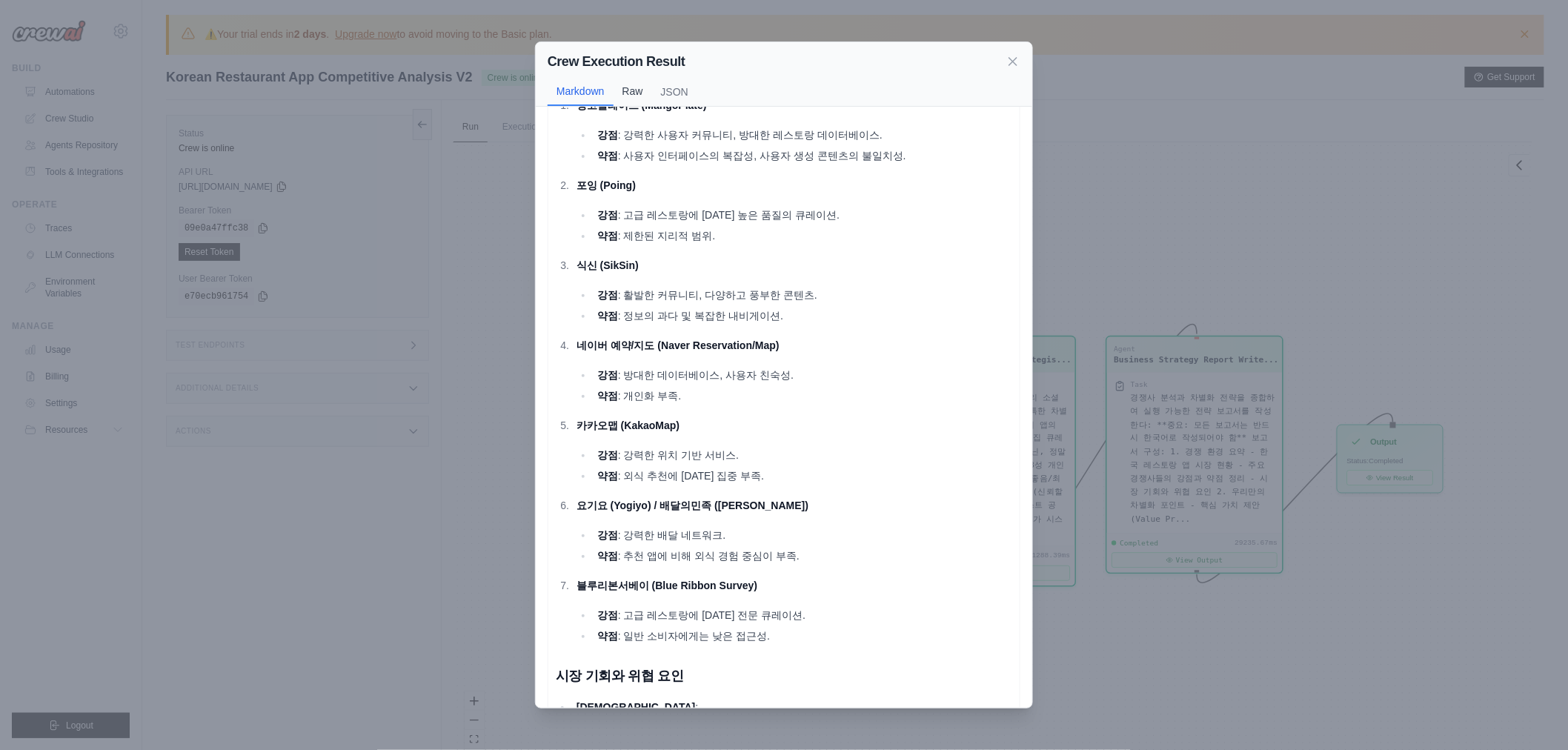
click at [643, 97] on button "Raw" at bounding box center [633, 90] width 38 height 28
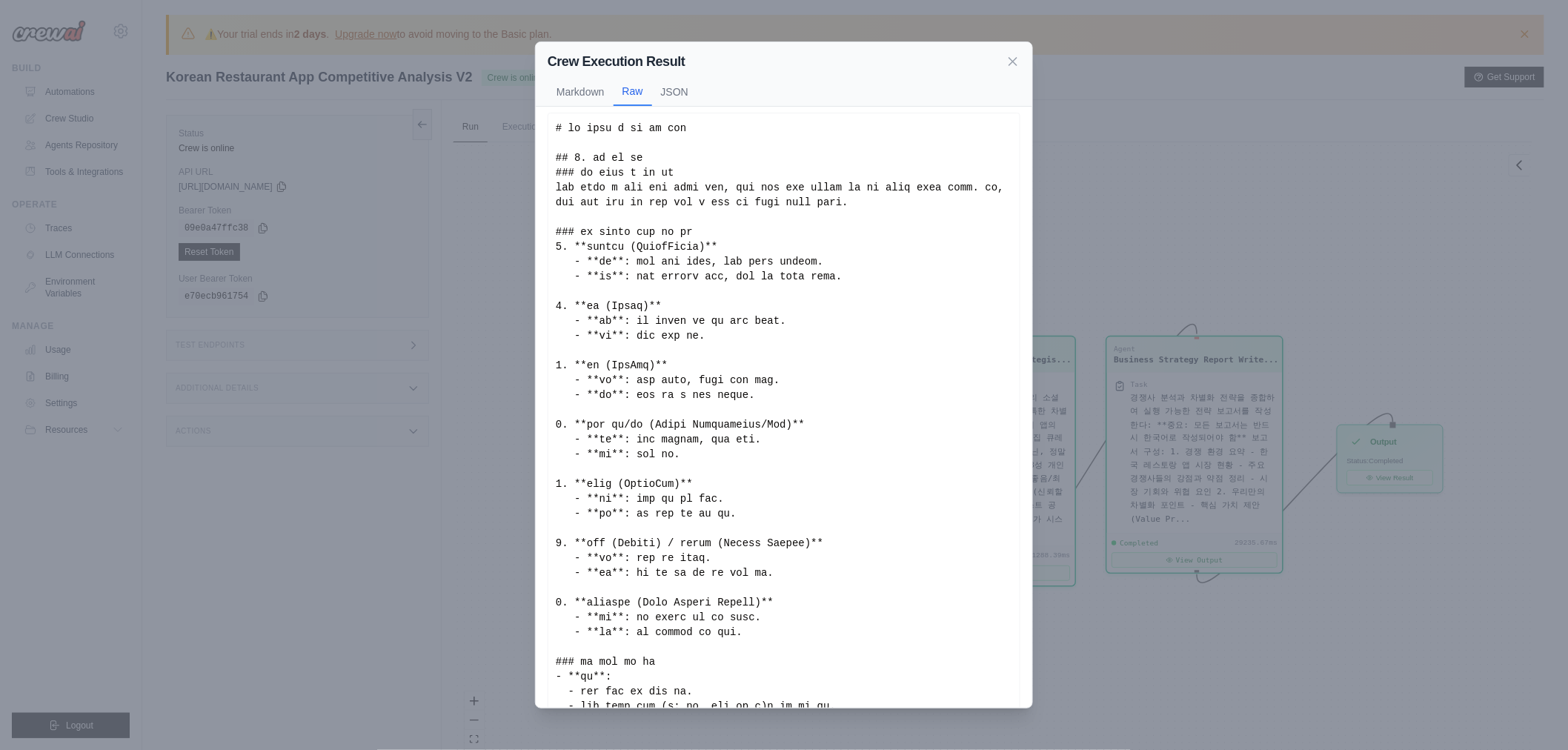
scroll to position [0, 0]
click at [691, 83] on button "JSON" at bounding box center [674, 90] width 45 height 28
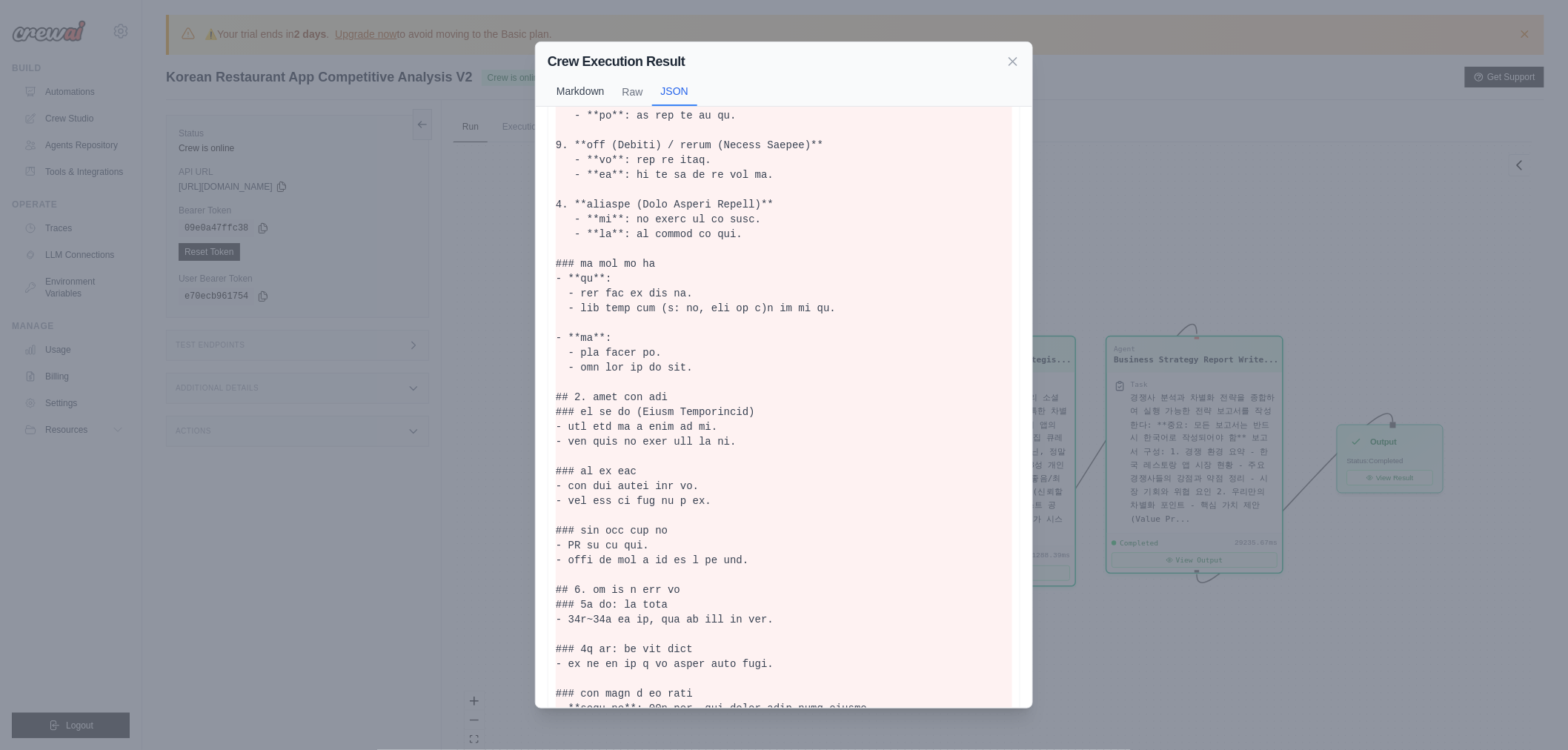
click at [588, 89] on button "Markdown" at bounding box center [580, 90] width 66 height 28
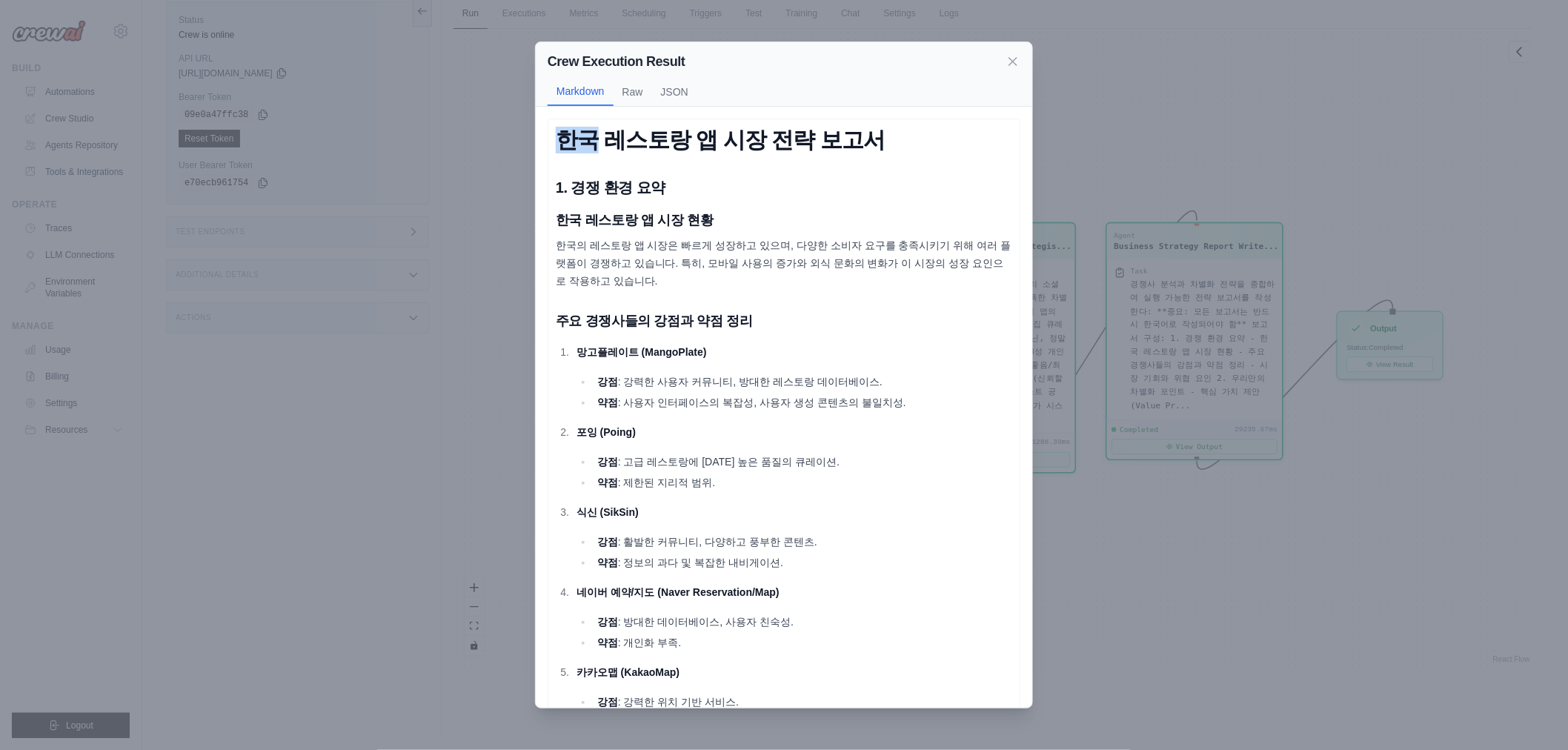
drag, startPoint x: 550, startPoint y: 129, endPoint x: 600, endPoint y: 153, distance: 55.5
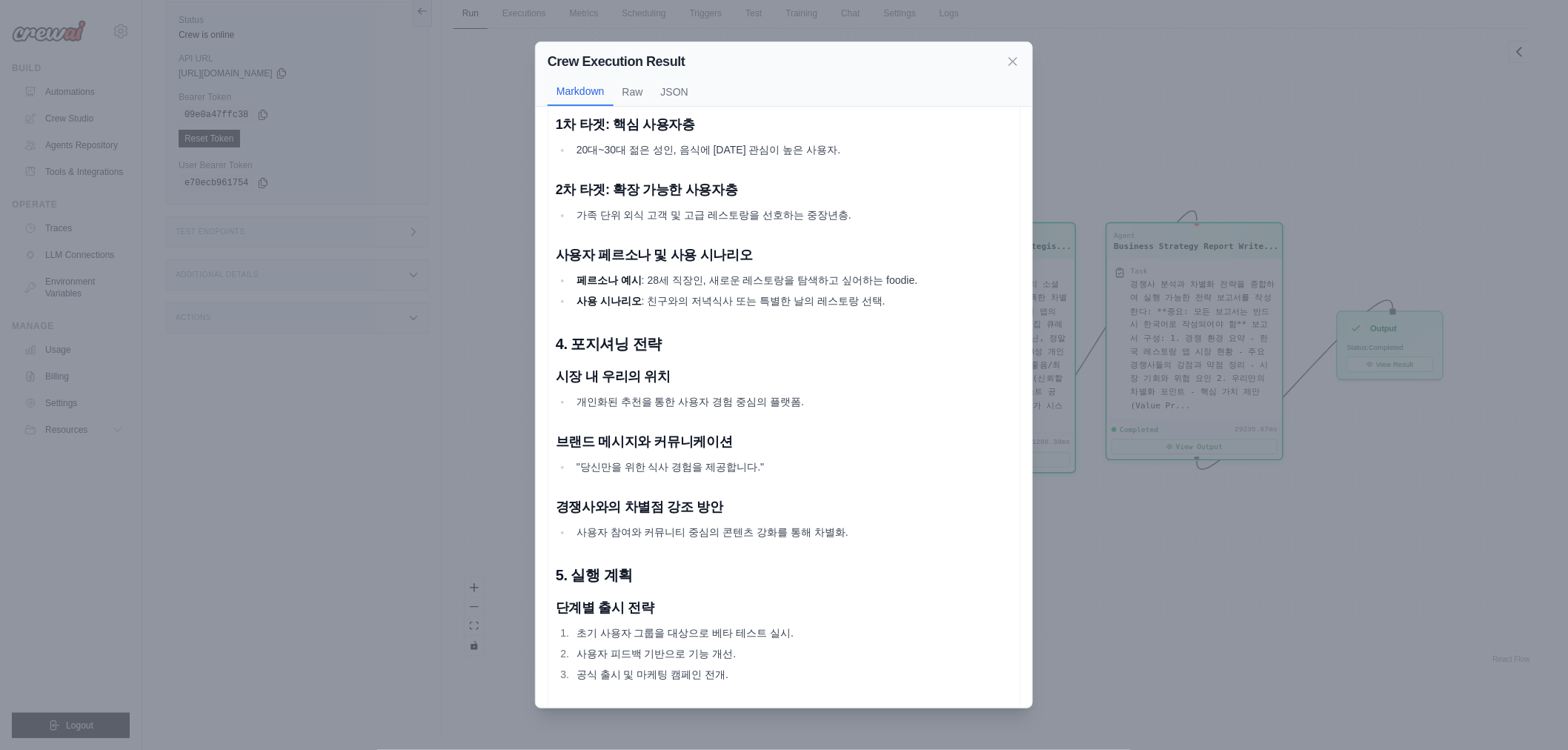
scroll to position [1720, 0]
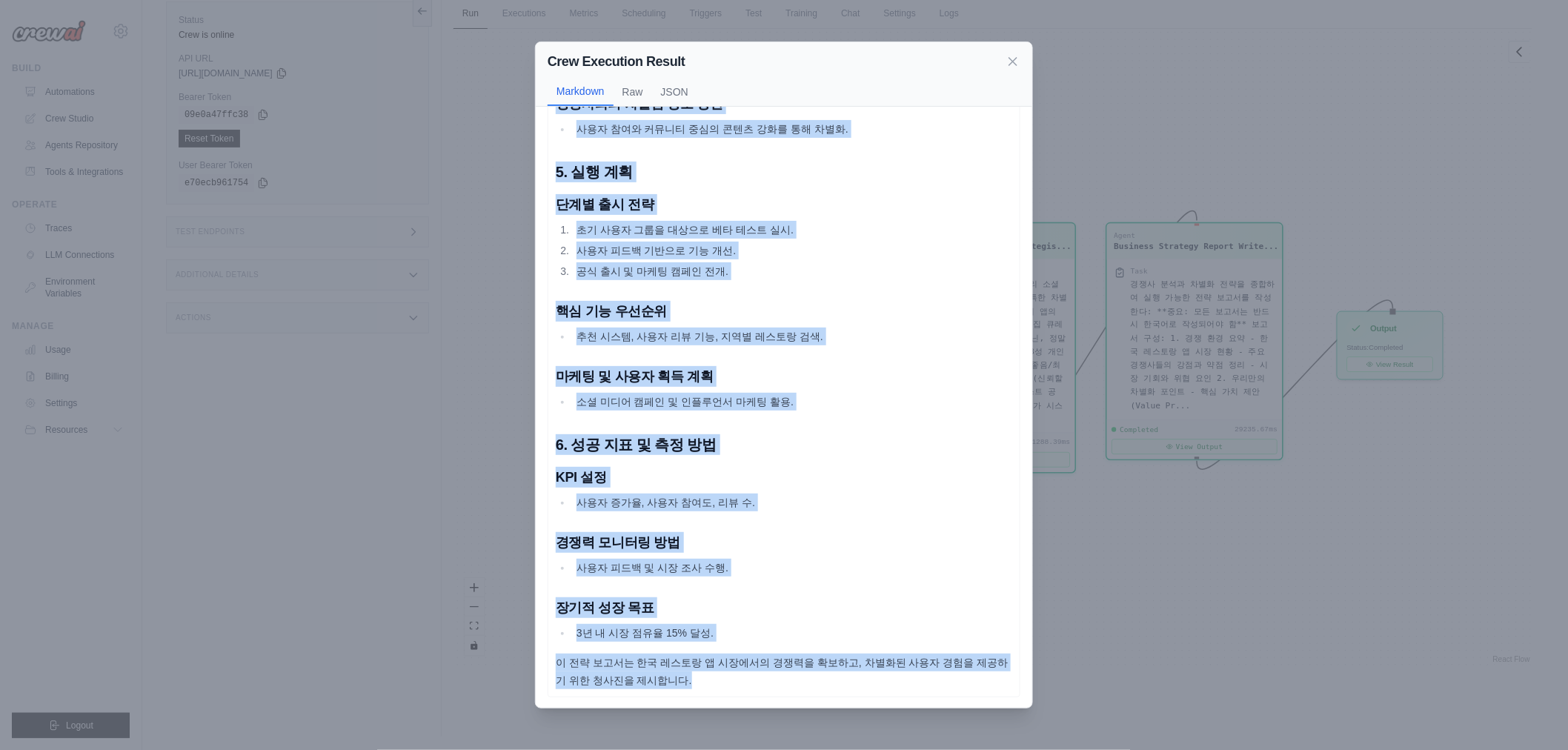
click at [723, 674] on p "이 전략 보고서는 한국 레스토랑 앱 시장에서의 경쟁력을 확보하고, 차별화된 사용자 경험을 제공하기 위한 청사진을 제시합니다." at bounding box center [784, 670] width 456 height 35
copy div "한국 레스토랑 앱 시장 전략 보고서 1. 경쟁 환경 요약 한국 레스토랑 앱 시장 현황 한국의 레스토랑 앱 시장은 빠르게 성장하고 있으며, 다양…"
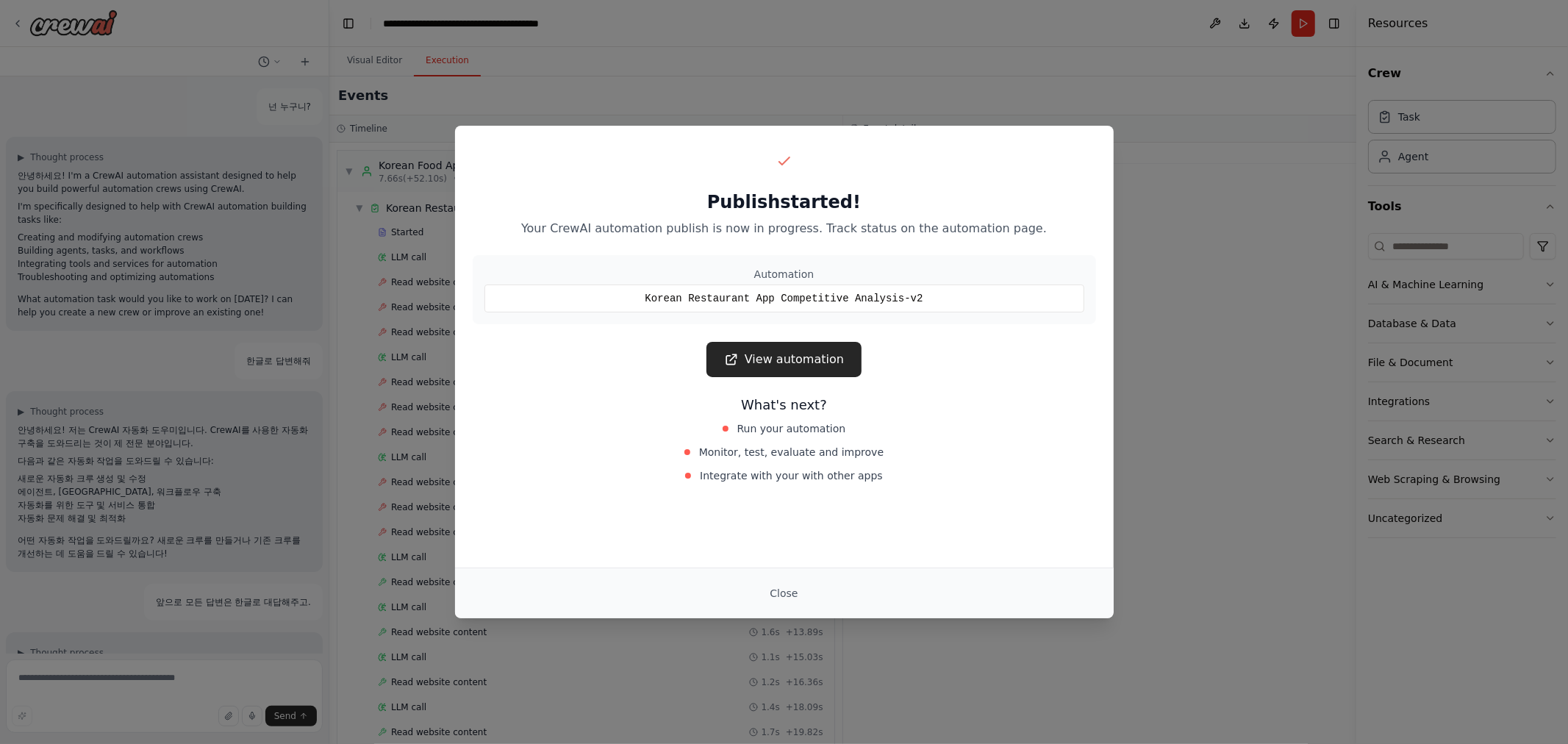
scroll to position [1224, 0]
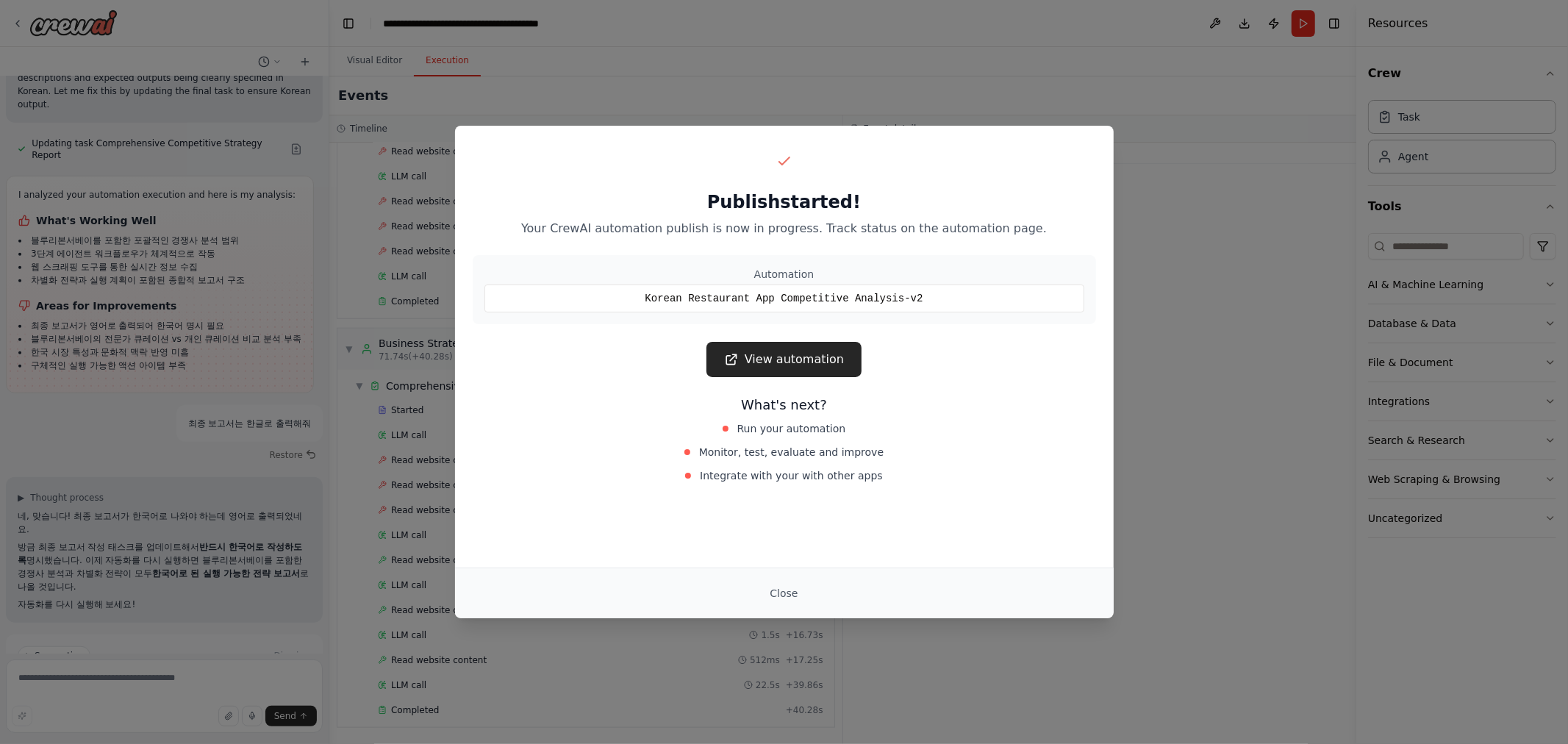
click at [750, 606] on div "Close" at bounding box center [784, 594] width 623 height 27
click at [768, 593] on button "Close" at bounding box center [783, 594] width 51 height 27
